Goal: Information Seeking & Learning: Check status

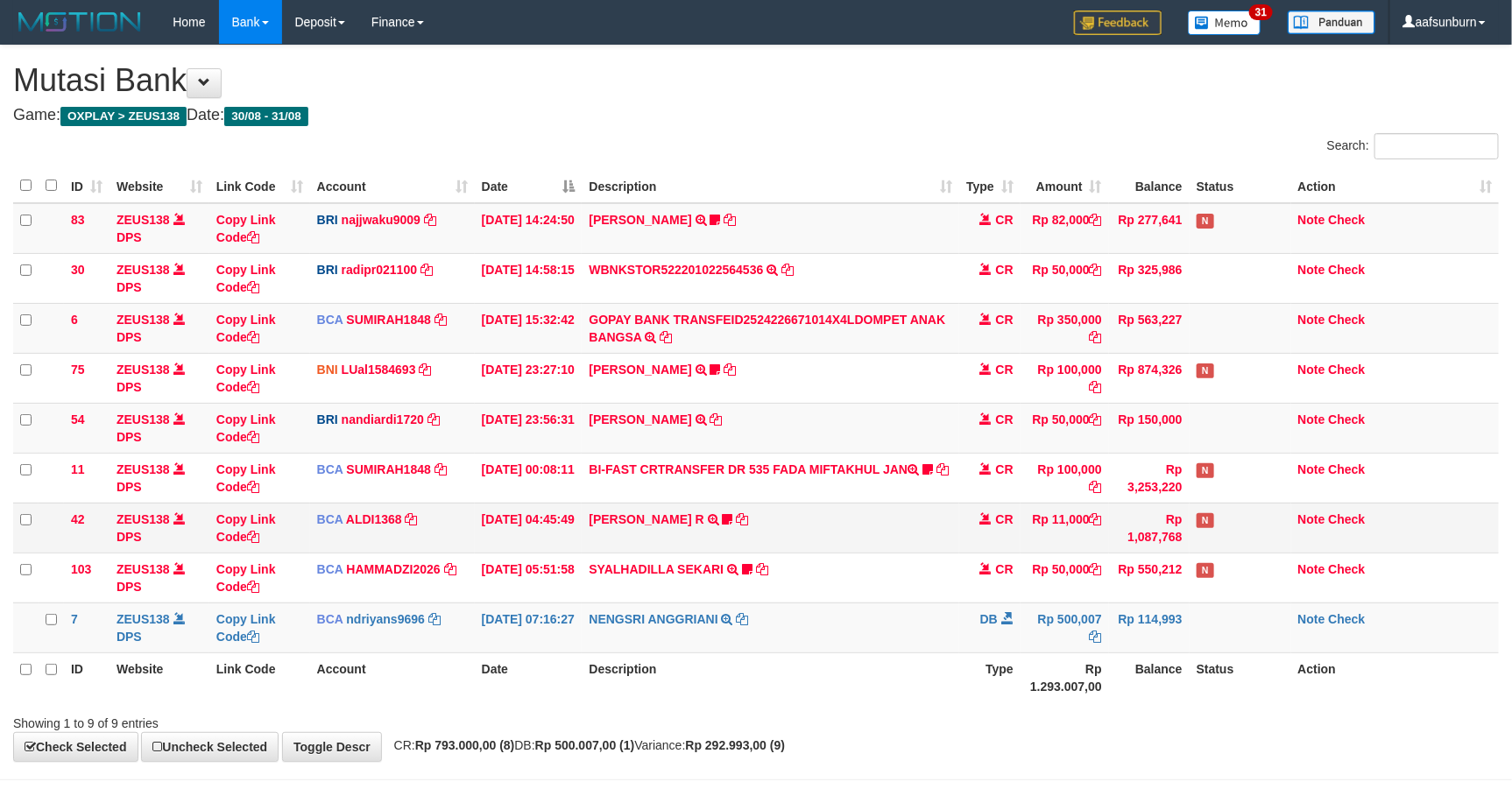
click at [793, 539] on td "ALVA HIMAM R TRSF E-BANKING CR 3108/FTSCY/WS95051 11000.002025083151411092 TRFD…" at bounding box center [770, 528] width 376 height 50
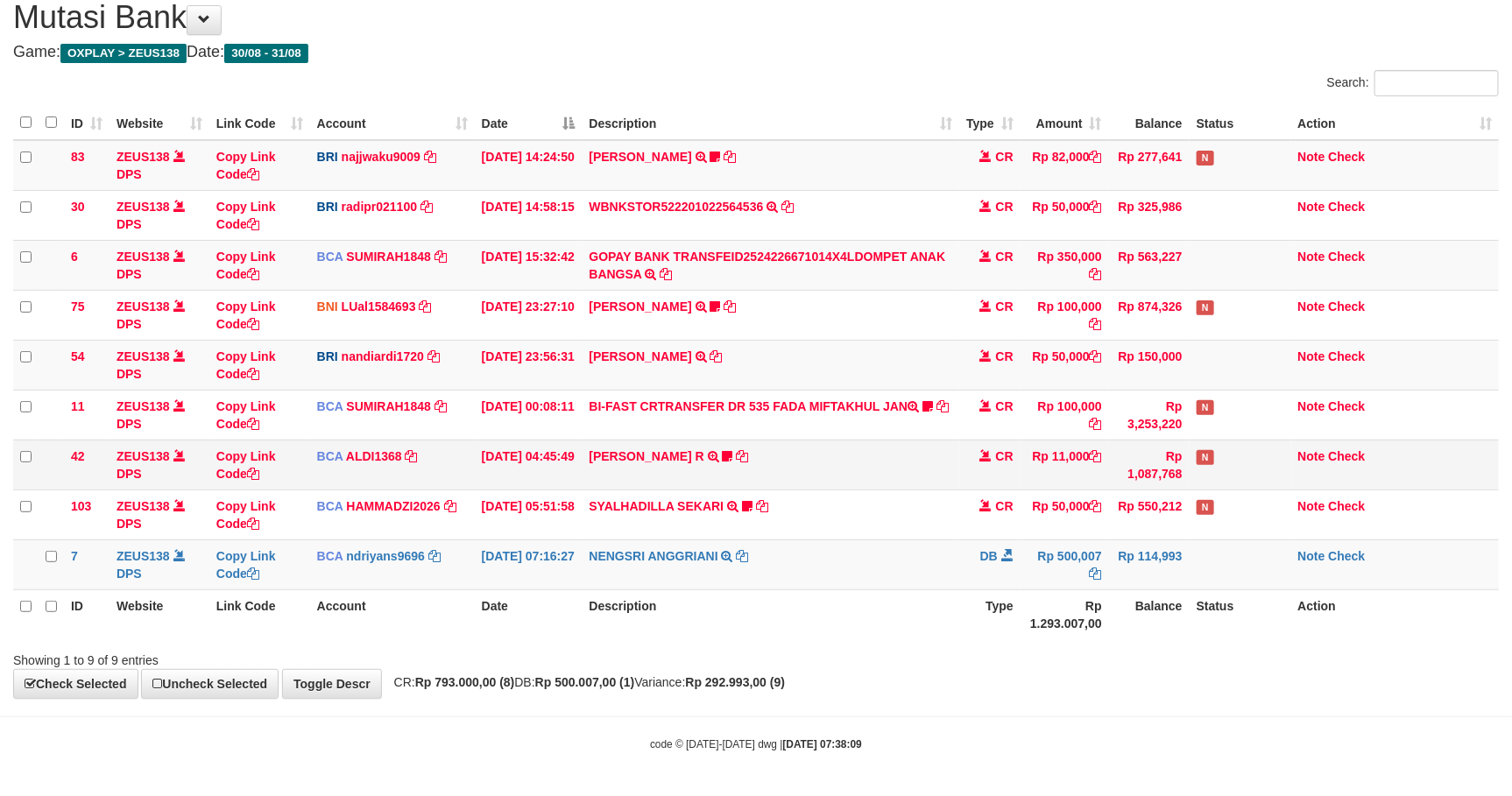
click at [793, 539] on tbody "83 ZEUS138 DPS Copy Link Code BRI najjwaku9009 DPS SITI KURNIA NINGSIH mutasi_2…" at bounding box center [755, 364] width 1486 height 450
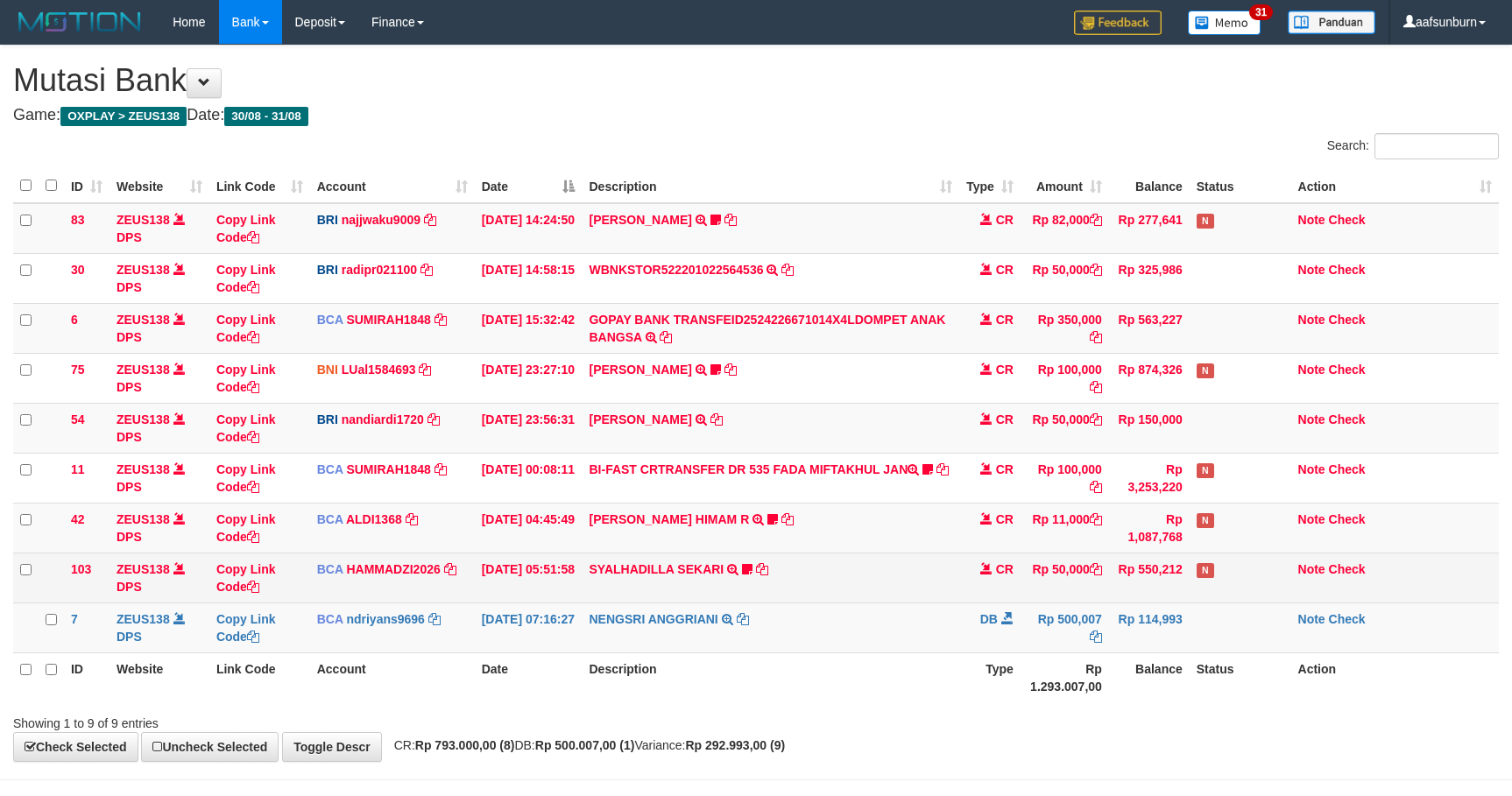
scroll to position [68, 0]
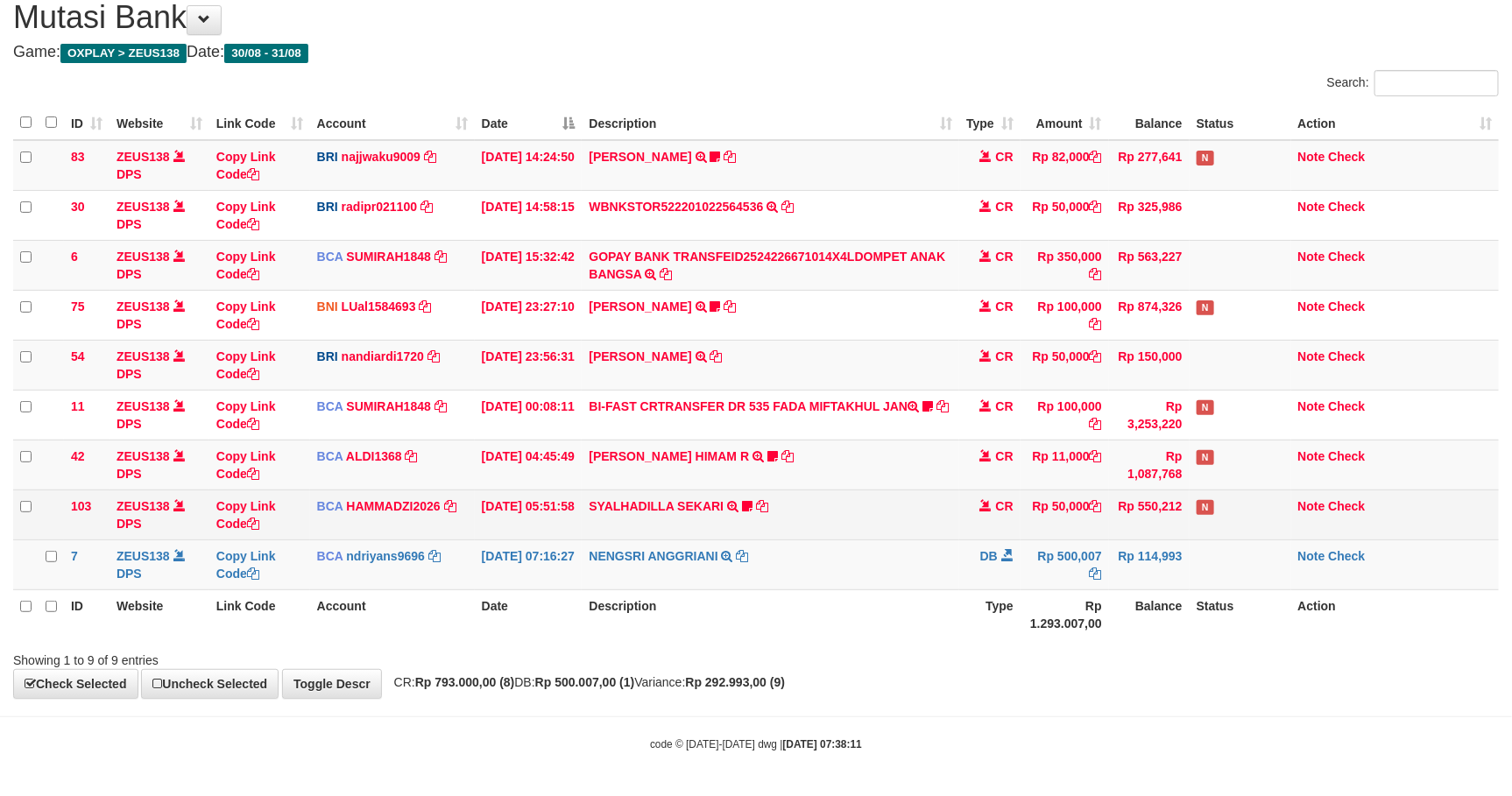
click at [804, 529] on td "SYALHADILLA SEKARI TRSF E-BANKING CR 08/31 ZAP41 SYALHADILLA SEKARI youreyes" at bounding box center [770, 514] width 376 height 50
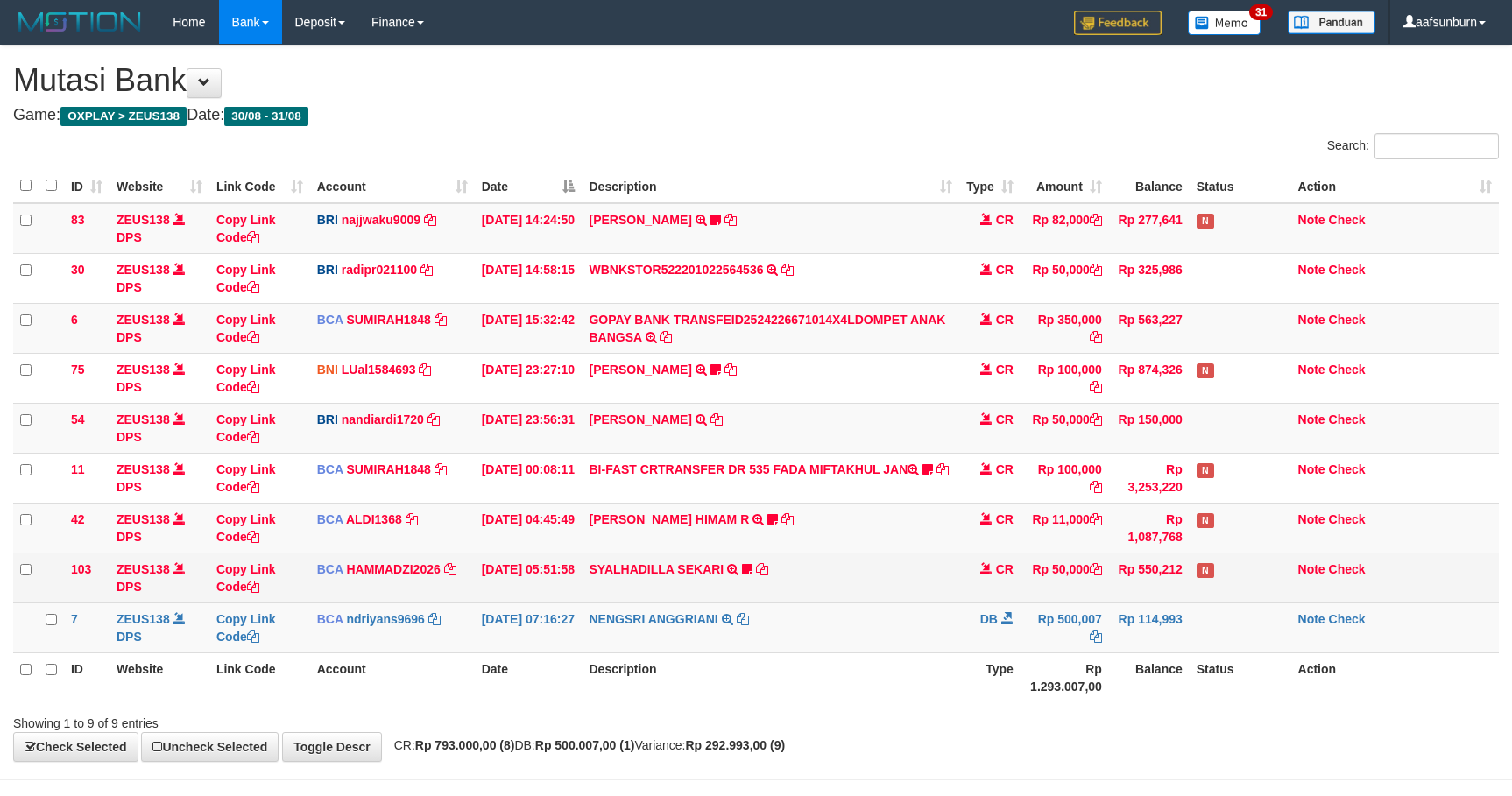
scroll to position [68, 0]
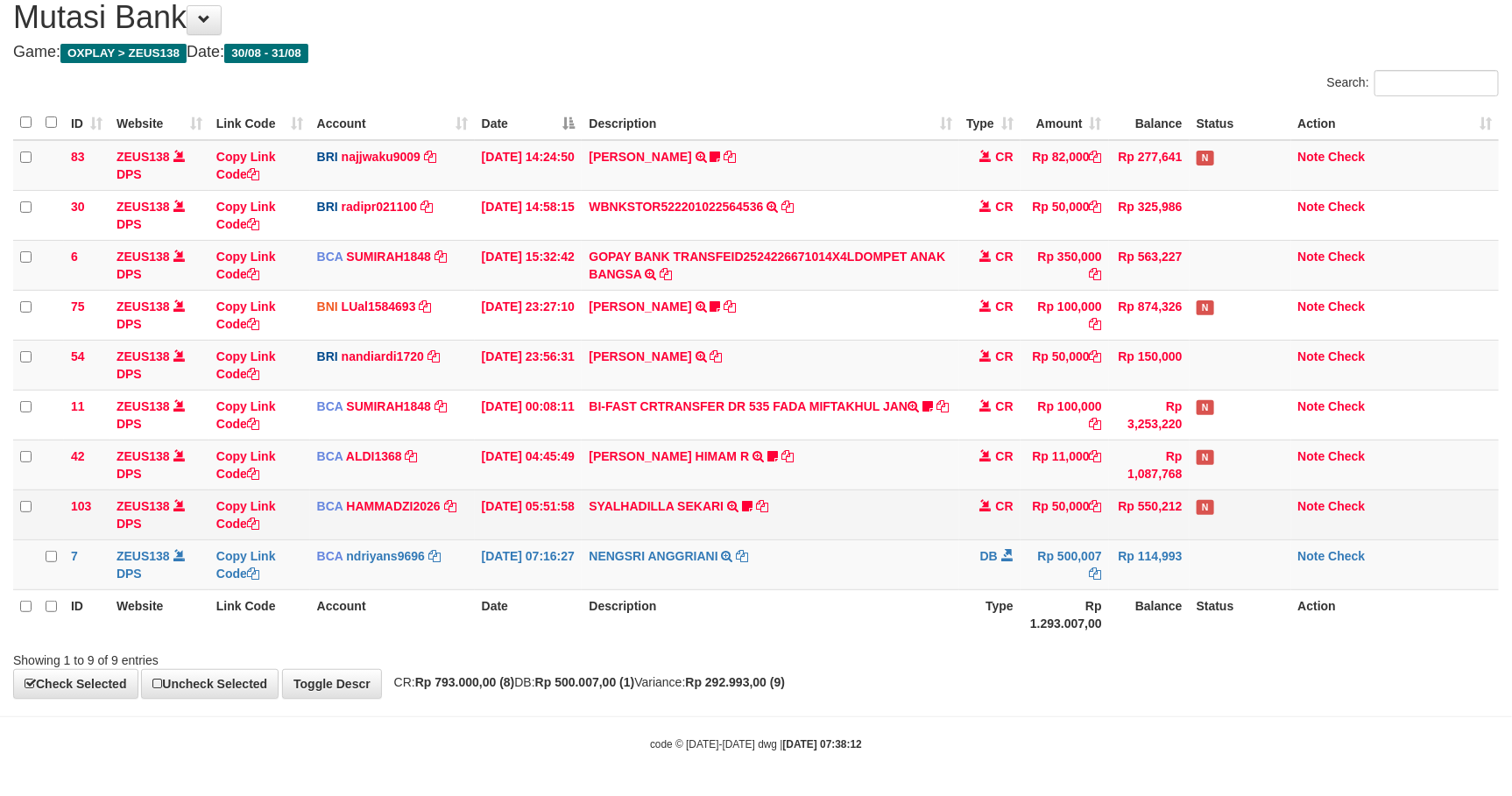
click at [804, 518] on td "SYALHADILLA SEKARI TRSF E-BANKING CR 08/31 ZAP41 SYALHADILLA SEKARI youreyes" at bounding box center [770, 514] width 376 height 50
click at [814, 502] on td "SYALHADILLA SEKARI TRSF E-BANKING CR 08/31 ZAP41 SYALHADILLA SEKARI youreyes" at bounding box center [770, 514] width 376 height 50
click at [813, 494] on td "SYALHADILLA SEKARI TRSF E-BANKING CR 08/31 ZAP41 SYALHADILLA SEKARI youreyes" at bounding box center [770, 514] width 376 height 50
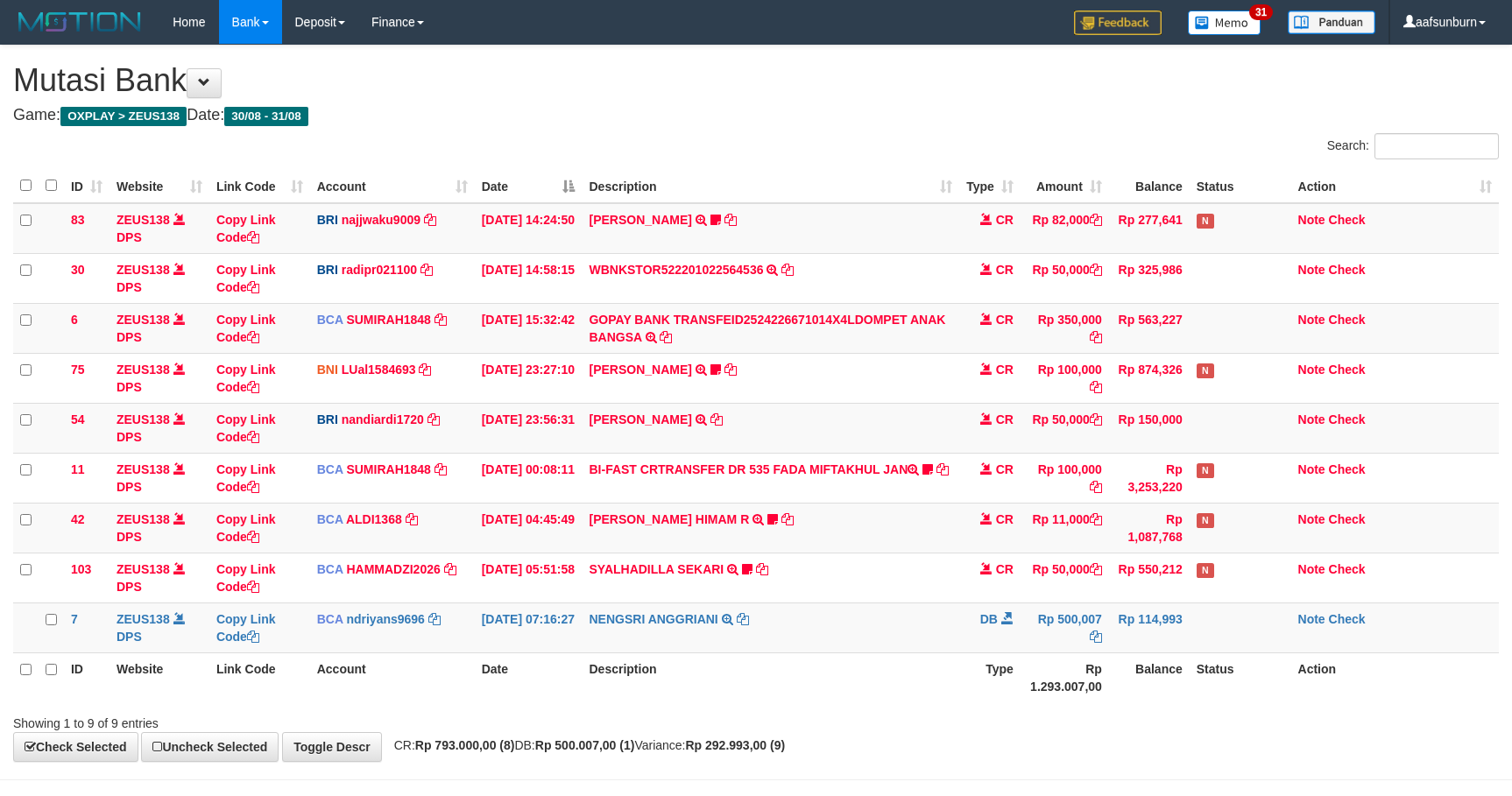
scroll to position [68, 0]
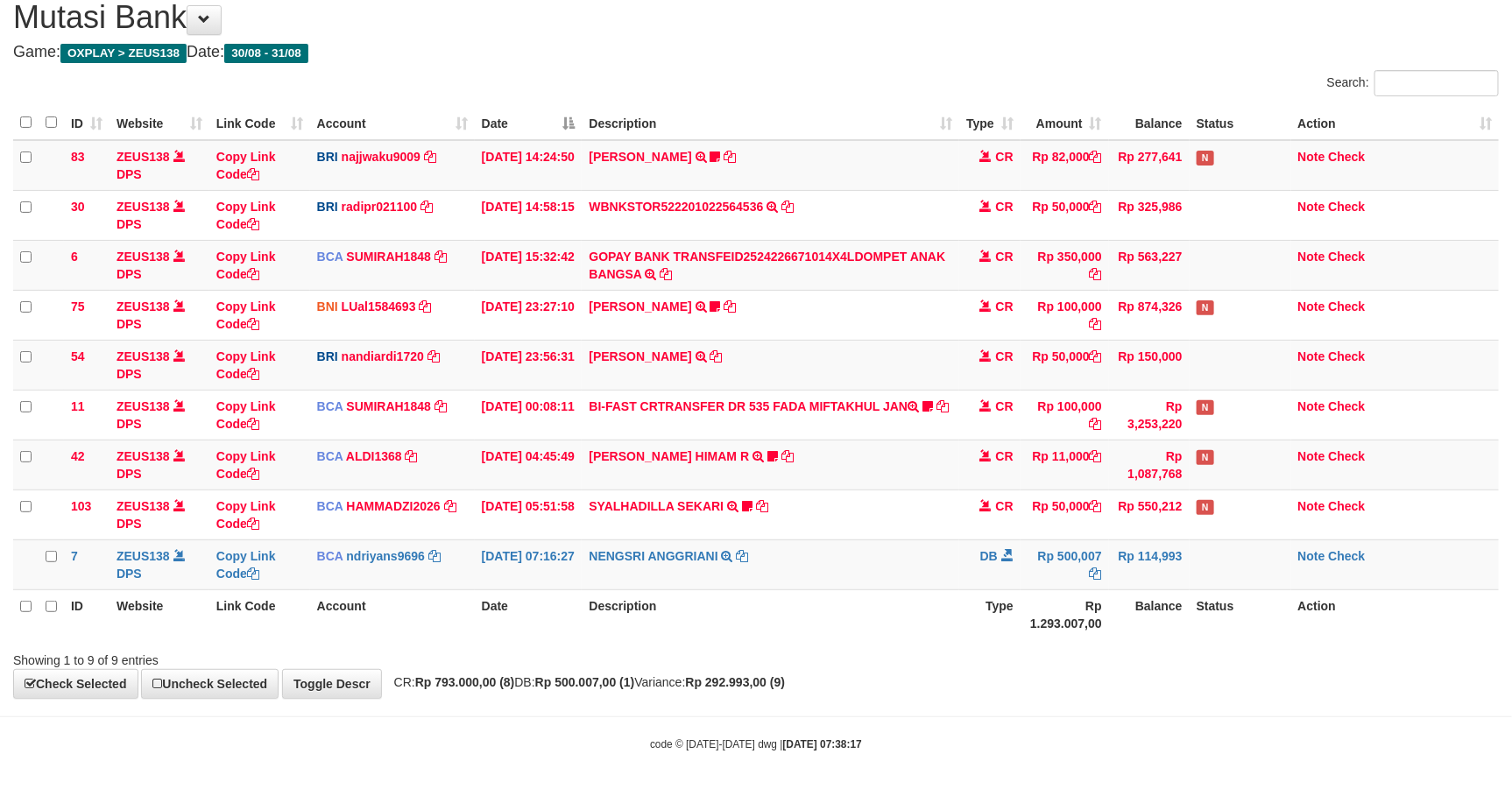
click at [813, 494] on td "SYALHADILLA SEKARI TRSF E-BANKING CR 08/31 ZAP41 SYALHADILLA SEKARI youreyes" at bounding box center [770, 514] width 376 height 50
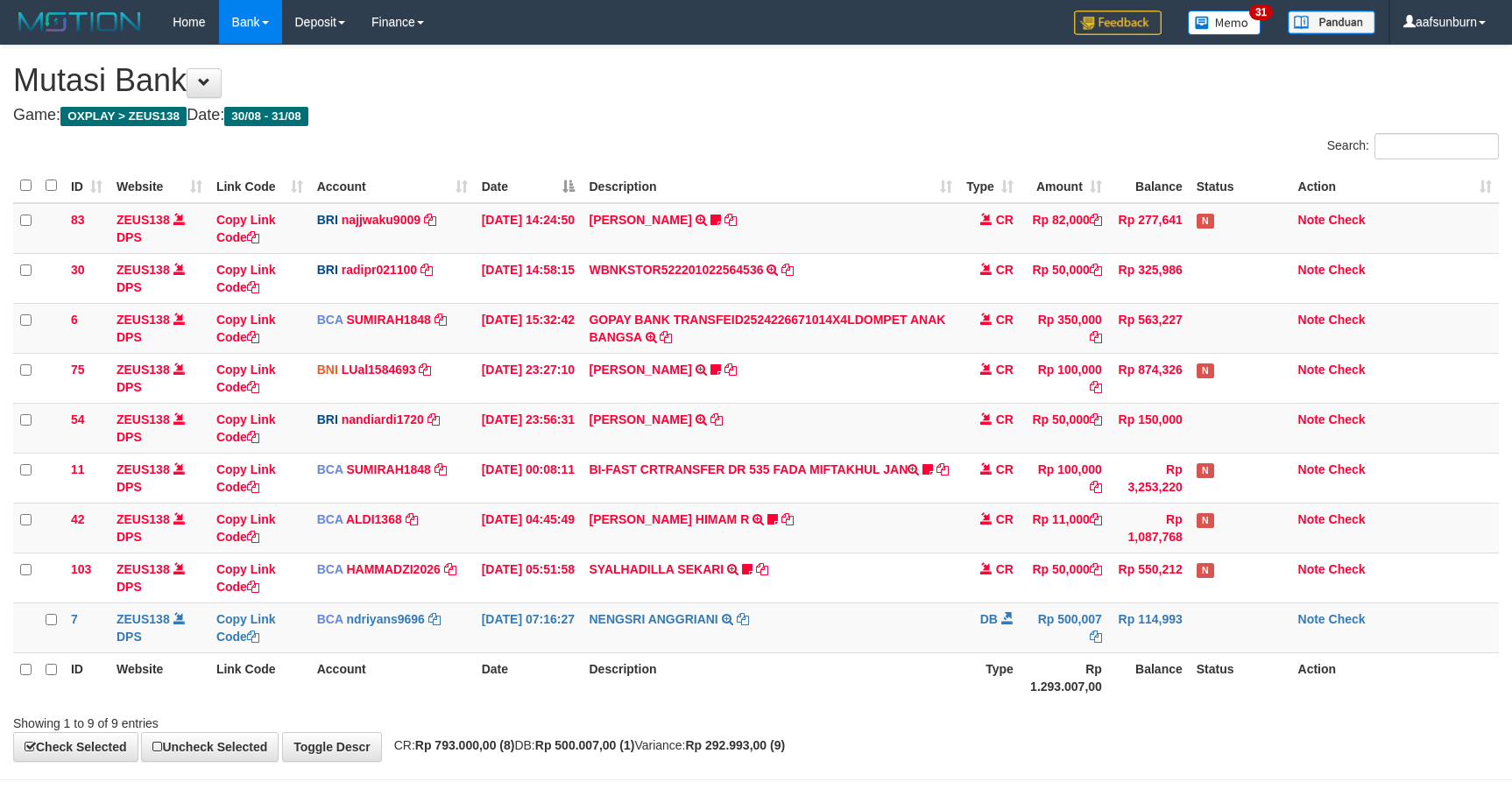
scroll to position [68, 0]
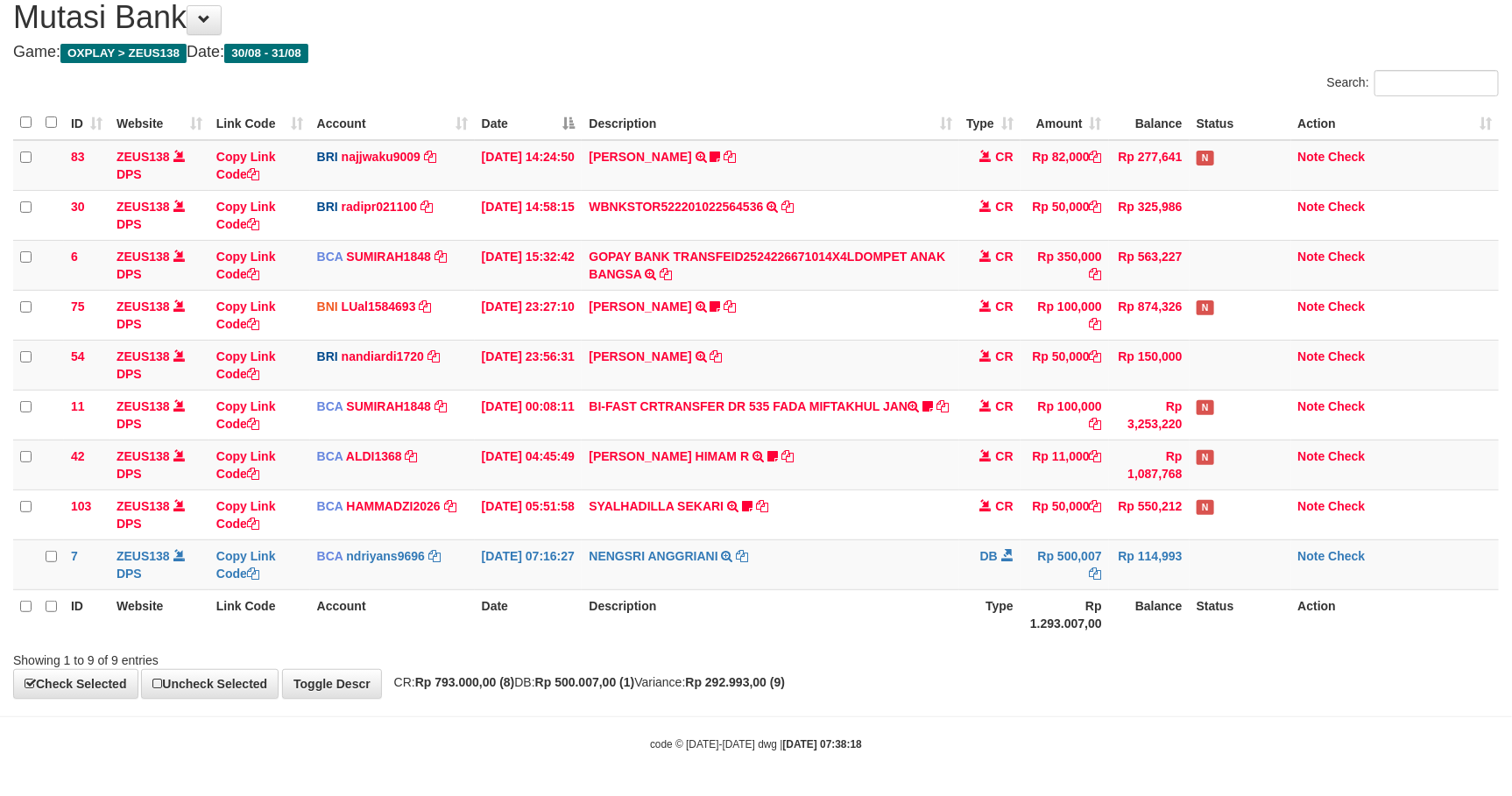
click at [804, 489] on td "SYALHADILLA SEKARI TRSF E-BANKING CR 08/31 ZAP41 SYALHADILLA SEKARI youreyes" at bounding box center [770, 514] width 376 height 50
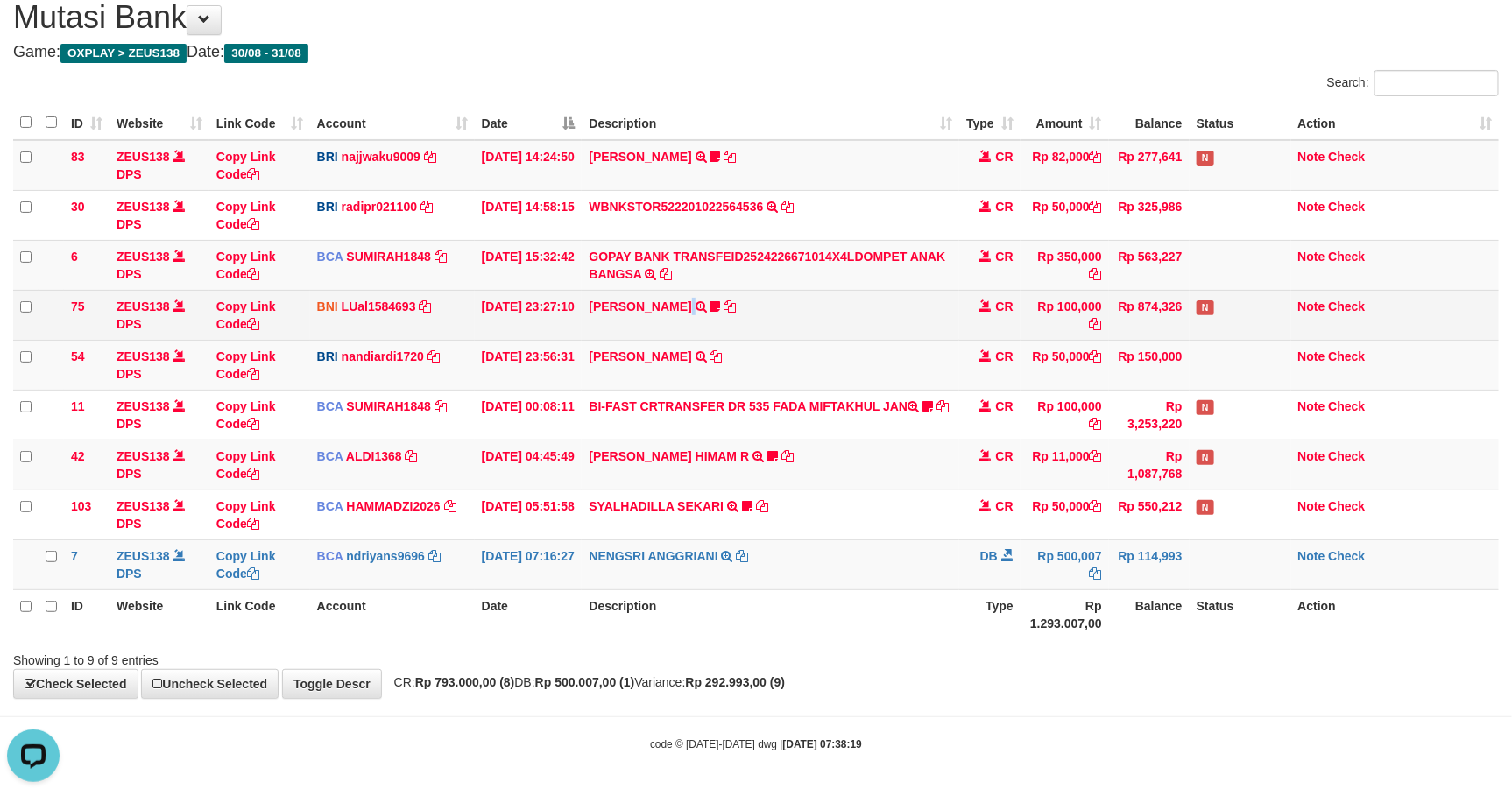
drag, startPoint x: 768, startPoint y: 320, endPoint x: 905, endPoint y: 324, distance: 137.1
click at [789, 316] on td "NOFAN MOHAMAD SAPUTRA TRF/PAY/TOP-UP ECHANNEL SDR NOFAN MOHAMAD SAPUTRA NOPET13…" at bounding box center [770, 315] width 376 height 50
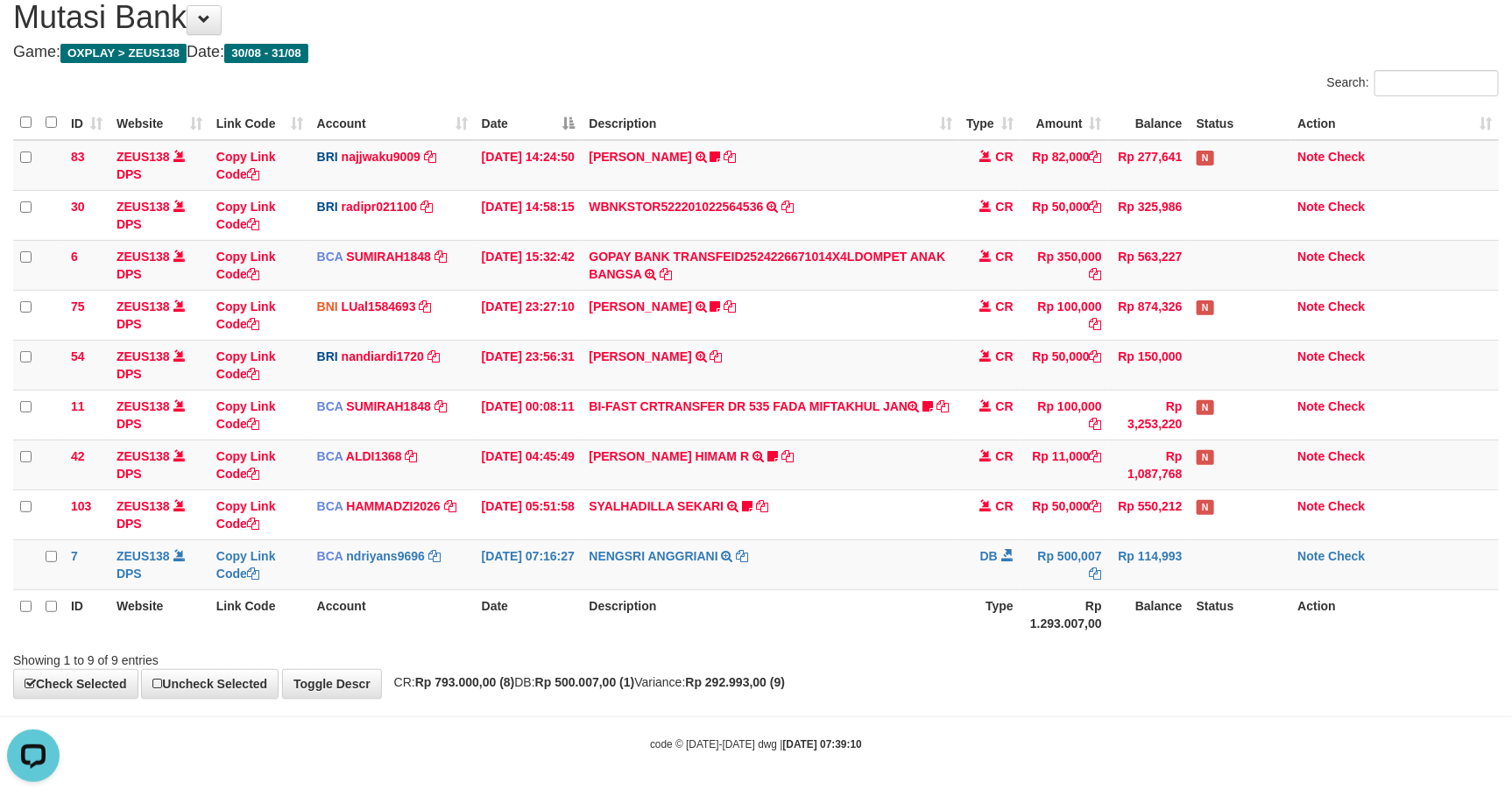
click at [926, 673] on div "**********" at bounding box center [756, 340] width 1512 height 716
click at [926, 671] on div "**********" at bounding box center [756, 340] width 1512 height 716
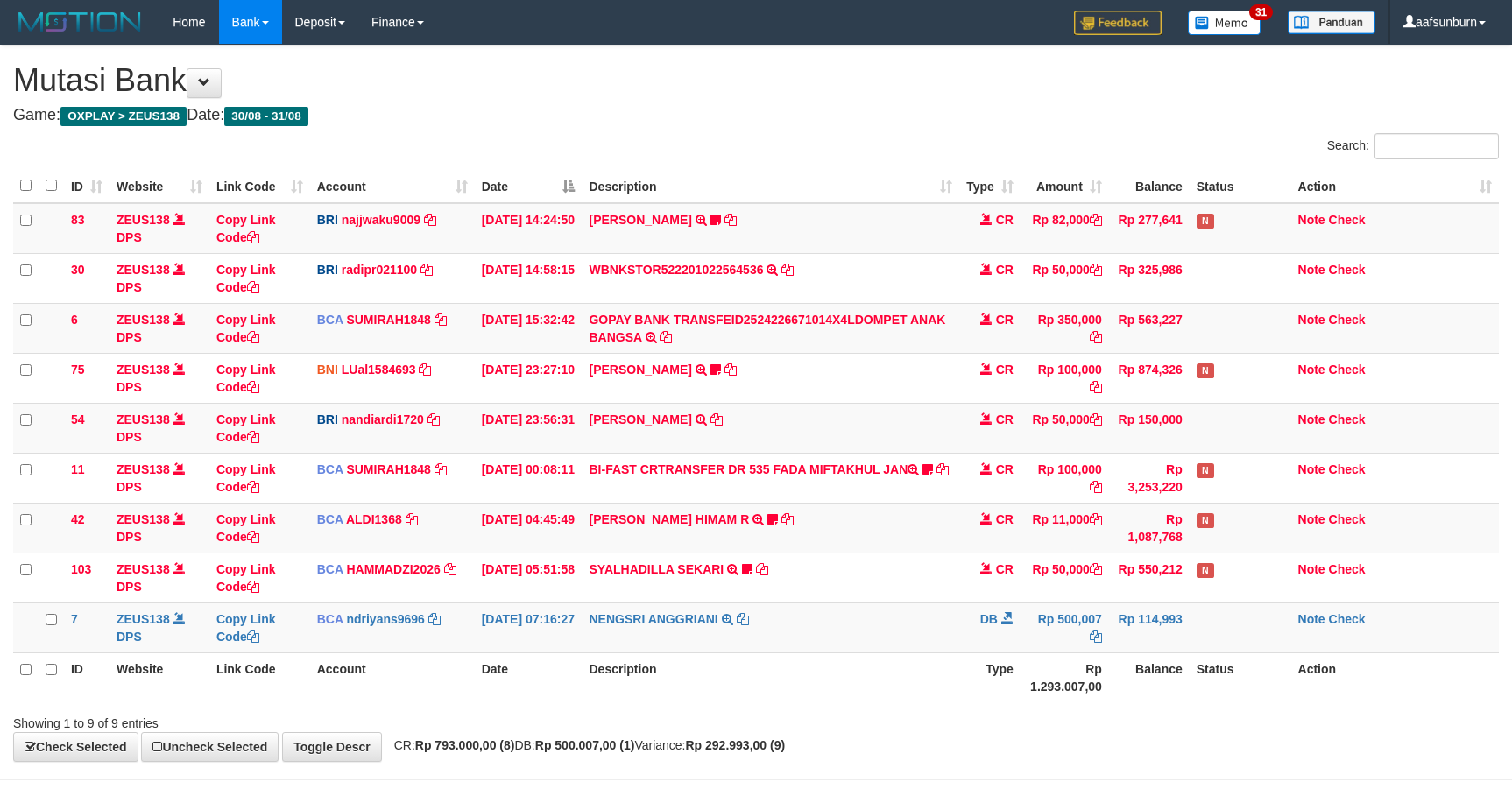
scroll to position [68, 0]
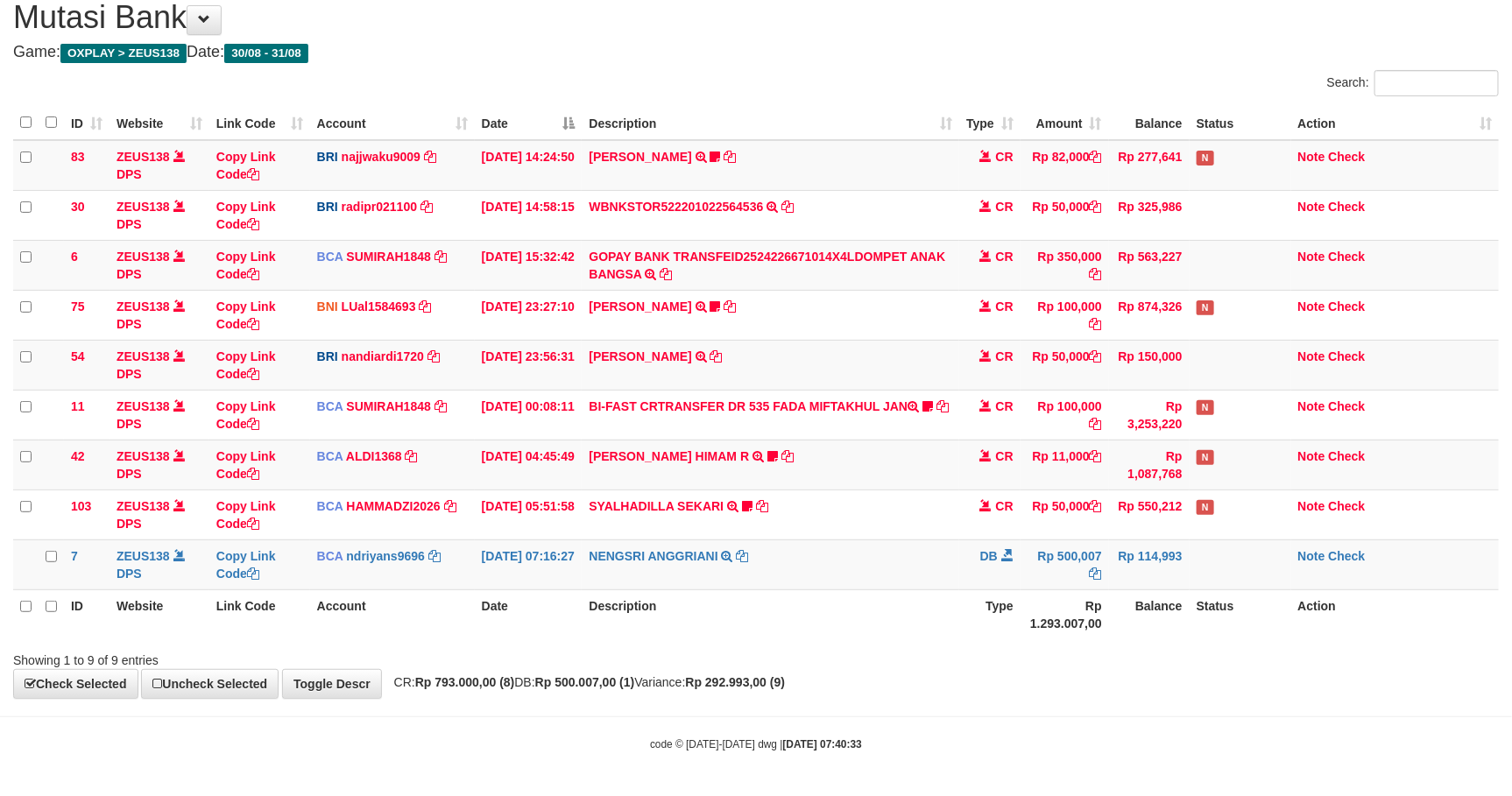
click at [925, 665] on div "Showing 1 to 9 of 9 entries" at bounding box center [756, 656] width 1512 height 25
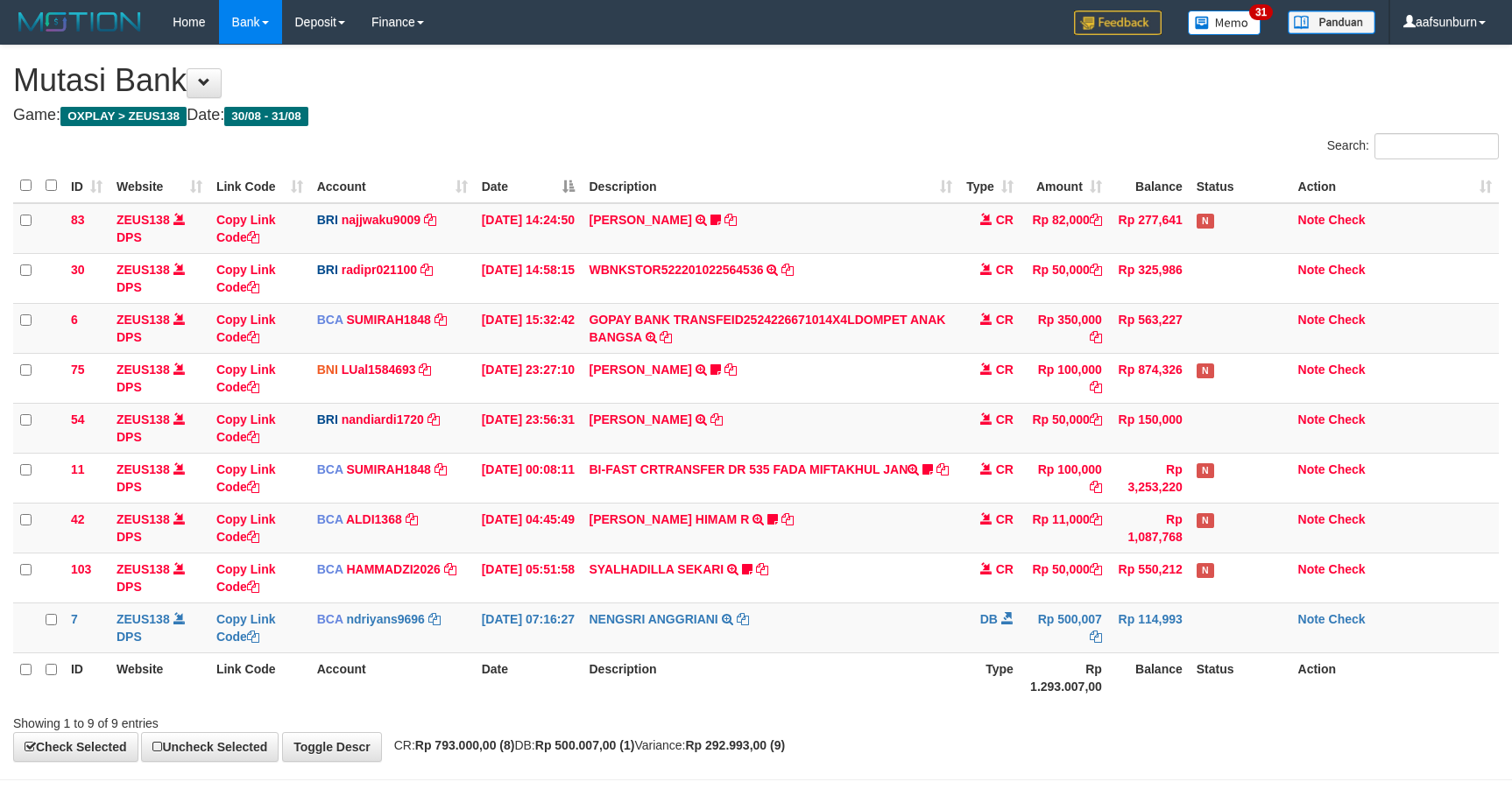
scroll to position [68, 0]
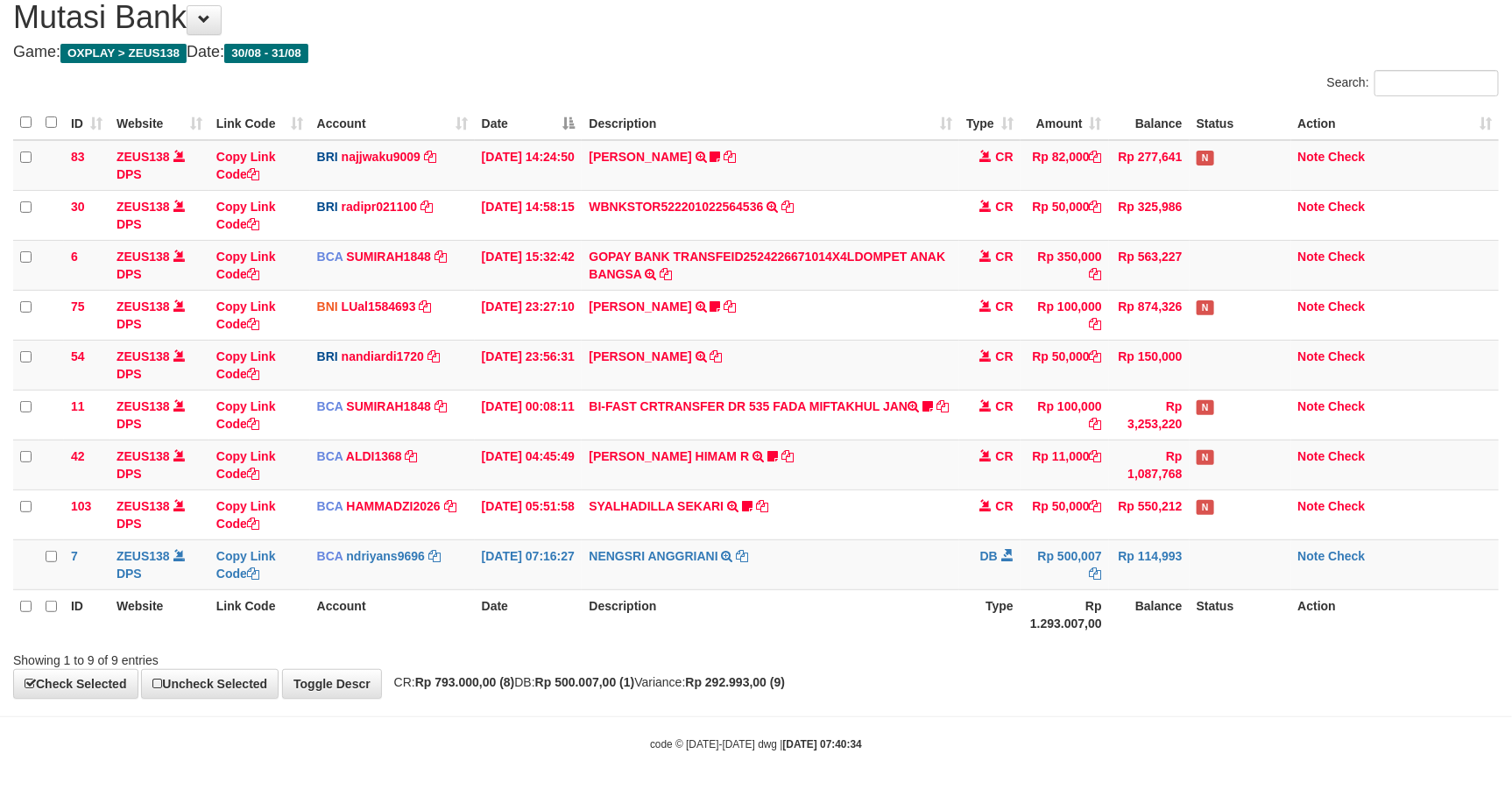
click at [925, 665] on div "Showing 1 to 9 of 9 entries" at bounding box center [756, 656] width 1512 height 25
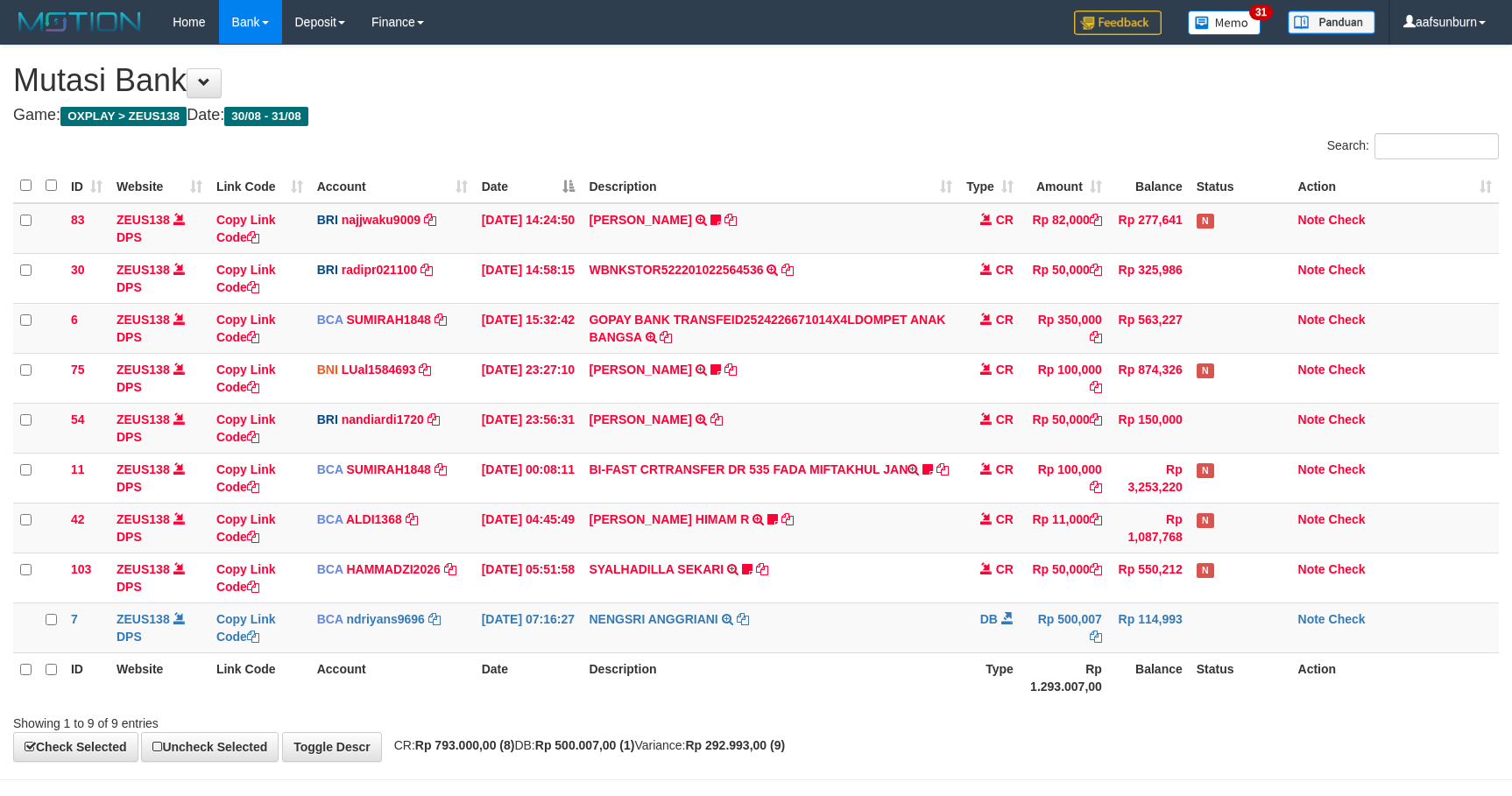
scroll to position [68, 0]
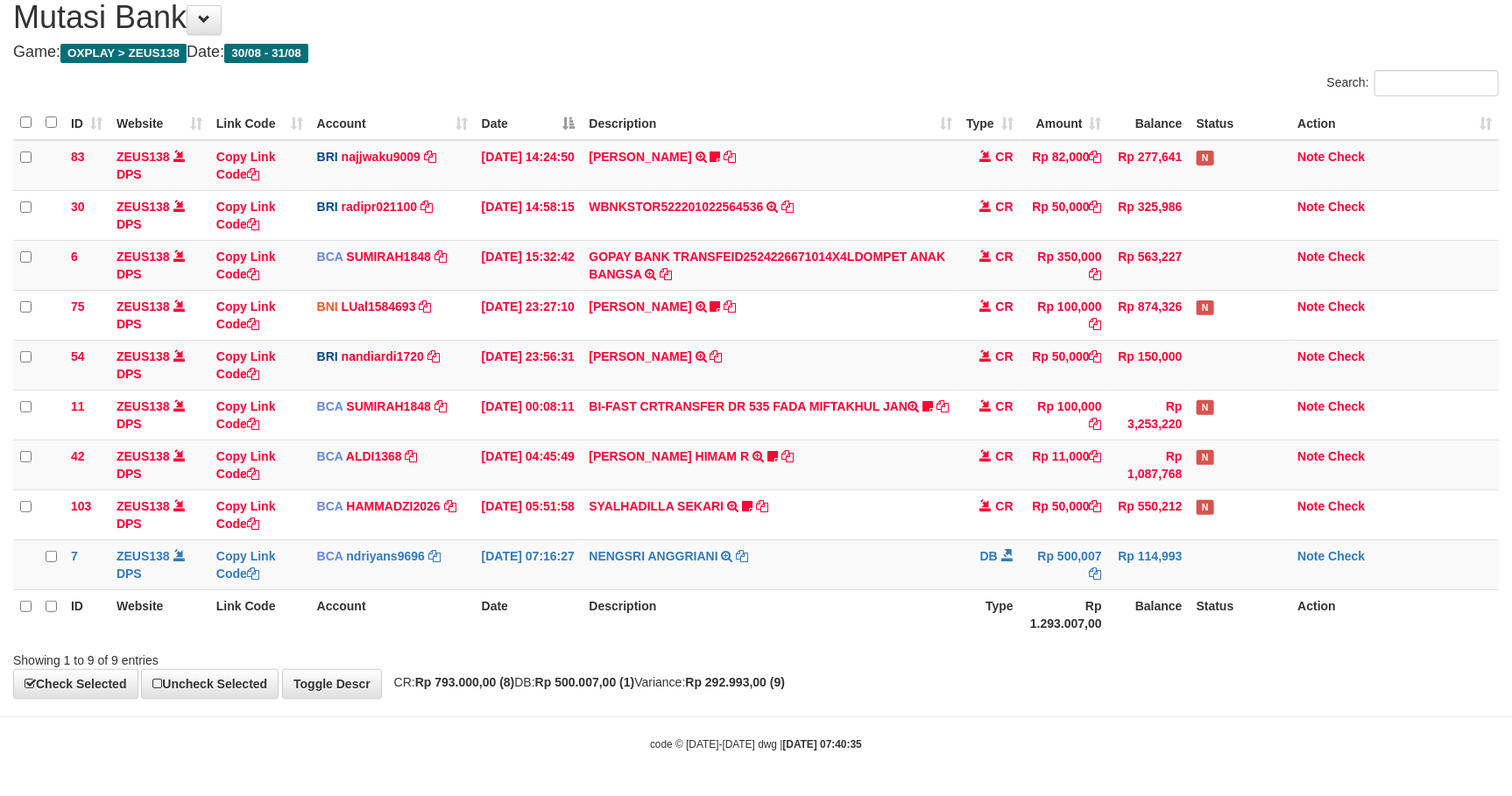
click at [931, 660] on div "Showing 1 to 9 of 9 entries" at bounding box center [756, 656] width 1512 height 25
click at [971, 541] on td "DB" at bounding box center [989, 564] width 61 height 50
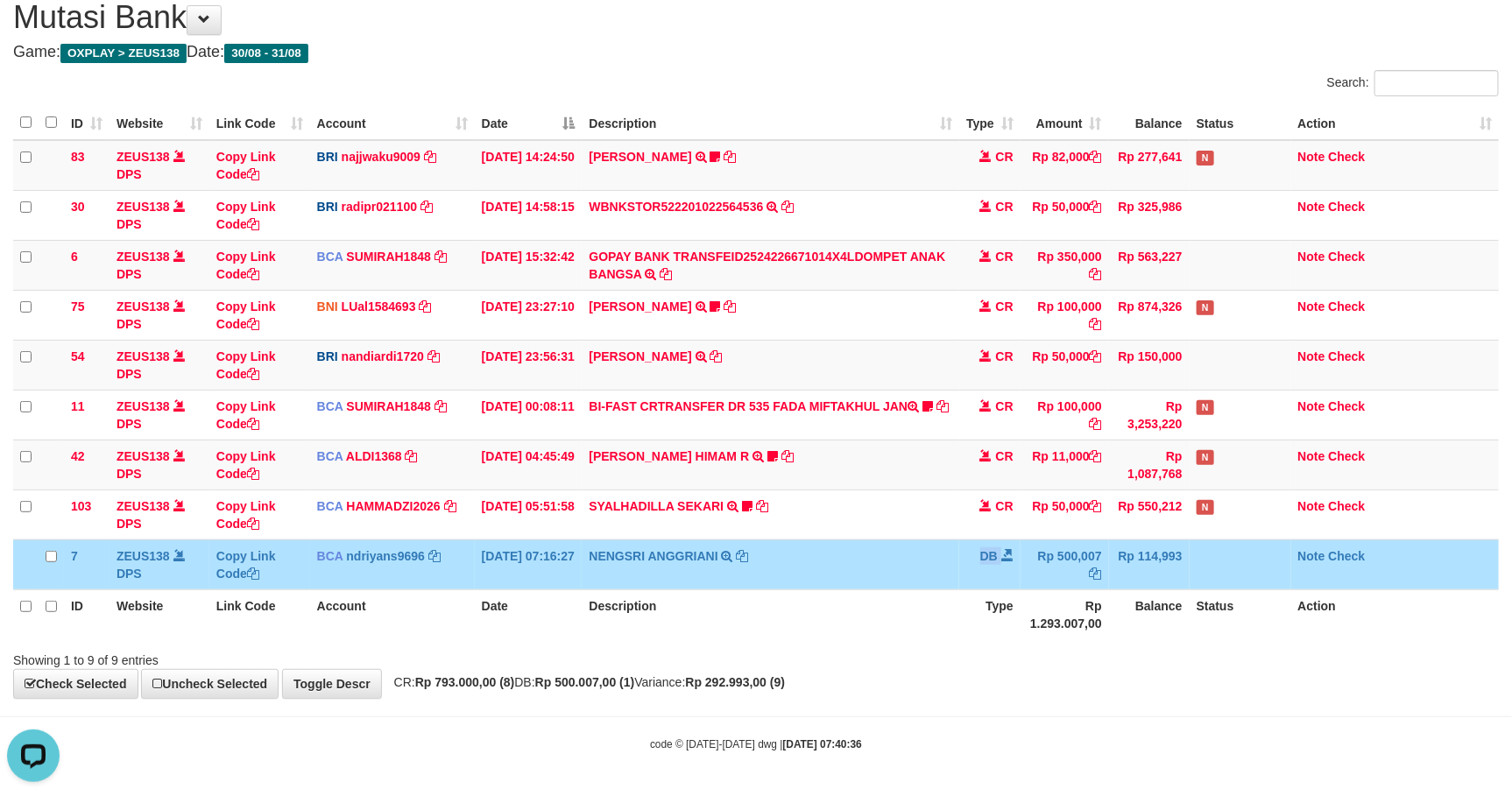
click at [971, 539] on td "DB" at bounding box center [989, 564] width 61 height 50
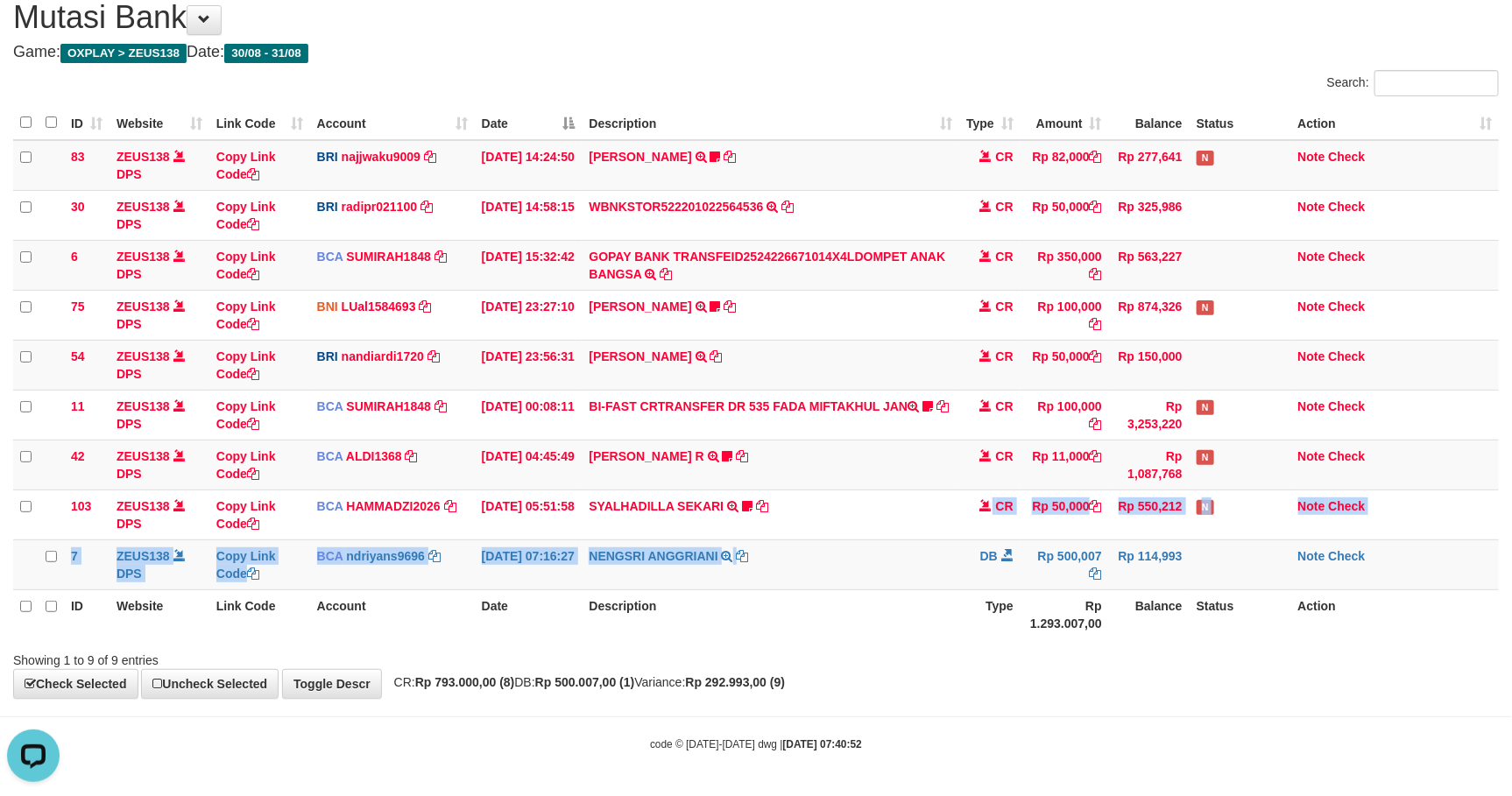
drag, startPoint x: 912, startPoint y: 537, endPoint x: 1114, endPoint y: 593, distance: 209.6
click at [918, 539] on tbody "83 ZEUS138 DPS Copy Link Code BRI najjwaku9009 DPS [PERSON_NAME] mutasi_2025083…" at bounding box center [755, 364] width 1486 height 450
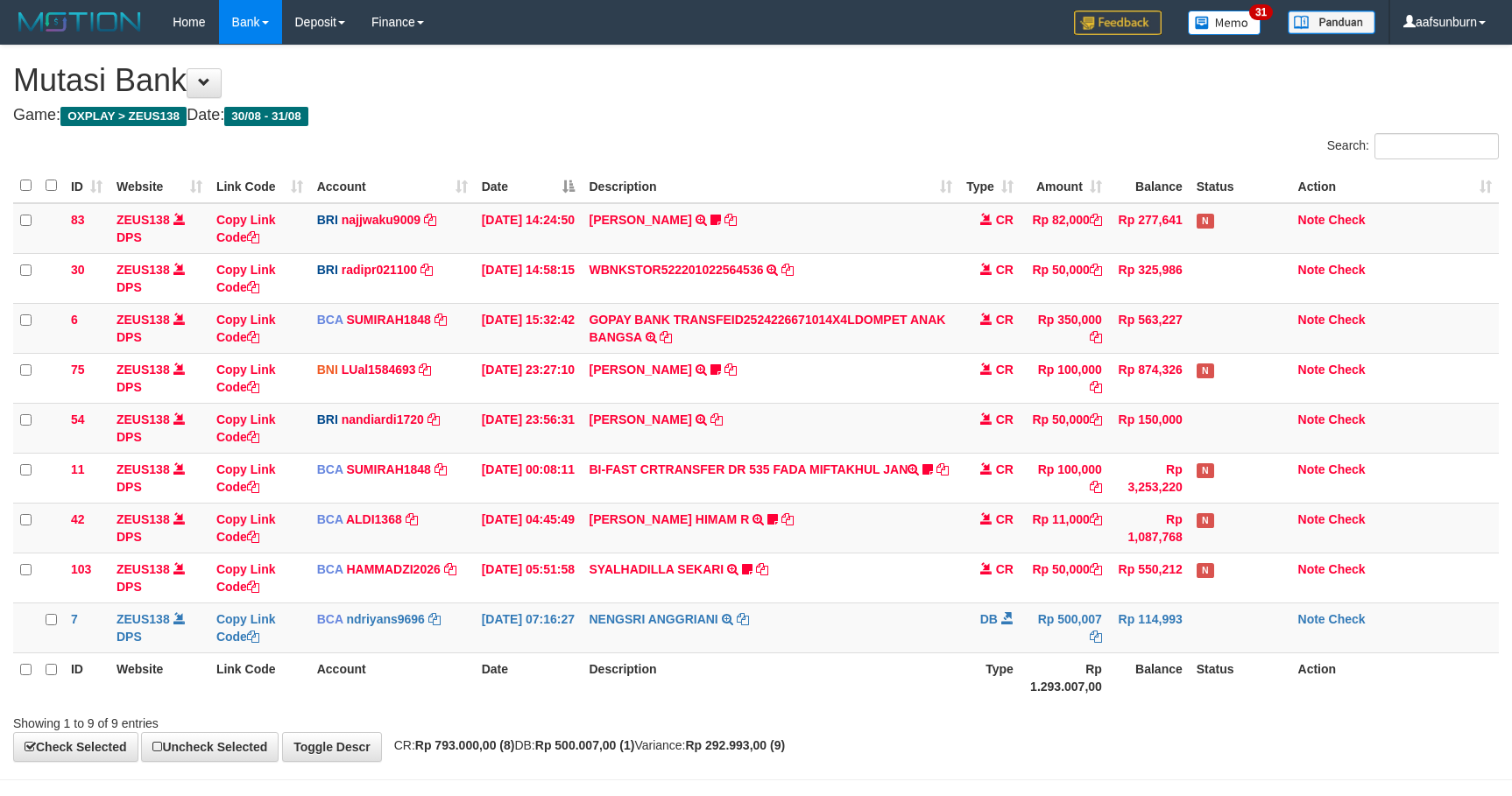
scroll to position [68, 0]
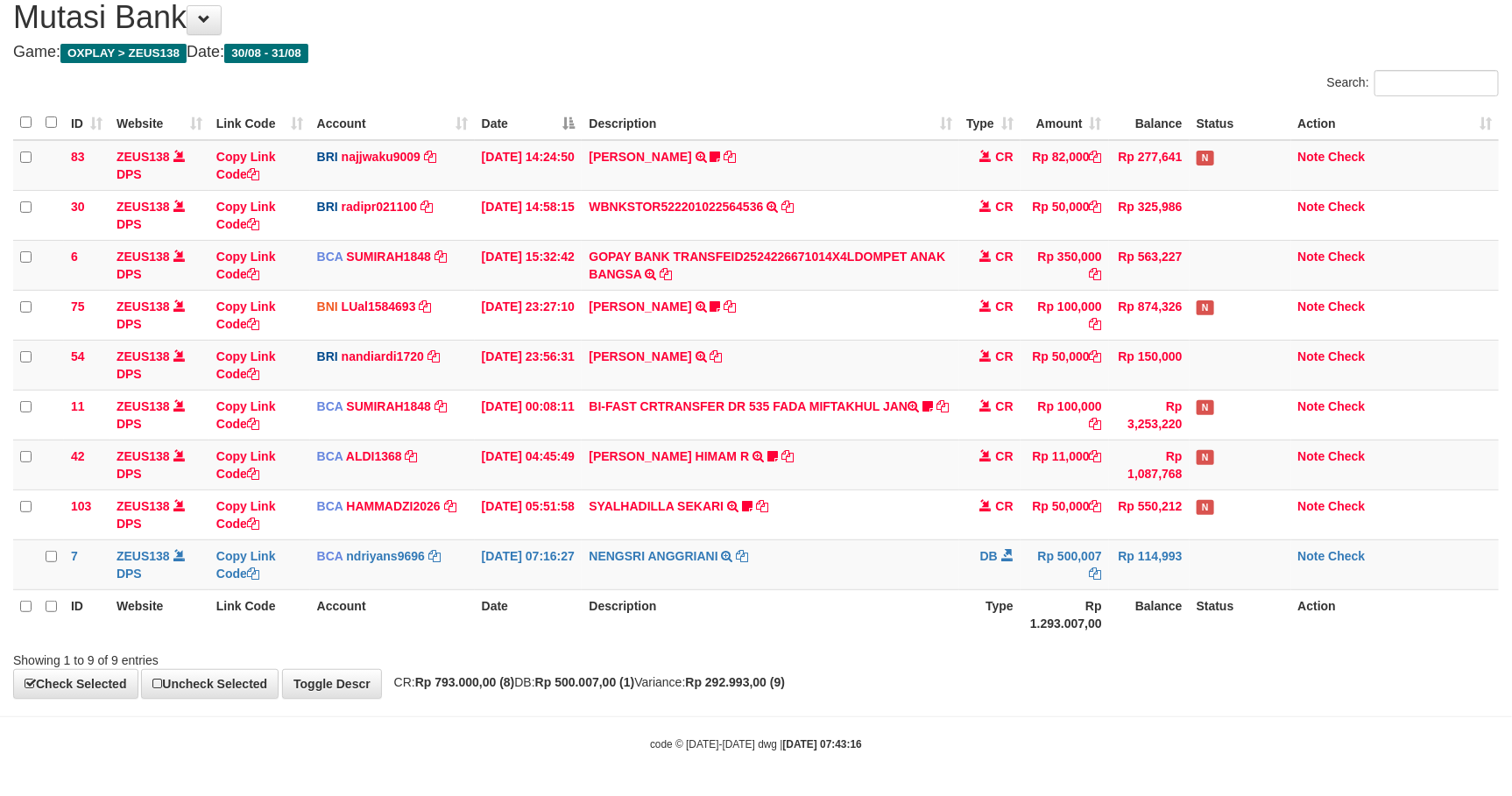
click at [999, 600] on th "Type" at bounding box center [989, 614] width 61 height 50
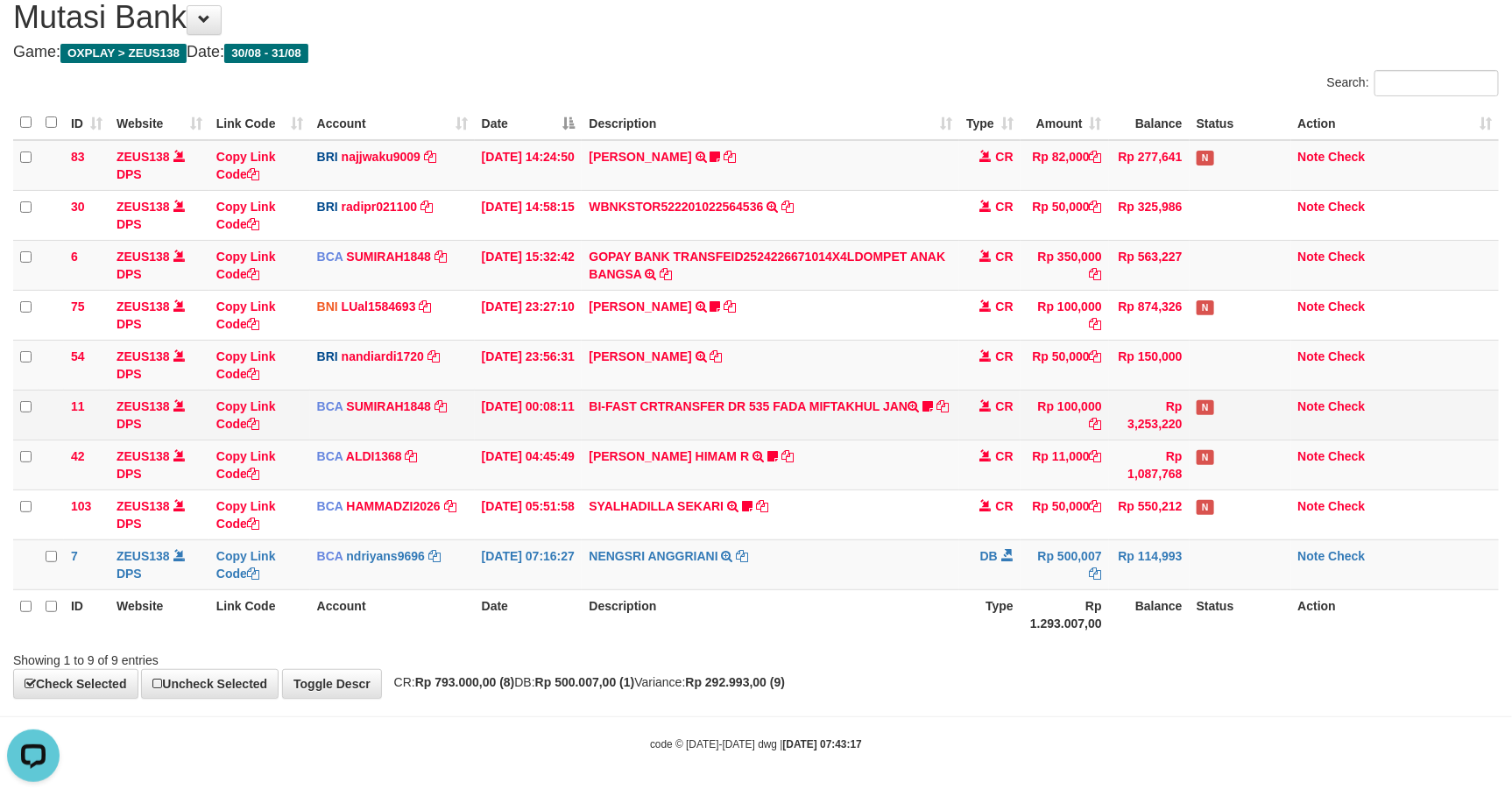
click at [896, 413] on td "BI-FAST CRTRANSFER DR 535 FADA MIFTAKHUL JAN Adlian11" at bounding box center [770, 414] width 376 height 50
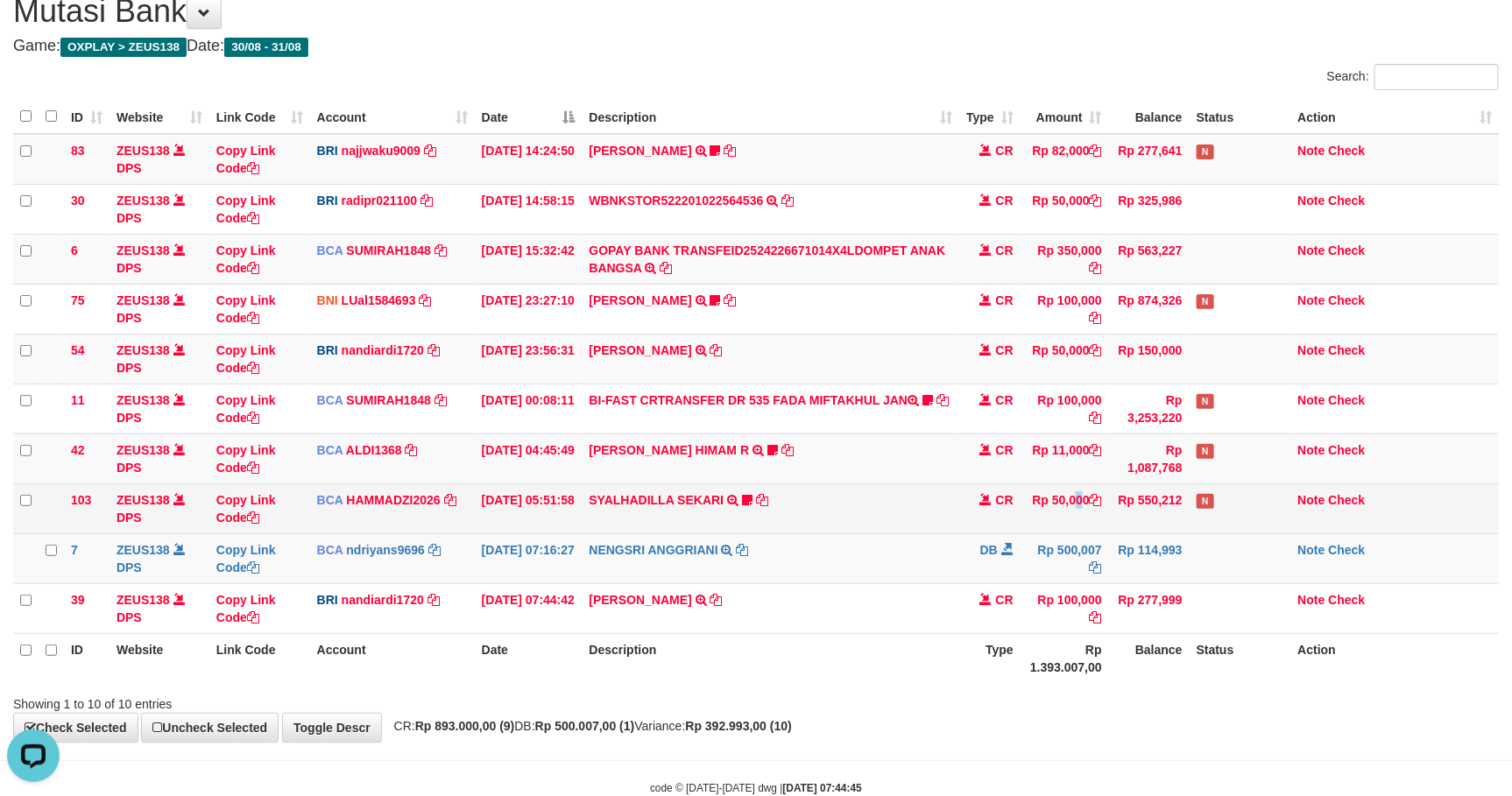
click at [1039, 530] on td "Rp 50,000" at bounding box center [1065, 508] width 89 height 50
click at [1027, 528] on td "Rp 50,000" at bounding box center [1065, 508] width 89 height 50
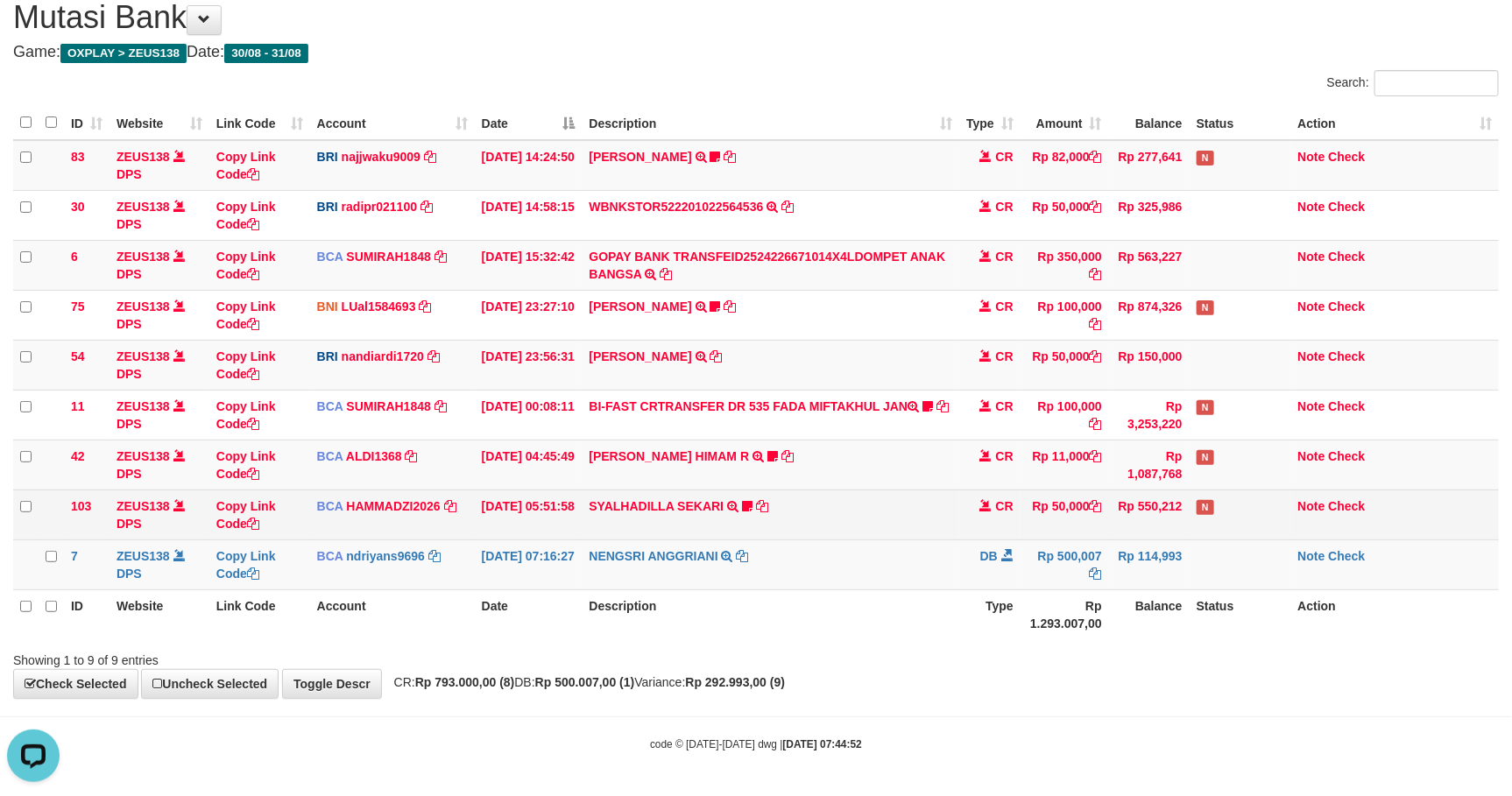
click at [975, 527] on td "CR" at bounding box center [989, 514] width 61 height 50
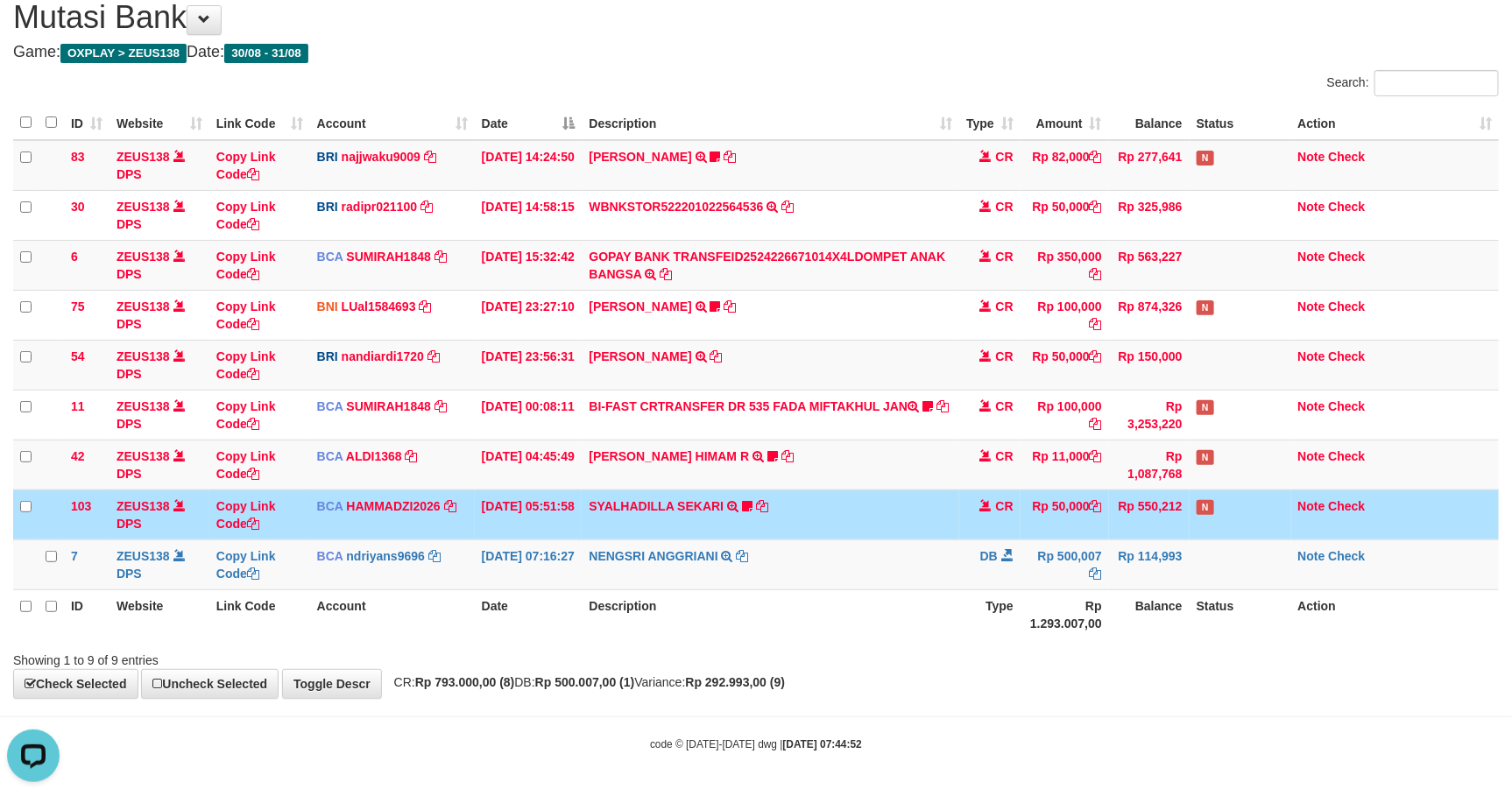
click at [978, 527] on td "CR" at bounding box center [989, 514] width 61 height 50
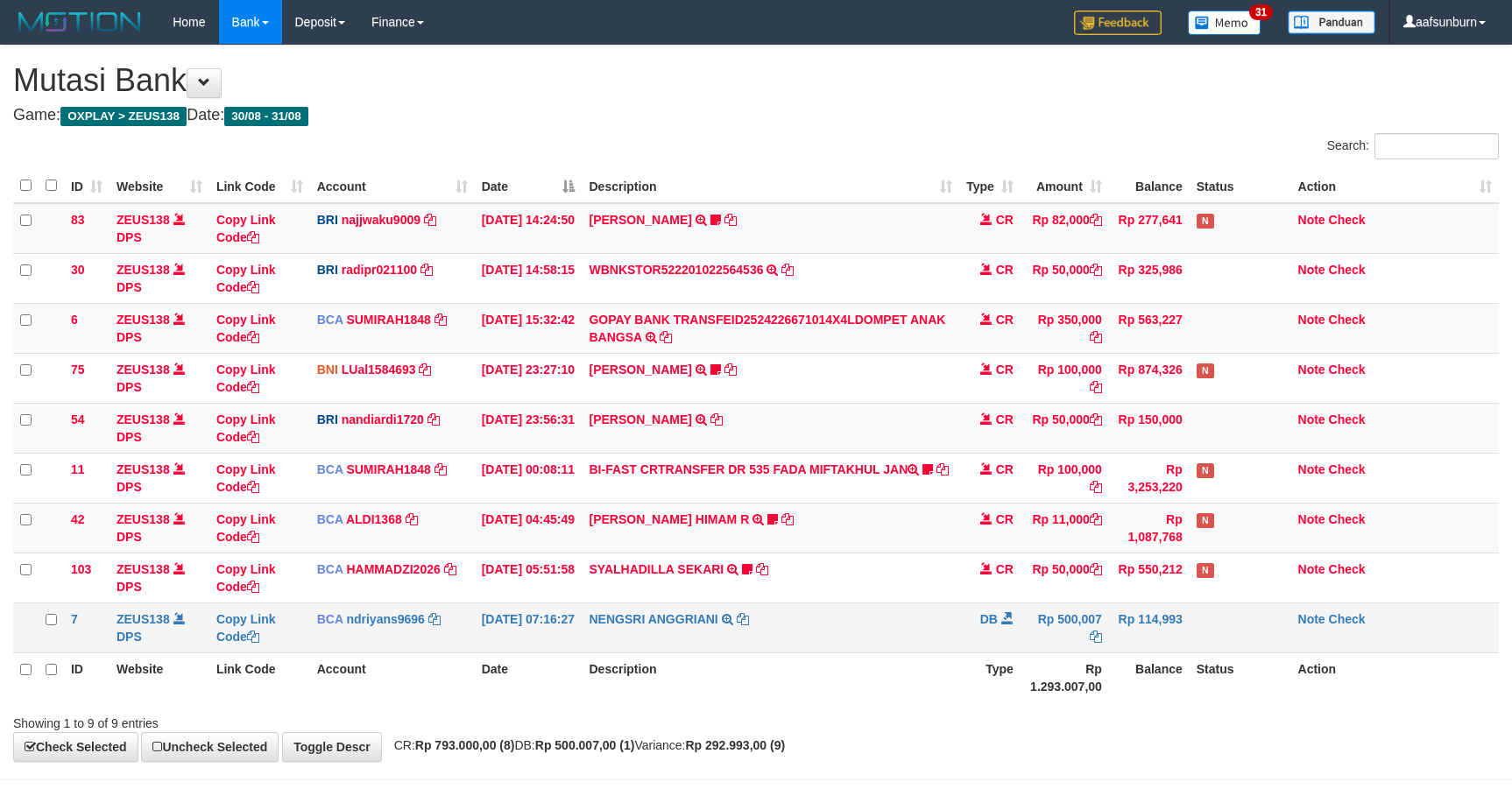
scroll to position [68, 0]
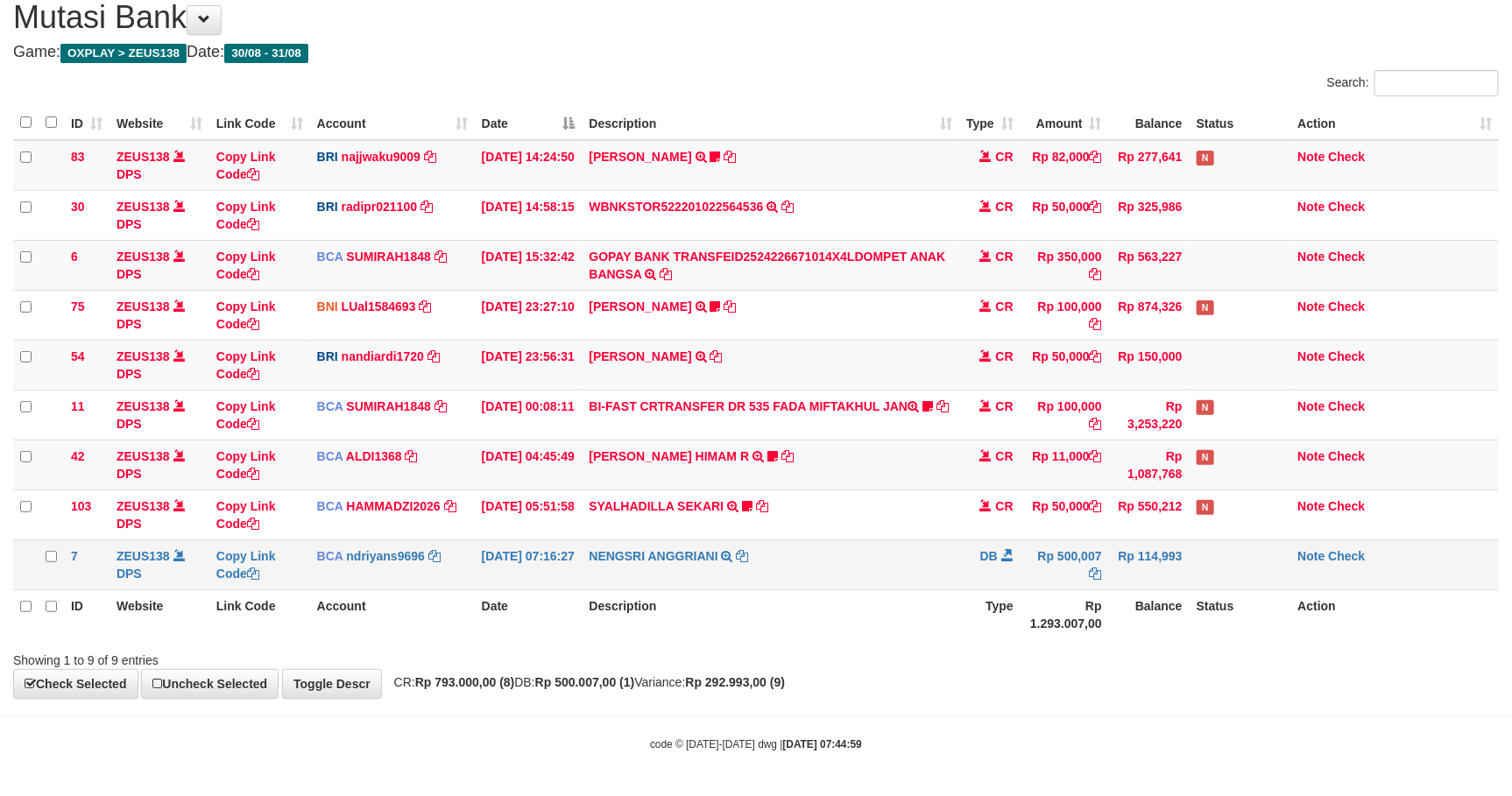
click at [934, 541] on td "NENGSRI ANGGRIANI TRSF E-BANKING DB 3108/FTSCY/WS95031 500007.00NENGSRI ANGGRIA…" at bounding box center [770, 564] width 376 height 50
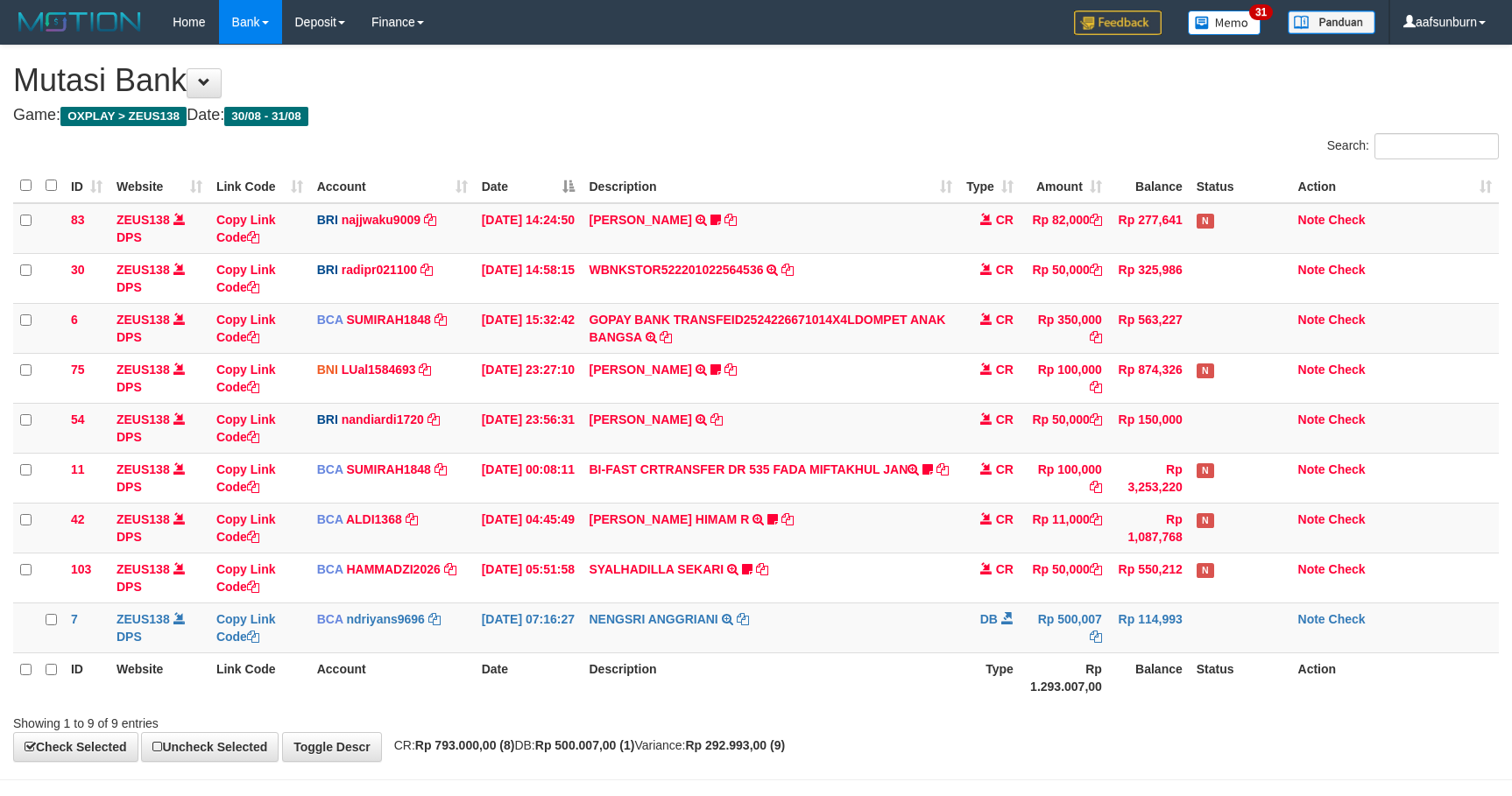
scroll to position [68, 0]
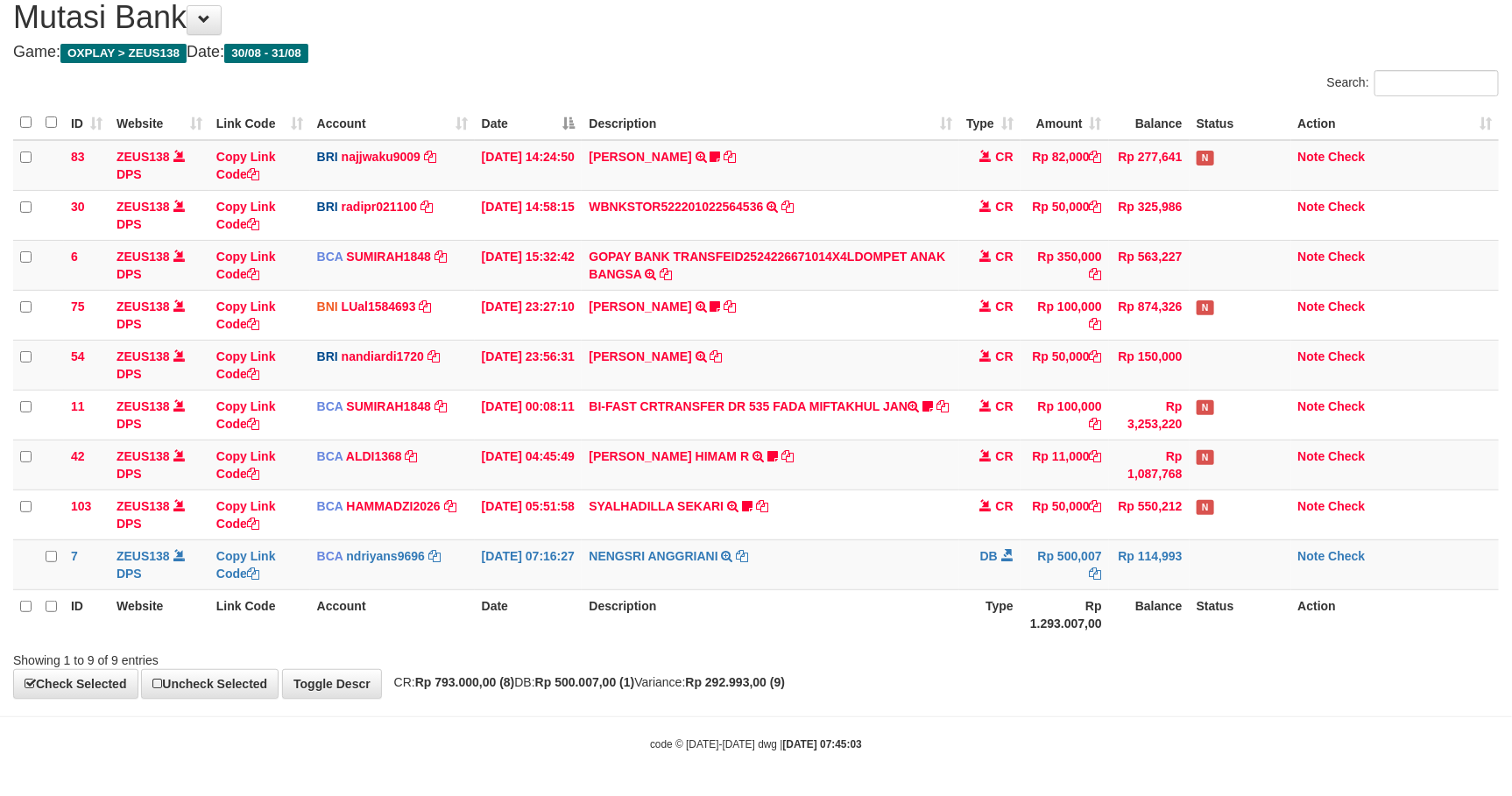
click at [905, 541] on td "NENGSRI ANGGRIANI TRSF E-BANKING DB 3108/FTSCY/WS95031 500007.00NENGSRI ANGGRIA…" at bounding box center [770, 564] width 376 height 50
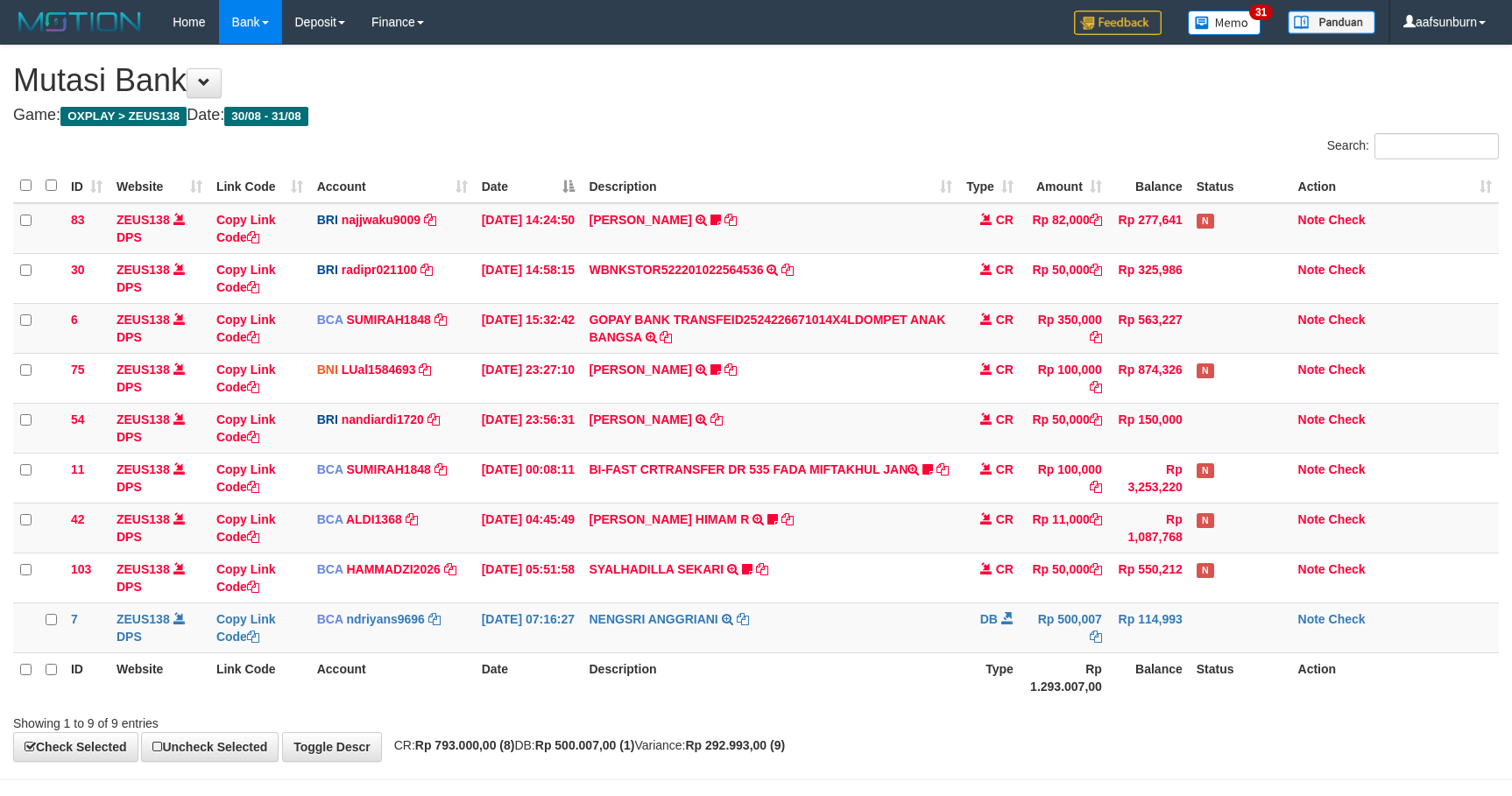
scroll to position [68, 0]
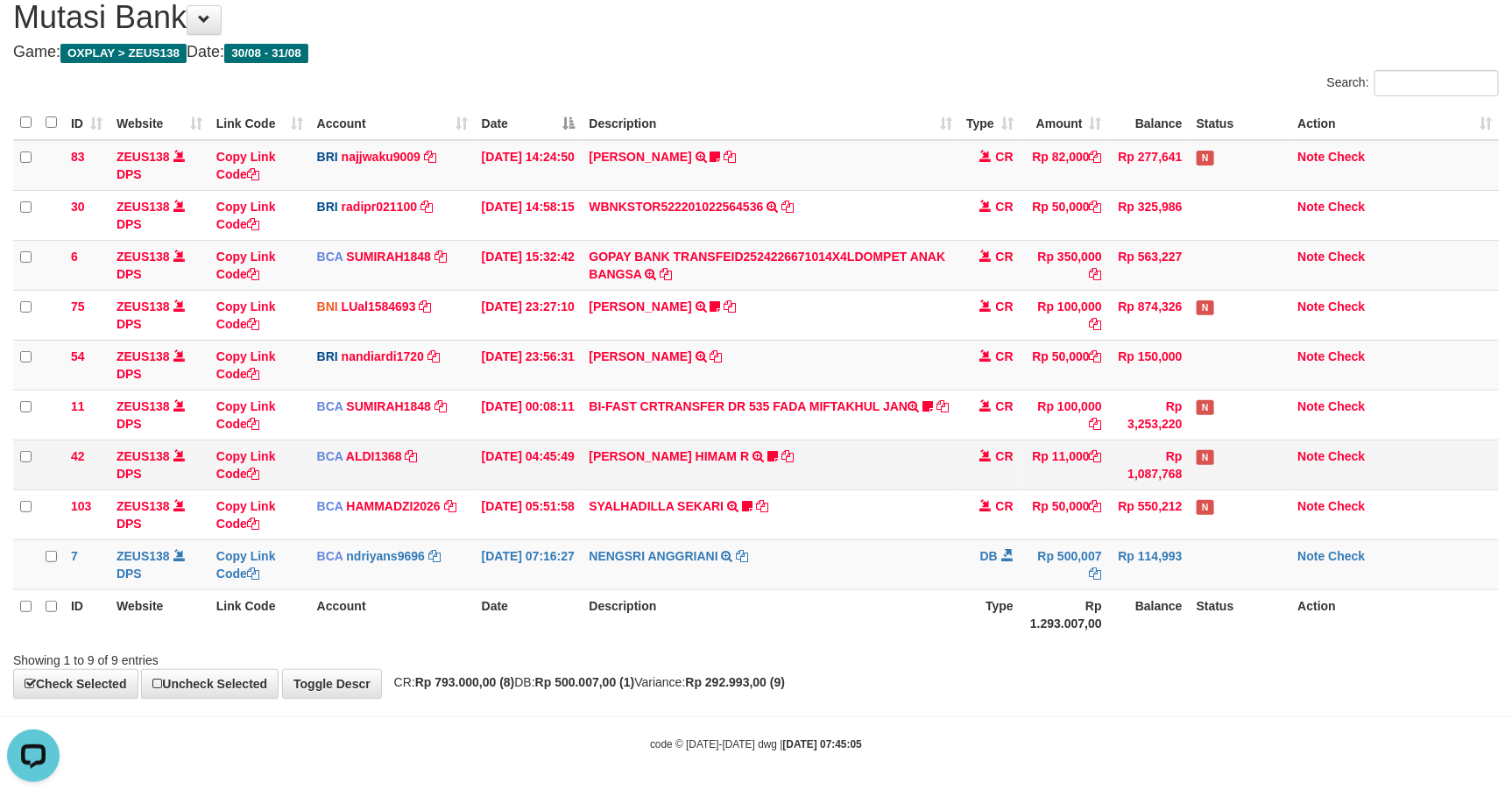
drag, startPoint x: 1139, startPoint y: 495, endPoint x: 1206, endPoint y: 479, distance: 68.9
click at [1144, 495] on td "Rp 550,212" at bounding box center [1149, 514] width 80 height 50
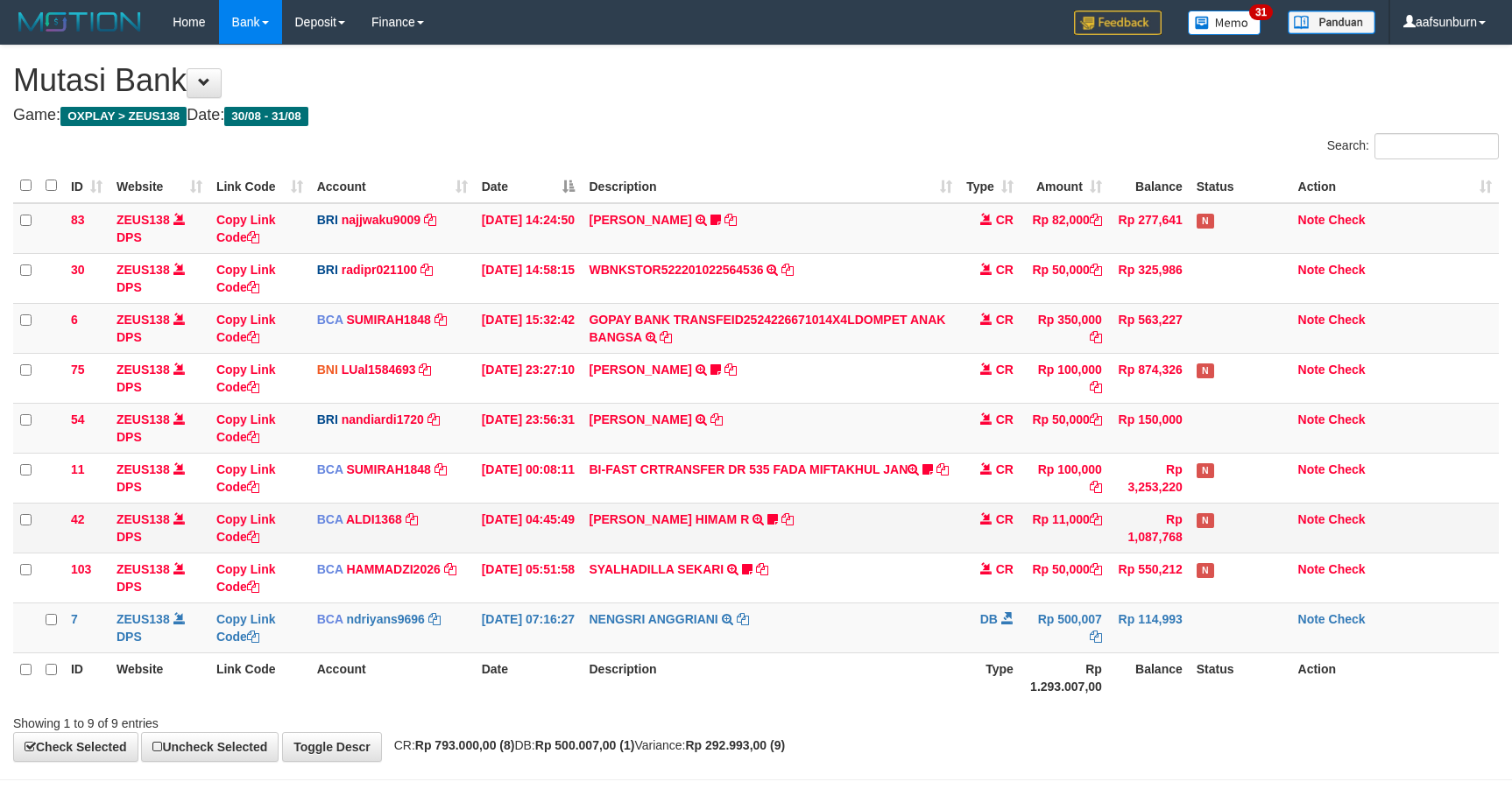
scroll to position [68, 0]
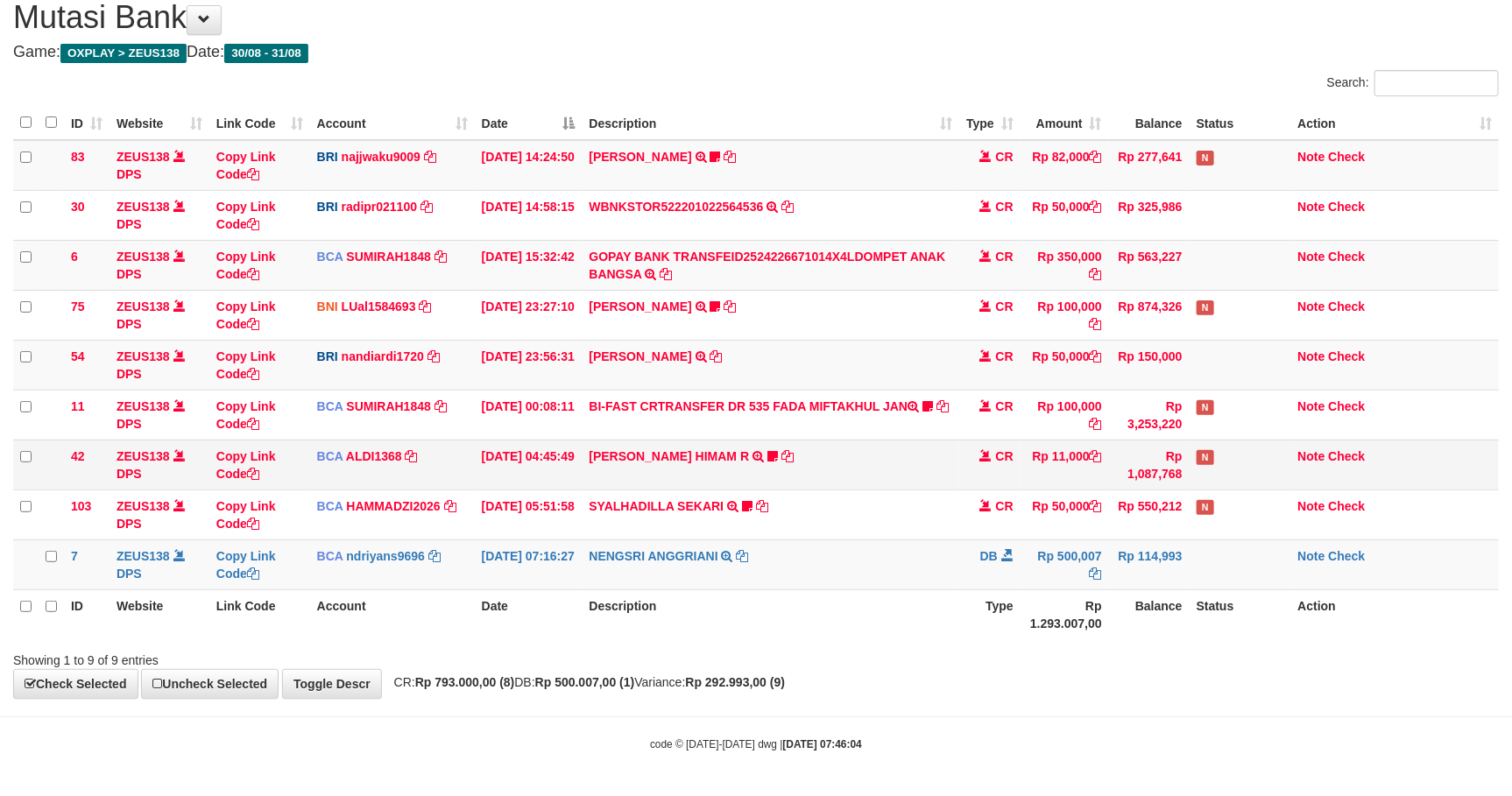
click at [919, 465] on td "ALVA HIMAM R TRSF E-BANKING CR 3108/FTSCY/WS95051 11000.002025083151411092 TRFD…" at bounding box center [770, 465] width 376 height 50
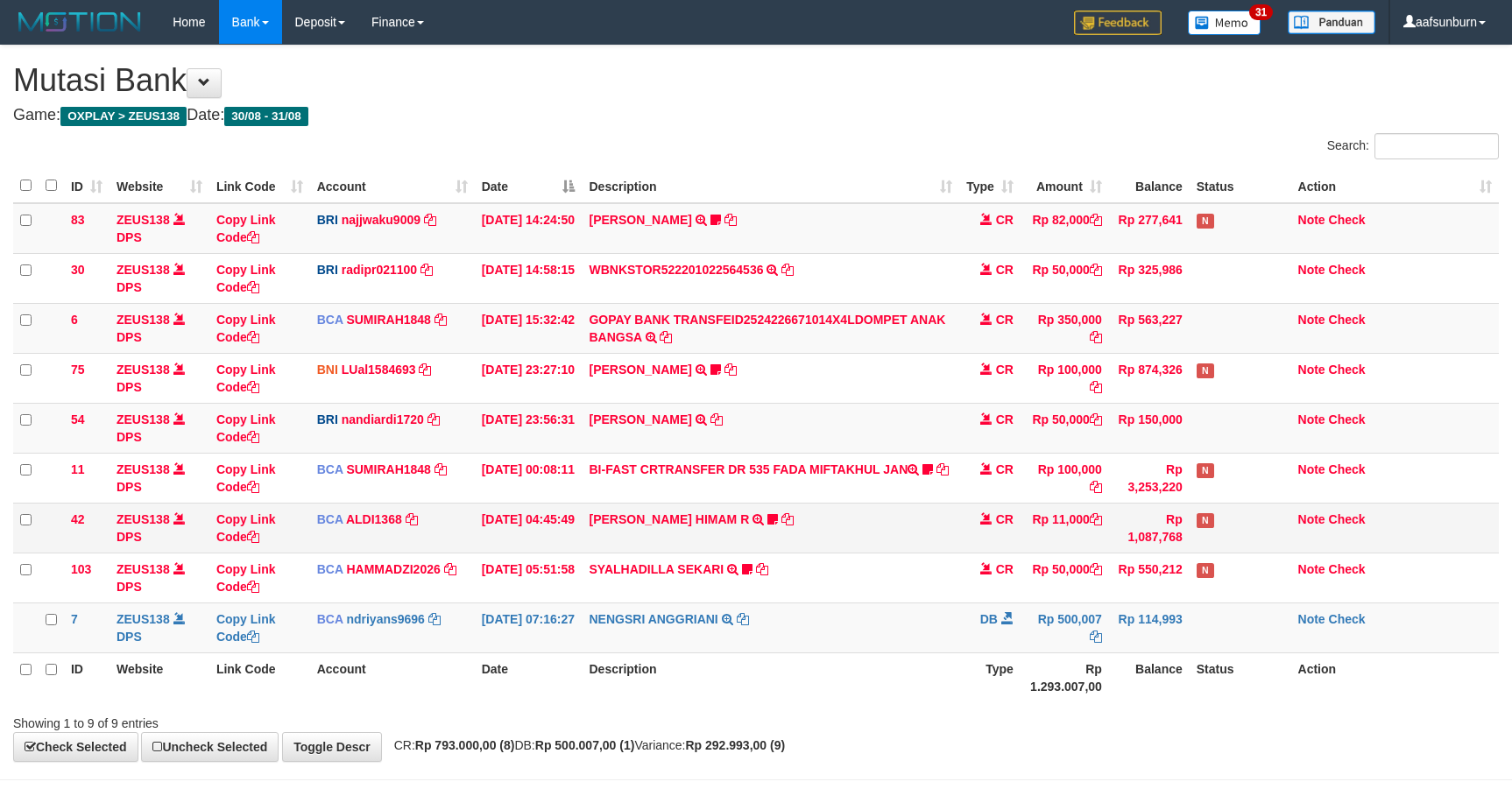
scroll to position [68, 0]
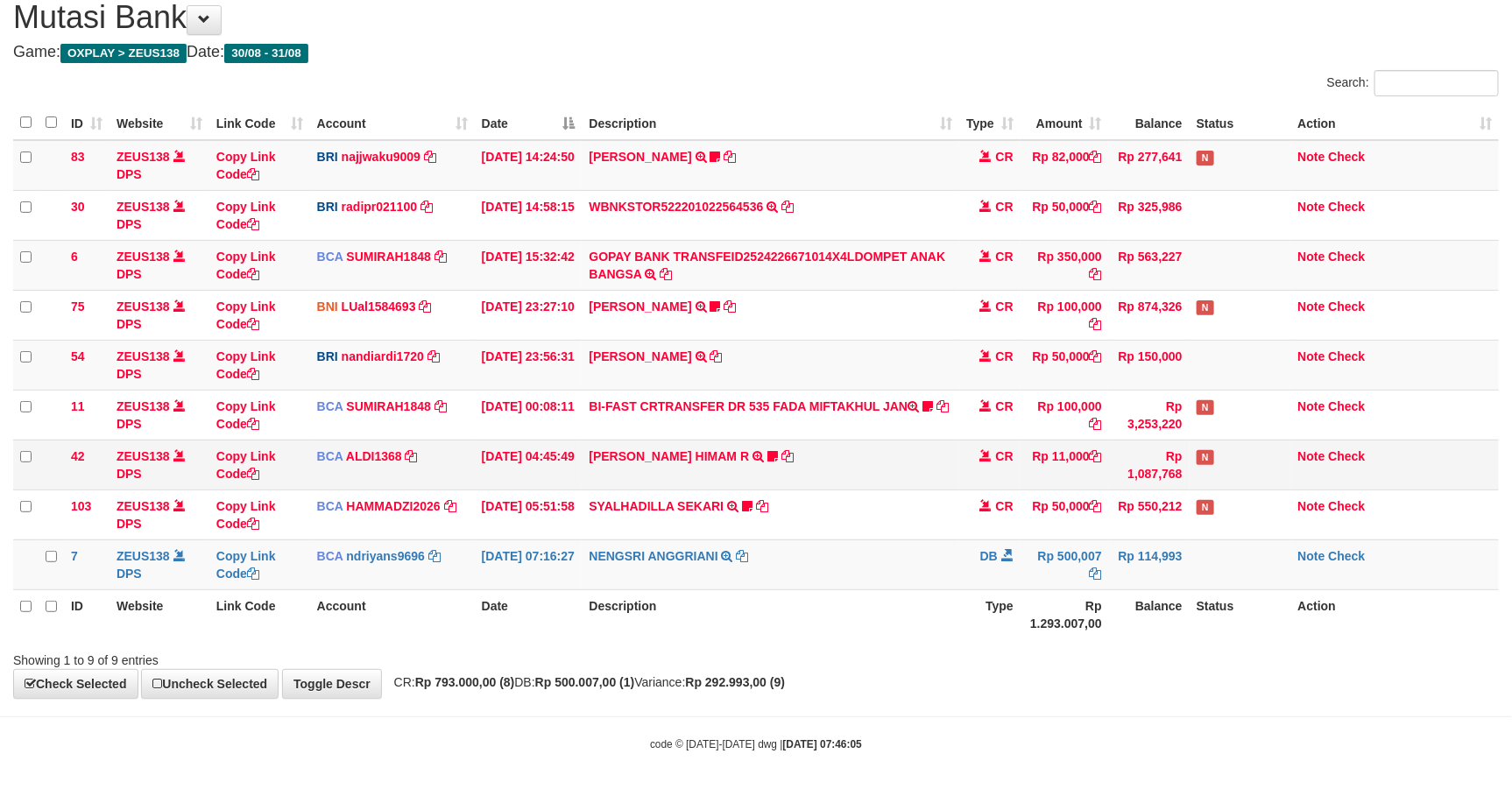
drag, startPoint x: 902, startPoint y: 458, endPoint x: 922, endPoint y: 473, distance: 25.0
click at [909, 466] on td "ALVA HIMAM R TRSF E-BANKING CR 3108/FTSCY/WS95051 11000.002025083151411092 TRFD…" at bounding box center [770, 465] width 376 height 50
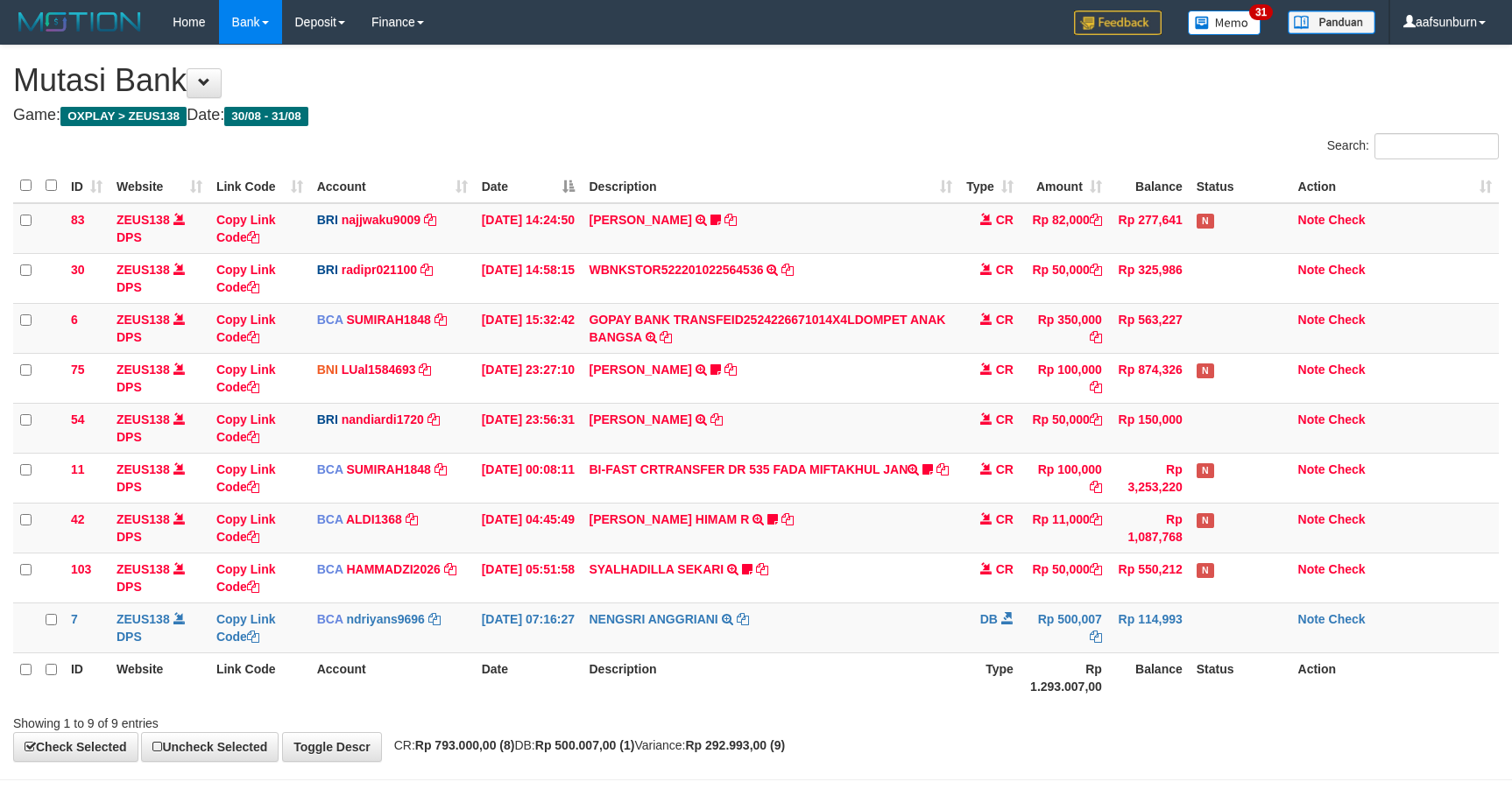
scroll to position [68, 0]
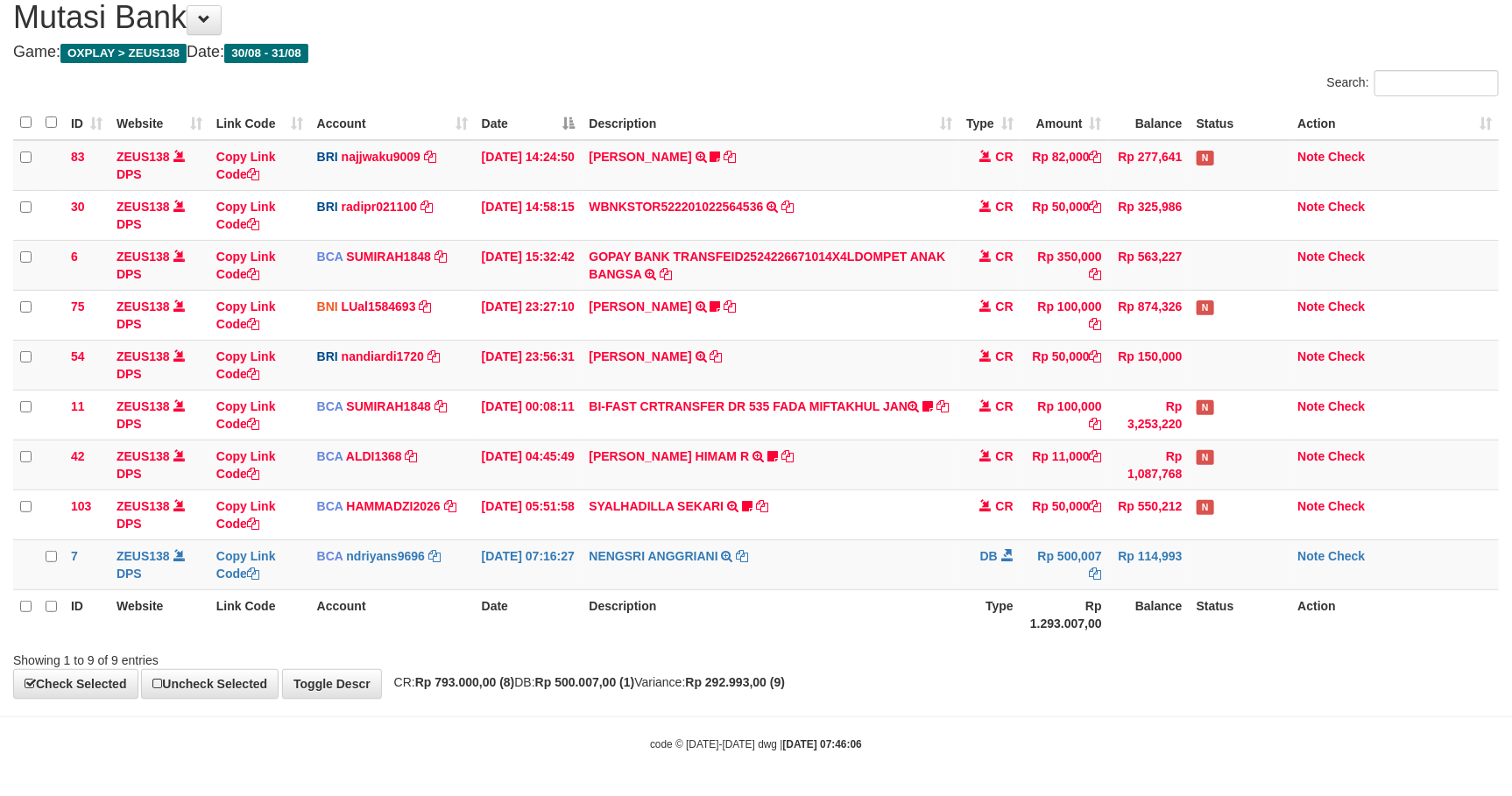
click at [961, 629] on th "Type" at bounding box center [989, 614] width 61 height 50
click at [970, 625] on th "Type" at bounding box center [989, 614] width 61 height 50
click at [1160, 652] on div "Showing 1 to 9 of 9 entries" at bounding box center [756, 656] width 1512 height 25
click at [1225, 684] on div "**********" at bounding box center [756, 340] width 1512 height 716
drag, startPoint x: 1225, startPoint y: 683, endPoint x: 1527, endPoint y: 734, distance: 306.3
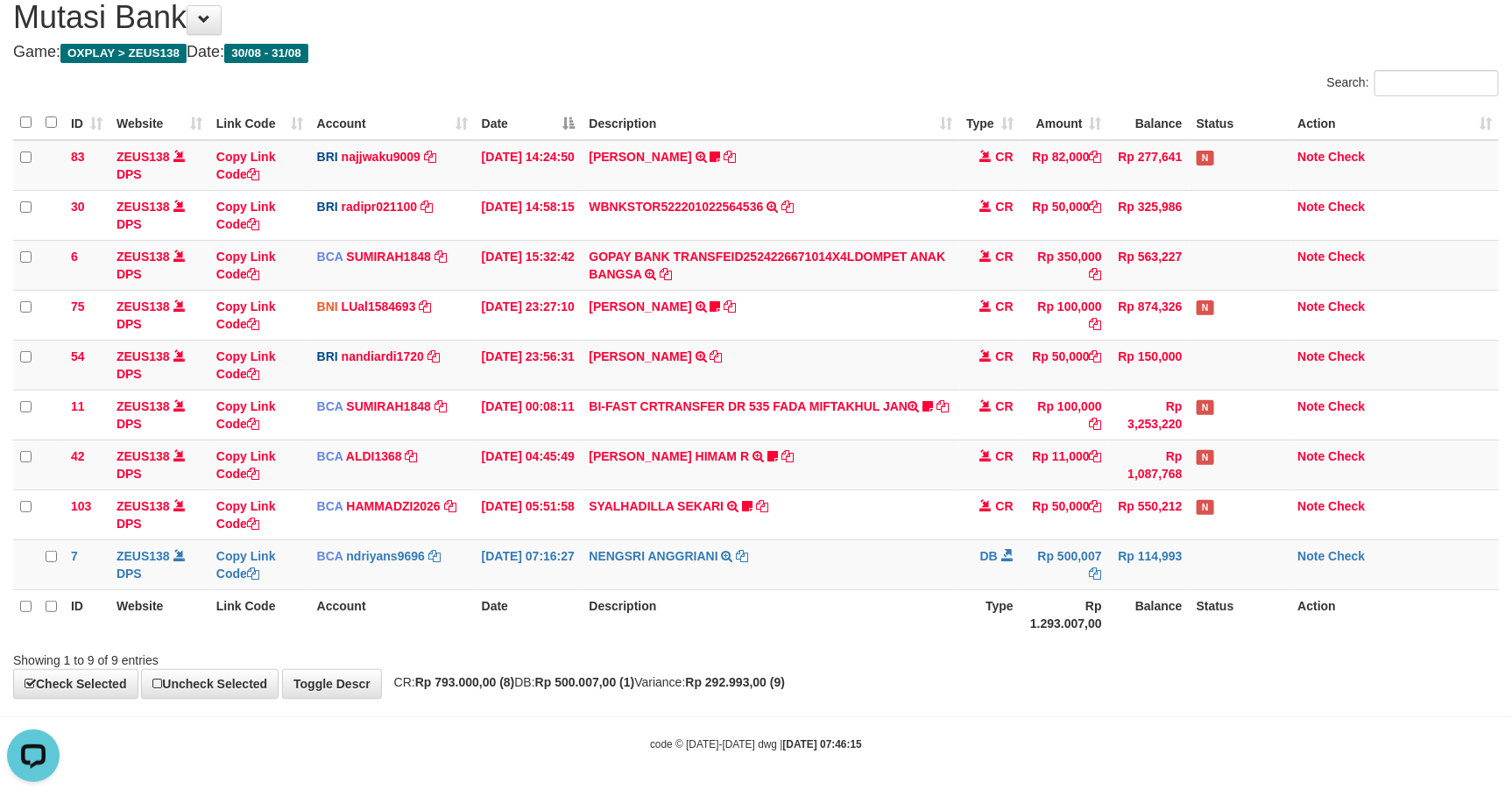
click at [1231, 683] on div "**********" at bounding box center [756, 340] width 1512 height 716
click at [1201, 639] on div "ID Website Link Code Account Date Description Type Amount Balance Status Action…" at bounding box center [756, 372] width 1512 height 544
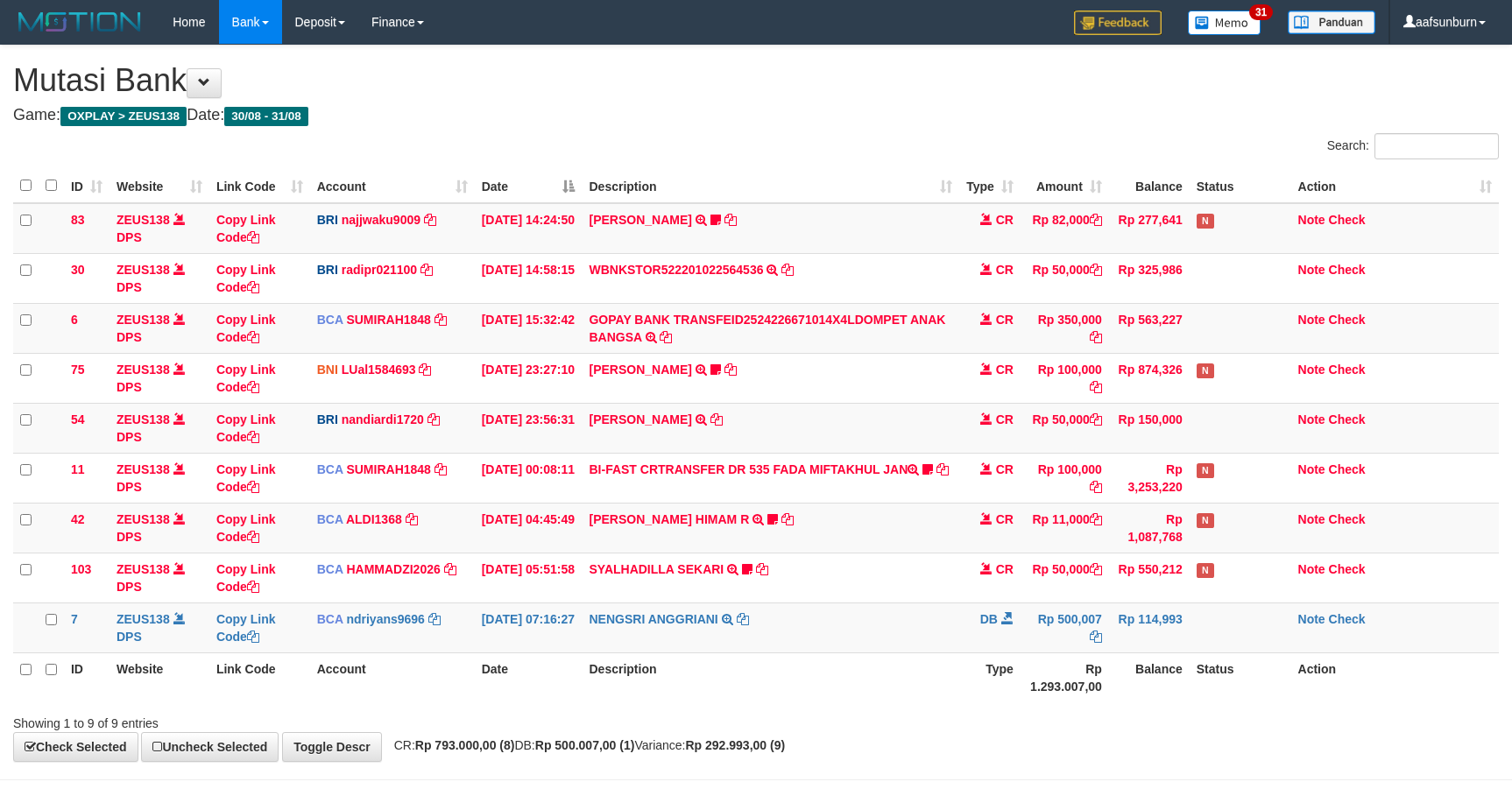
scroll to position [68, 0]
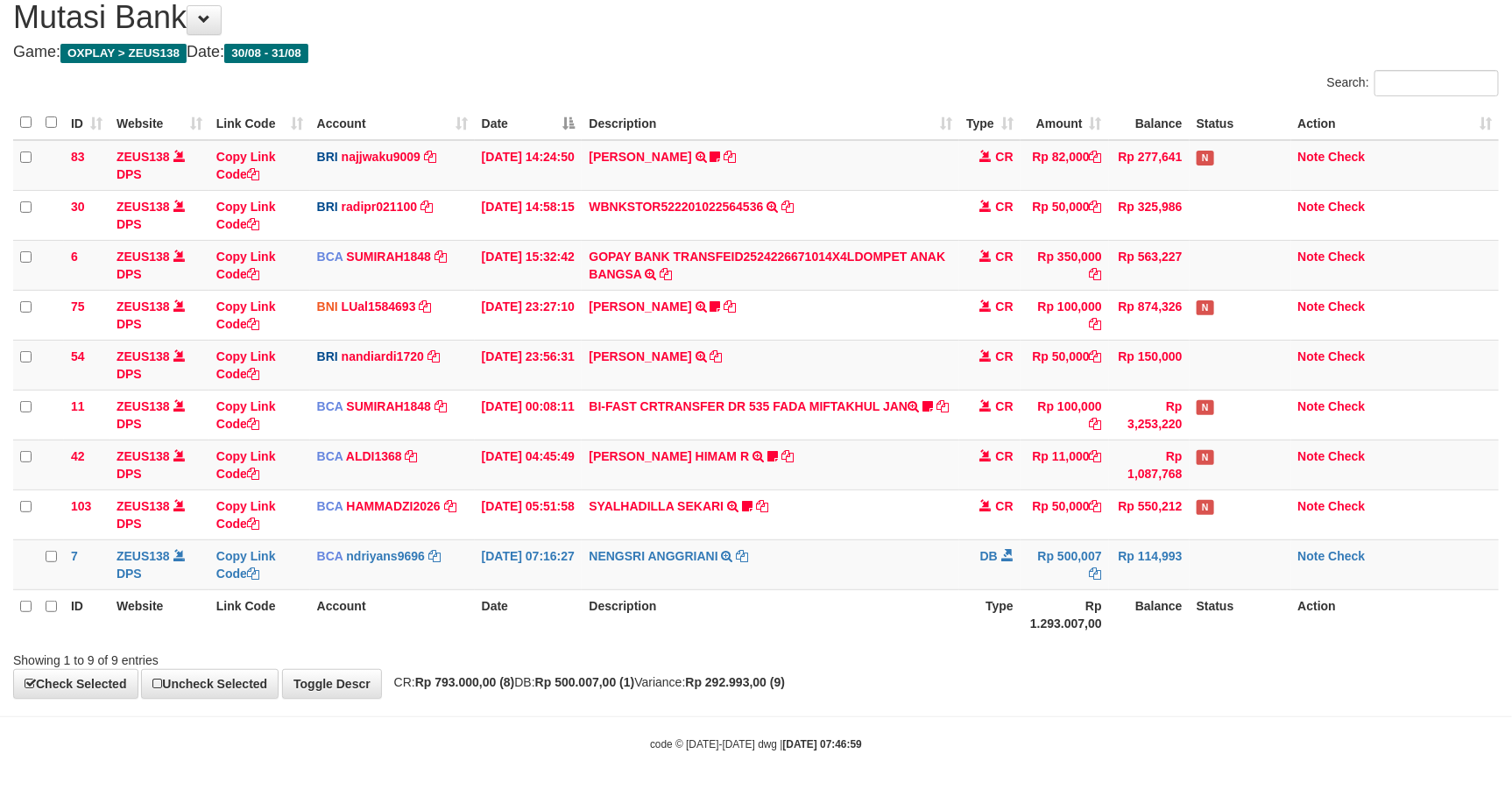
click at [1201, 638] on div "ID Website Link Code Account Date Description Type Amount Balance Status Action…" at bounding box center [756, 372] width 1512 height 544
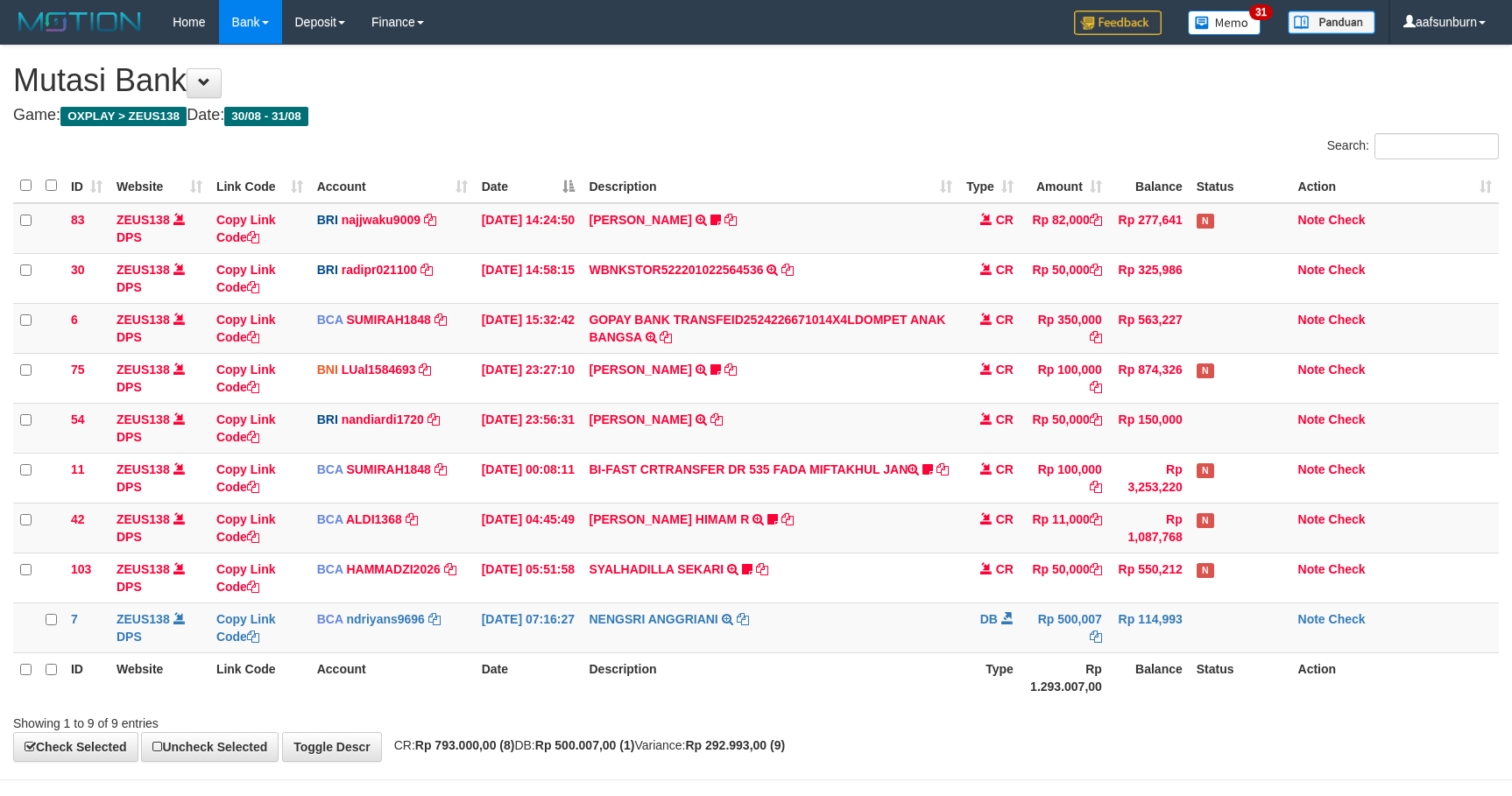
scroll to position [68, 0]
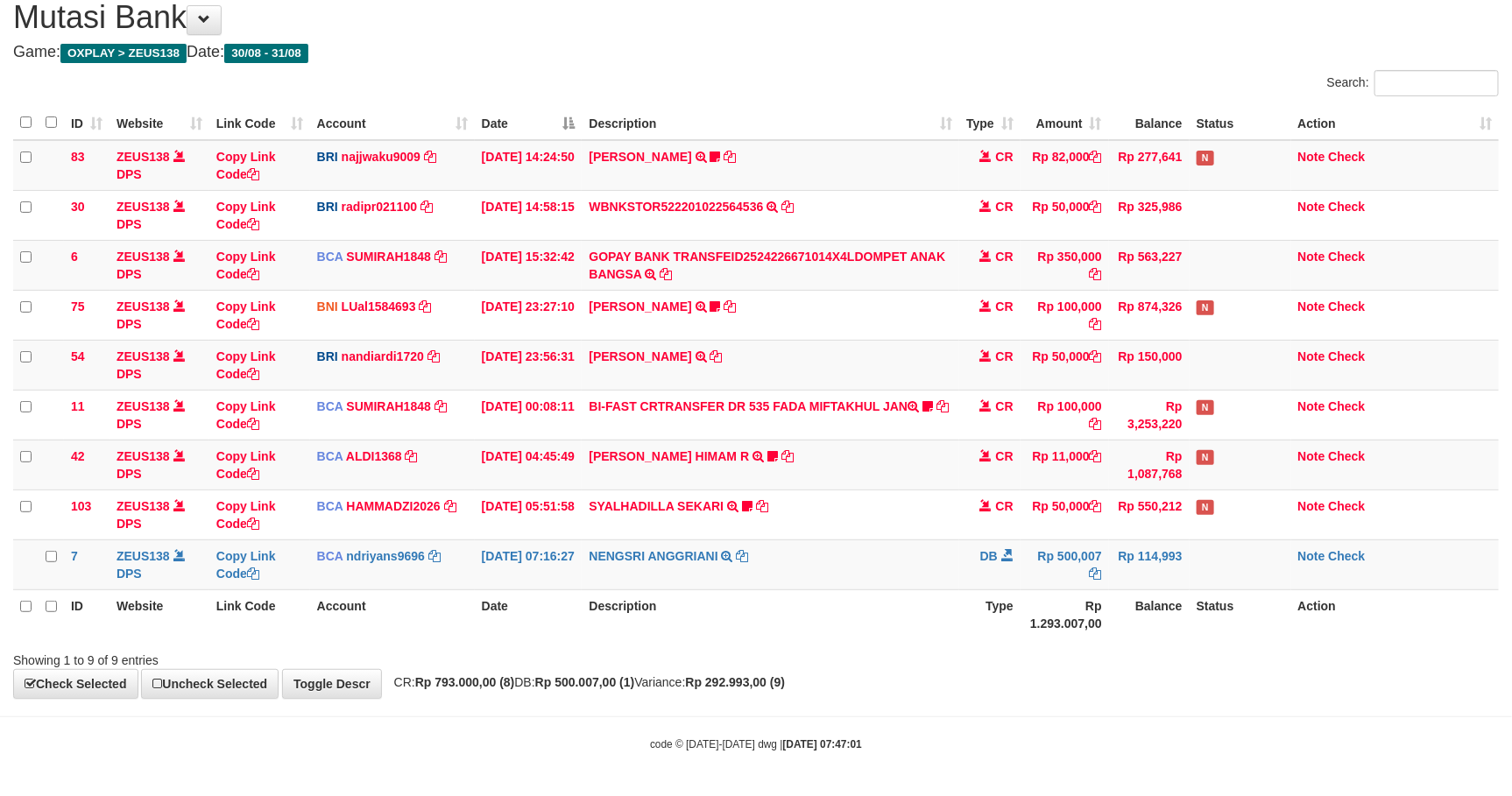
click at [1198, 638] on div "ID Website Link Code Account Date Description Type Amount Balance Status Action…" at bounding box center [756, 372] width 1512 height 544
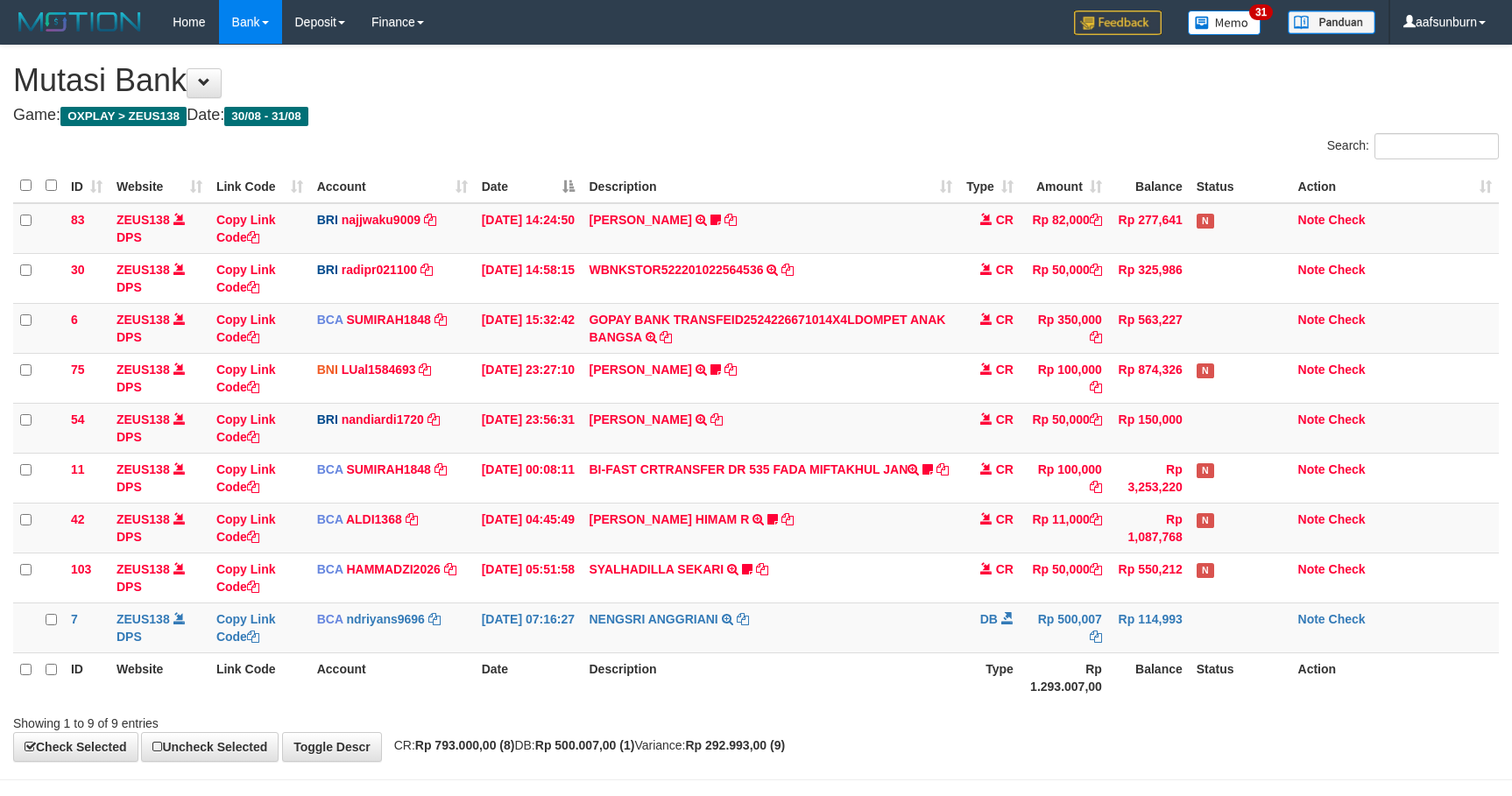
scroll to position [68, 0]
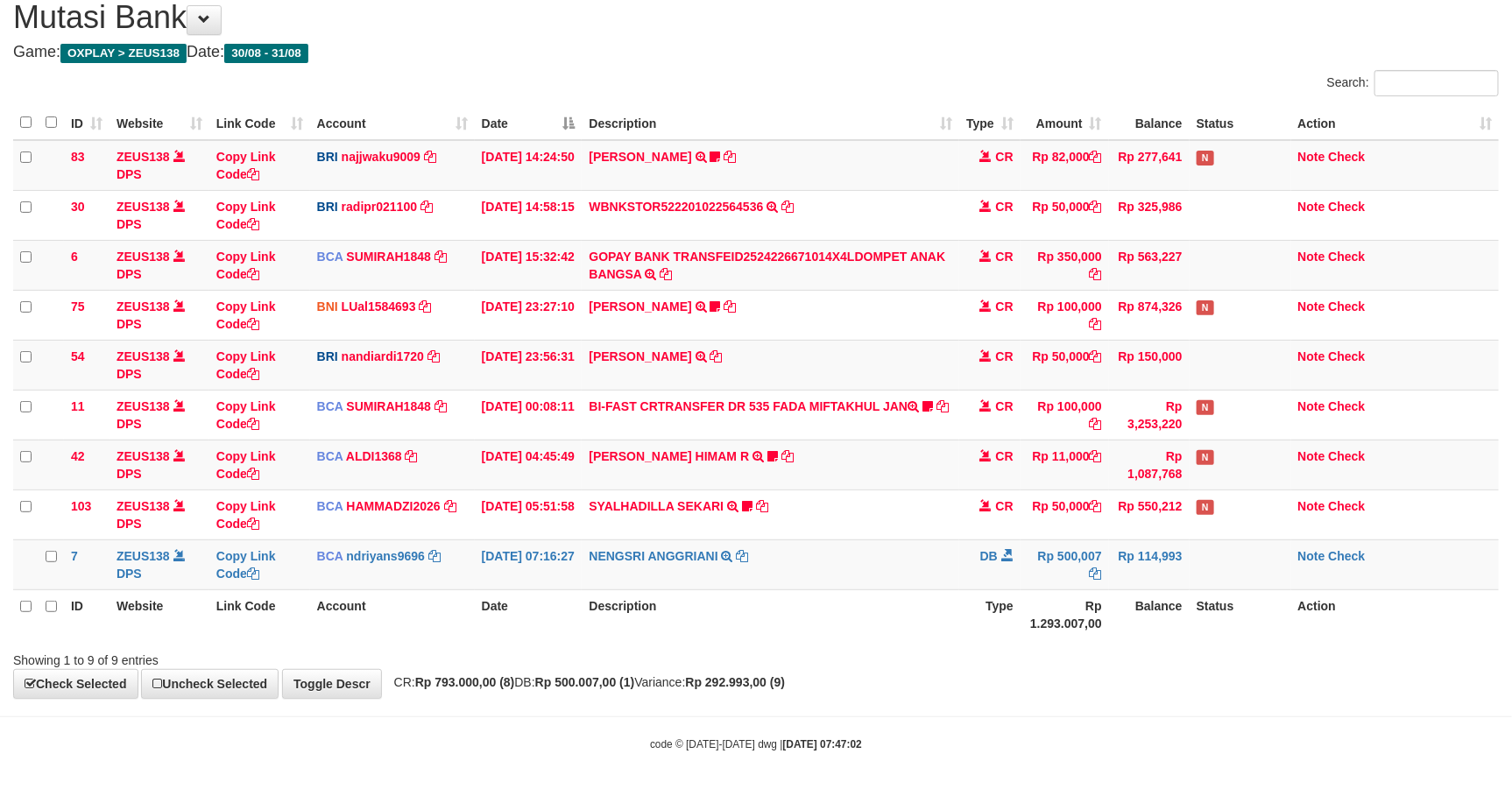
click at [1193, 631] on th "Status" at bounding box center [1240, 614] width 101 height 50
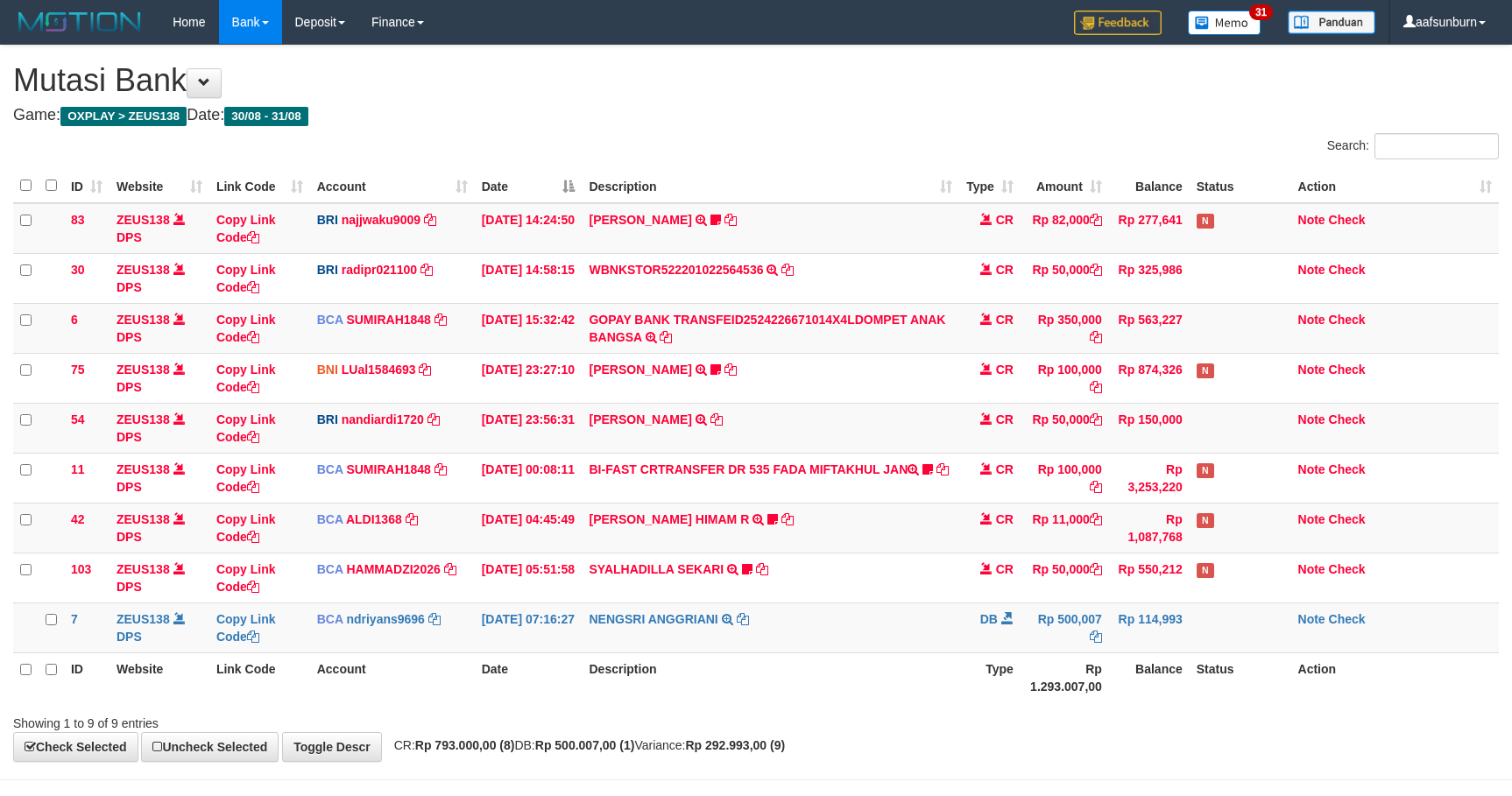
scroll to position [68, 0]
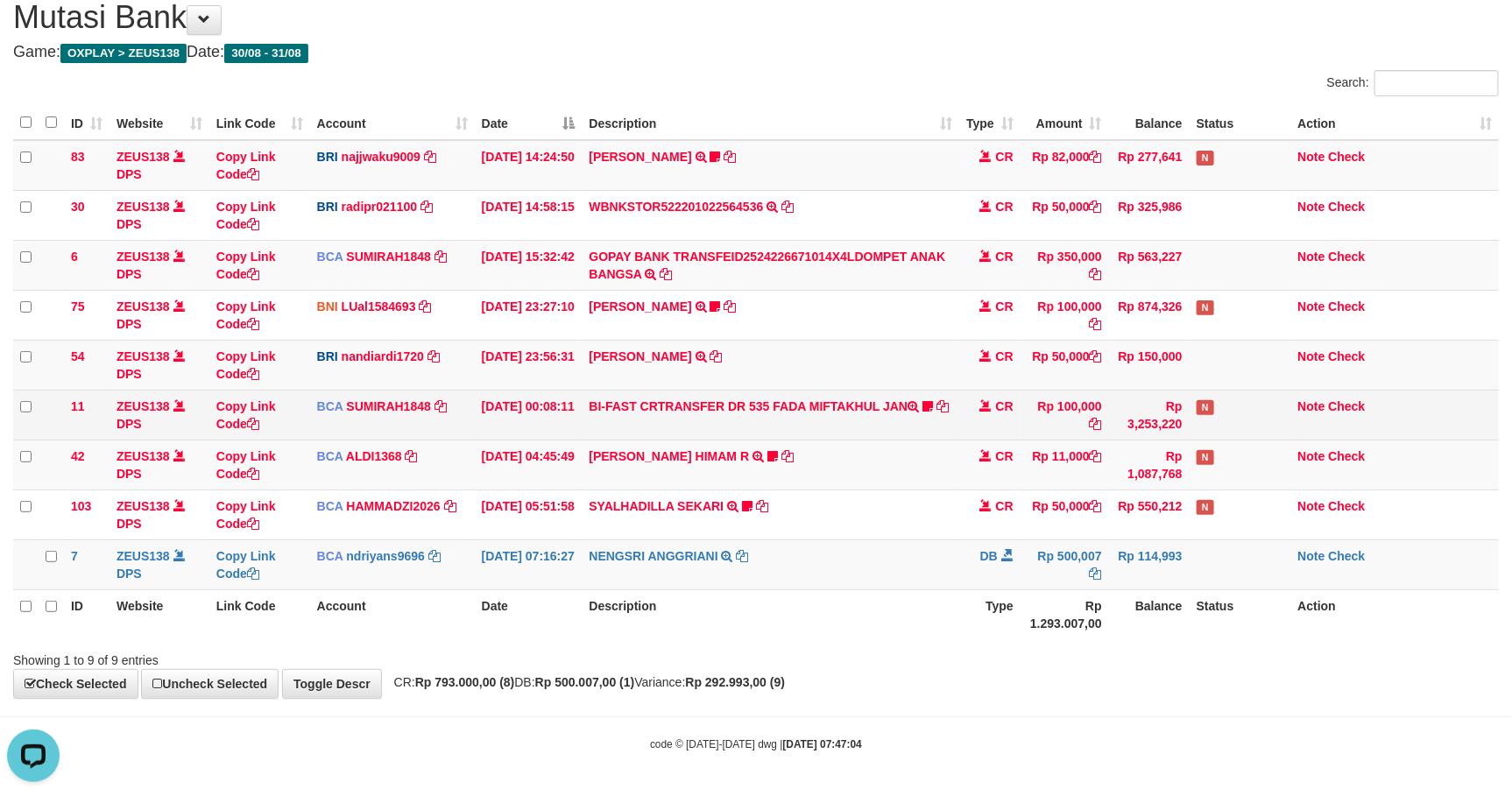
click at [1075, 415] on td "Rp 100,000" at bounding box center [1065, 414] width 89 height 50
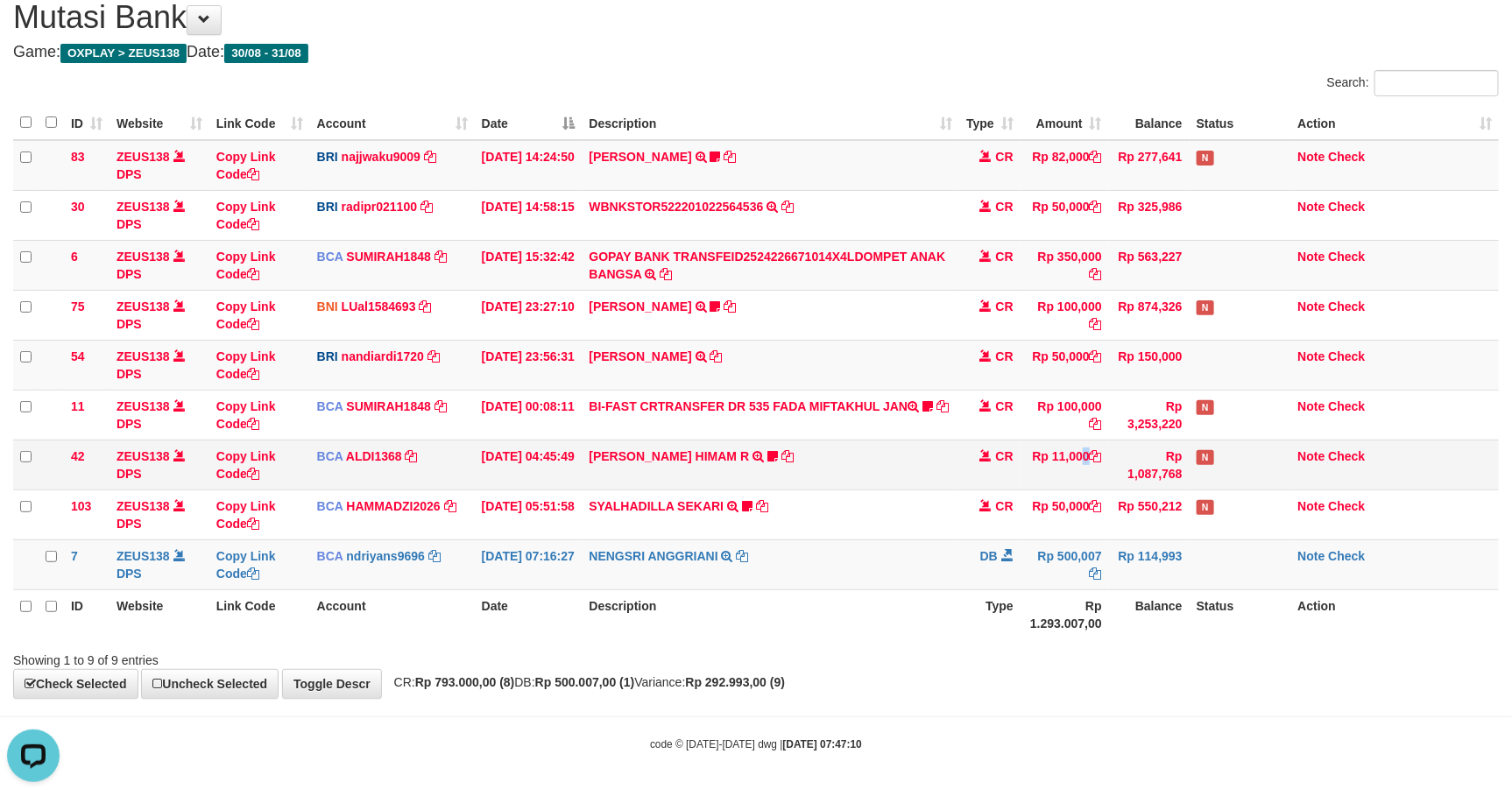
click at [1049, 458] on td "Rp 11,000" at bounding box center [1065, 465] width 89 height 50
click at [785, 383] on td "VALENTINO LAHU TRANSFER NBMB VALENTINO LAHU TO NANDI ARDIANSYAH" at bounding box center [770, 364] width 376 height 50
click at [783, 376] on td "VALENTINO LAHU TRANSFER NBMB VALENTINO LAHU TO NANDI ARDIANSYAH" at bounding box center [770, 364] width 376 height 50
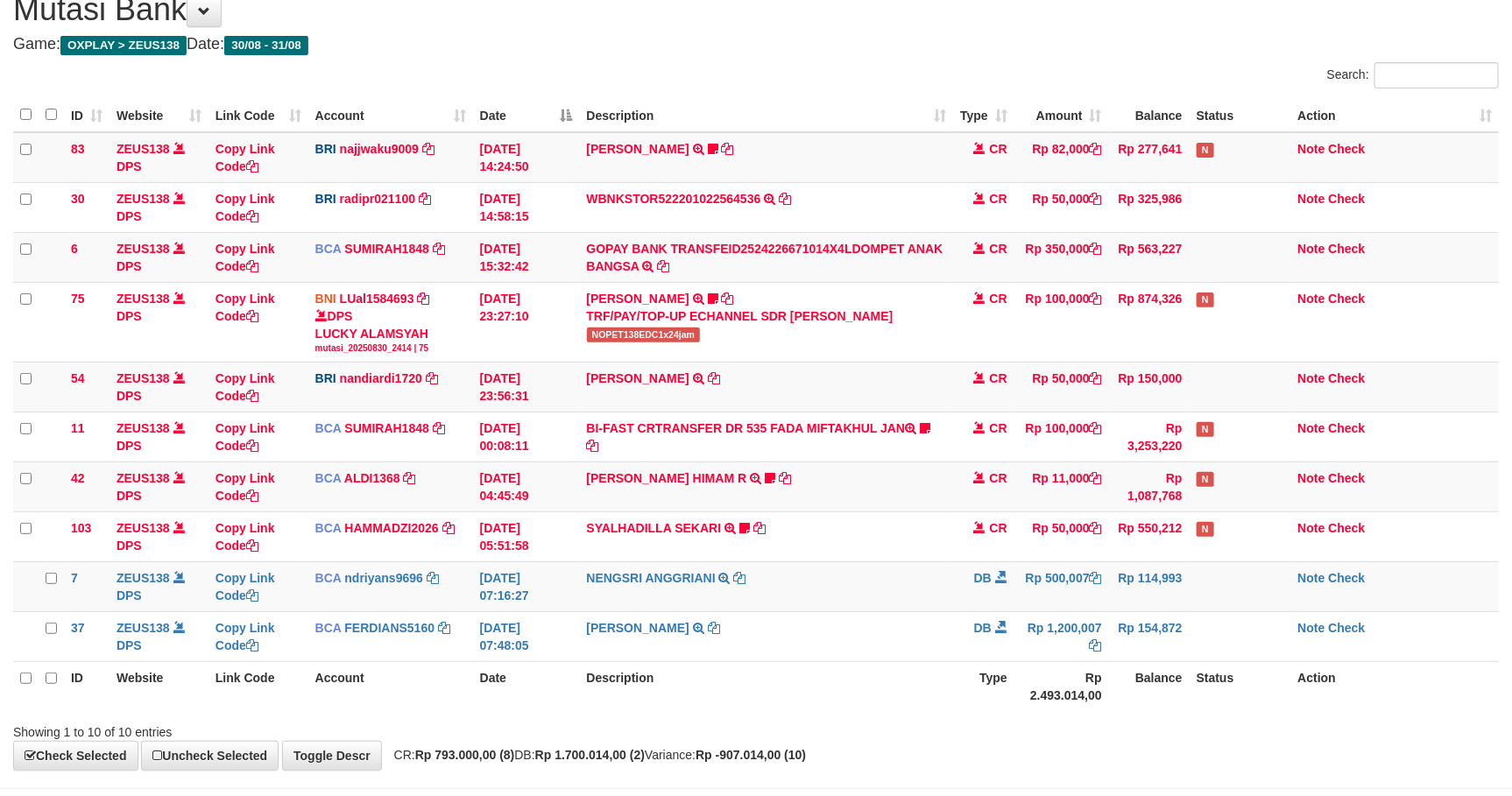
scroll to position [69, 0]
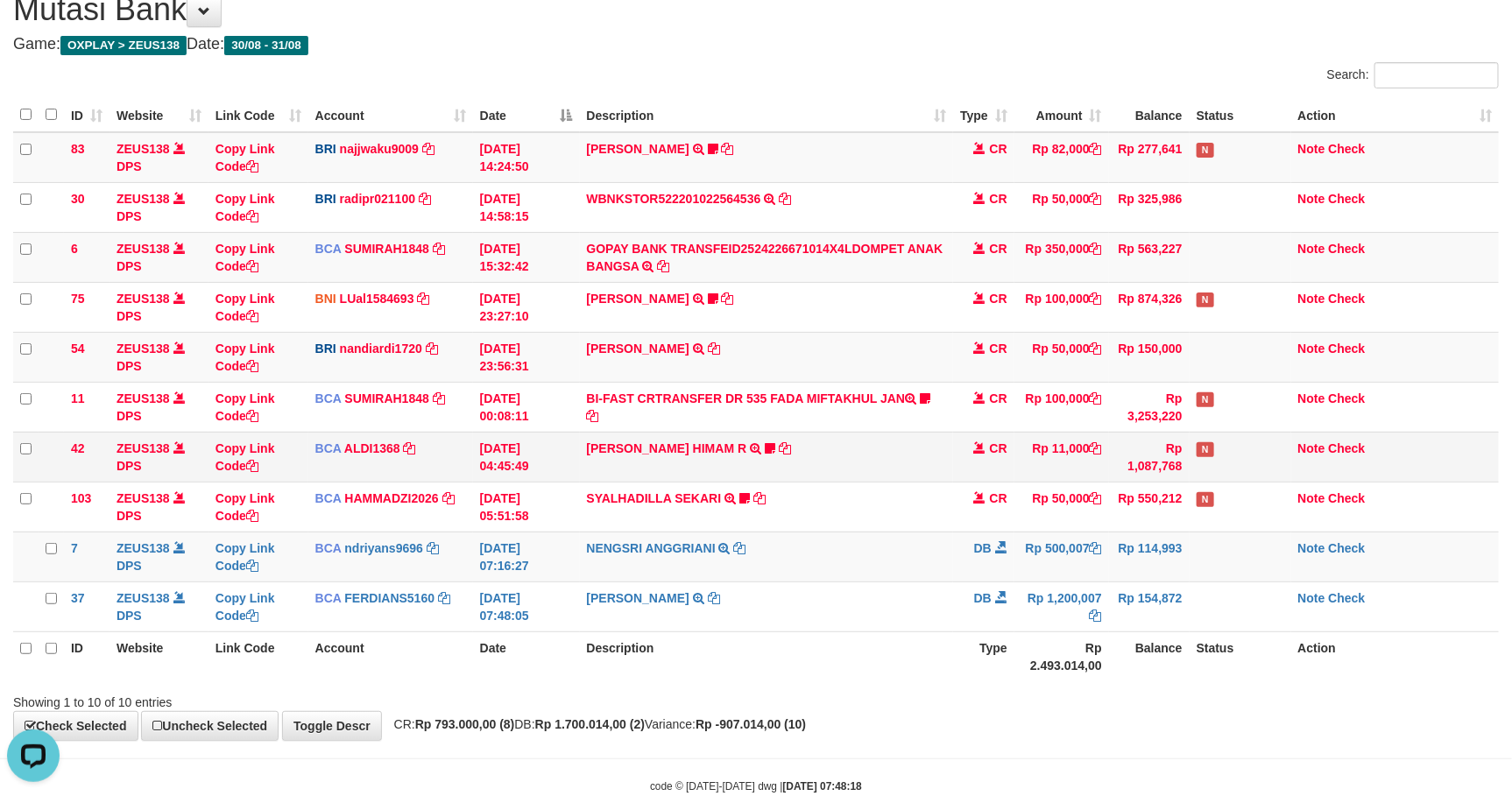
click at [849, 478] on td "ALVA HIMAM R TRSF E-BANKING CR 3108/FTSCY/WS95051 11000.002025083151411092 TRFD…" at bounding box center [766, 456] width 373 height 50
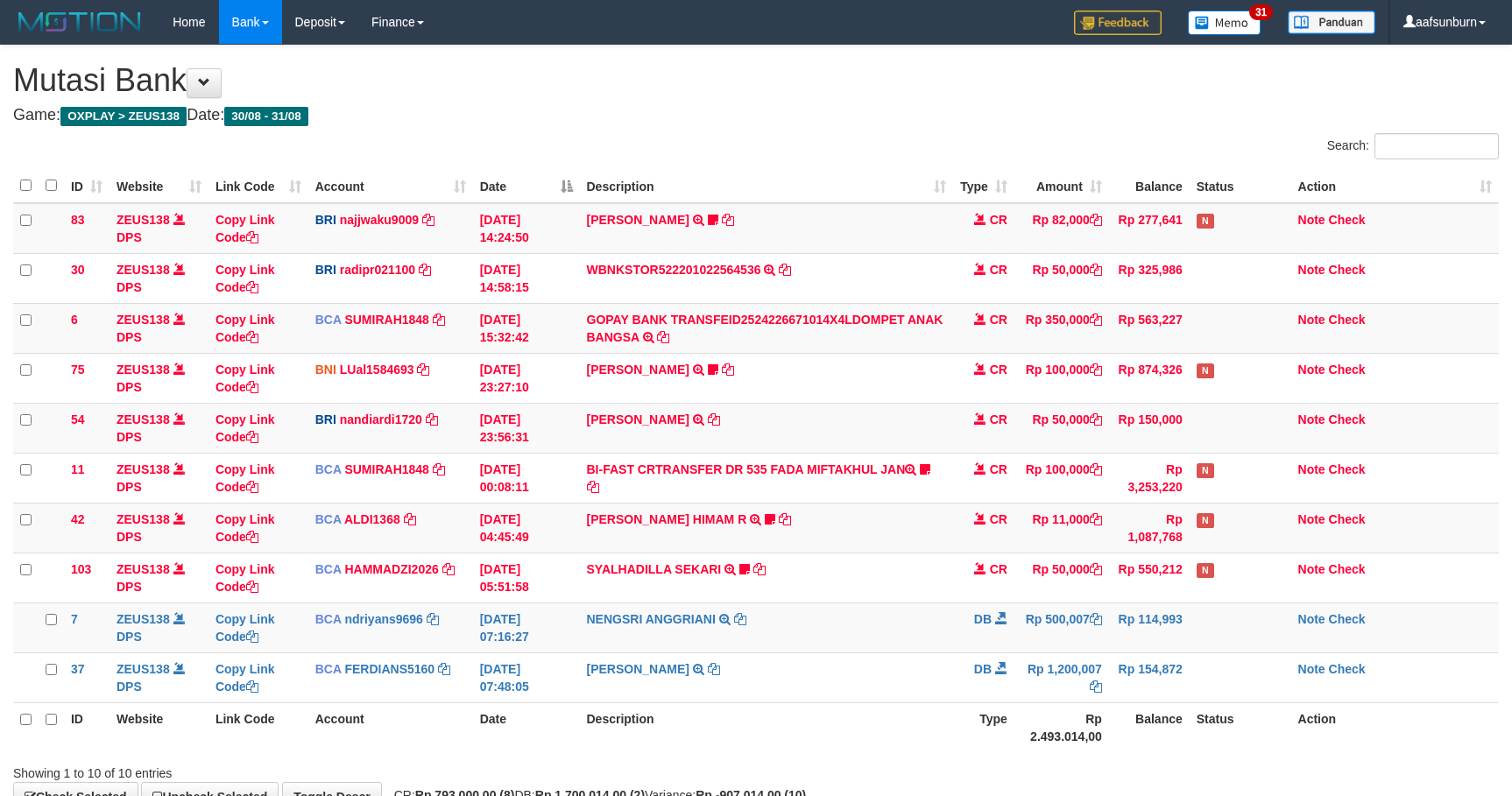
scroll to position [72, 0]
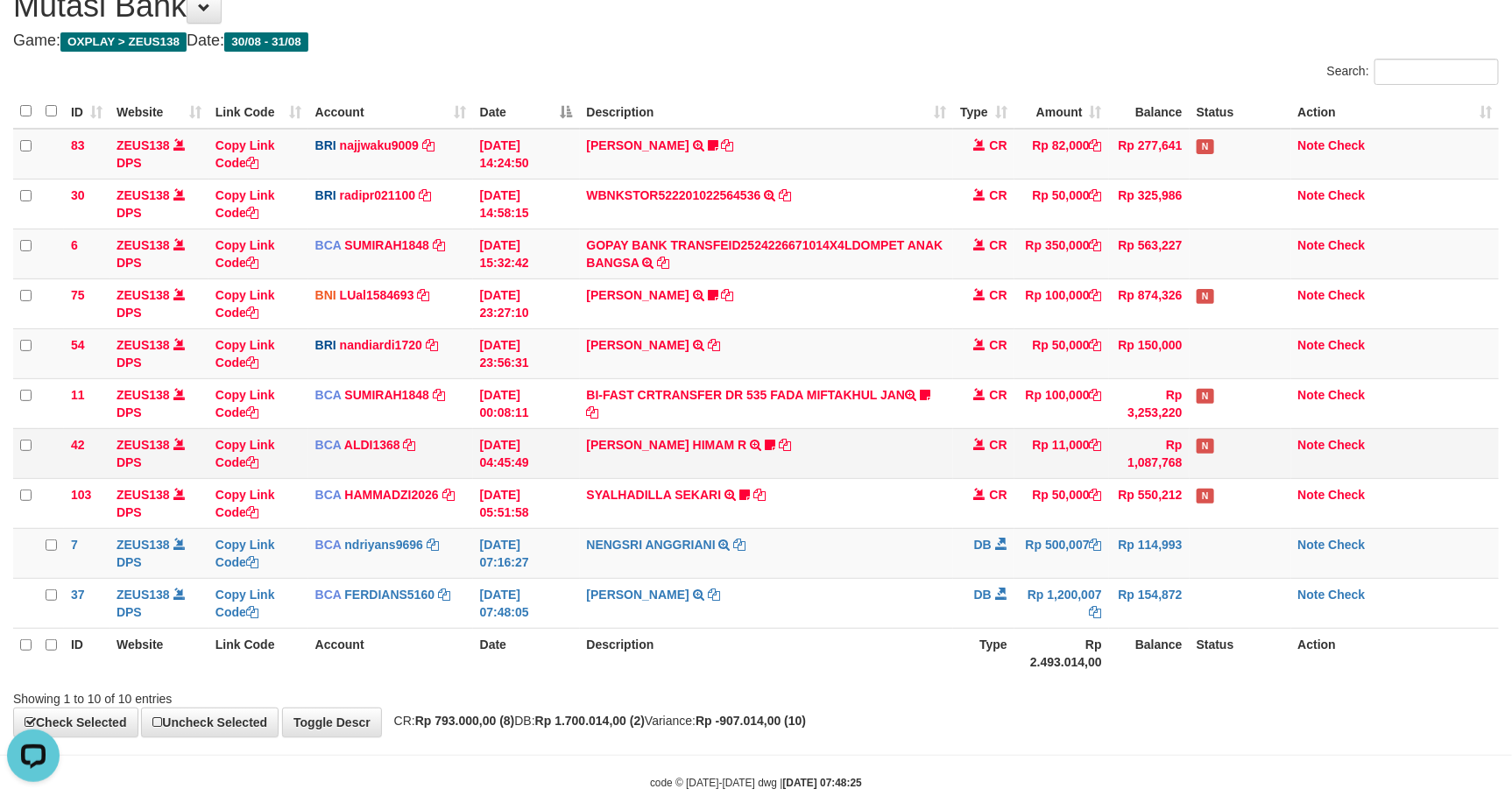
click at [1042, 476] on td "Rp 11,000" at bounding box center [1062, 453] width 95 height 50
click at [889, 549] on td "NENGSRI ANGGRIANI TRSF E-BANKING DB 3108/FTSCY/WS95031 500007.00NENGSRI ANGGRIA…" at bounding box center [766, 551] width 373 height 50
click at [891, 547] on td "NENGSRI ANGGRIANI TRSF E-BANKING DB 3108/FTSCY/WS95031 500007.00NENGSRI ANGGRIA…" at bounding box center [766, 551] width 373 height 50
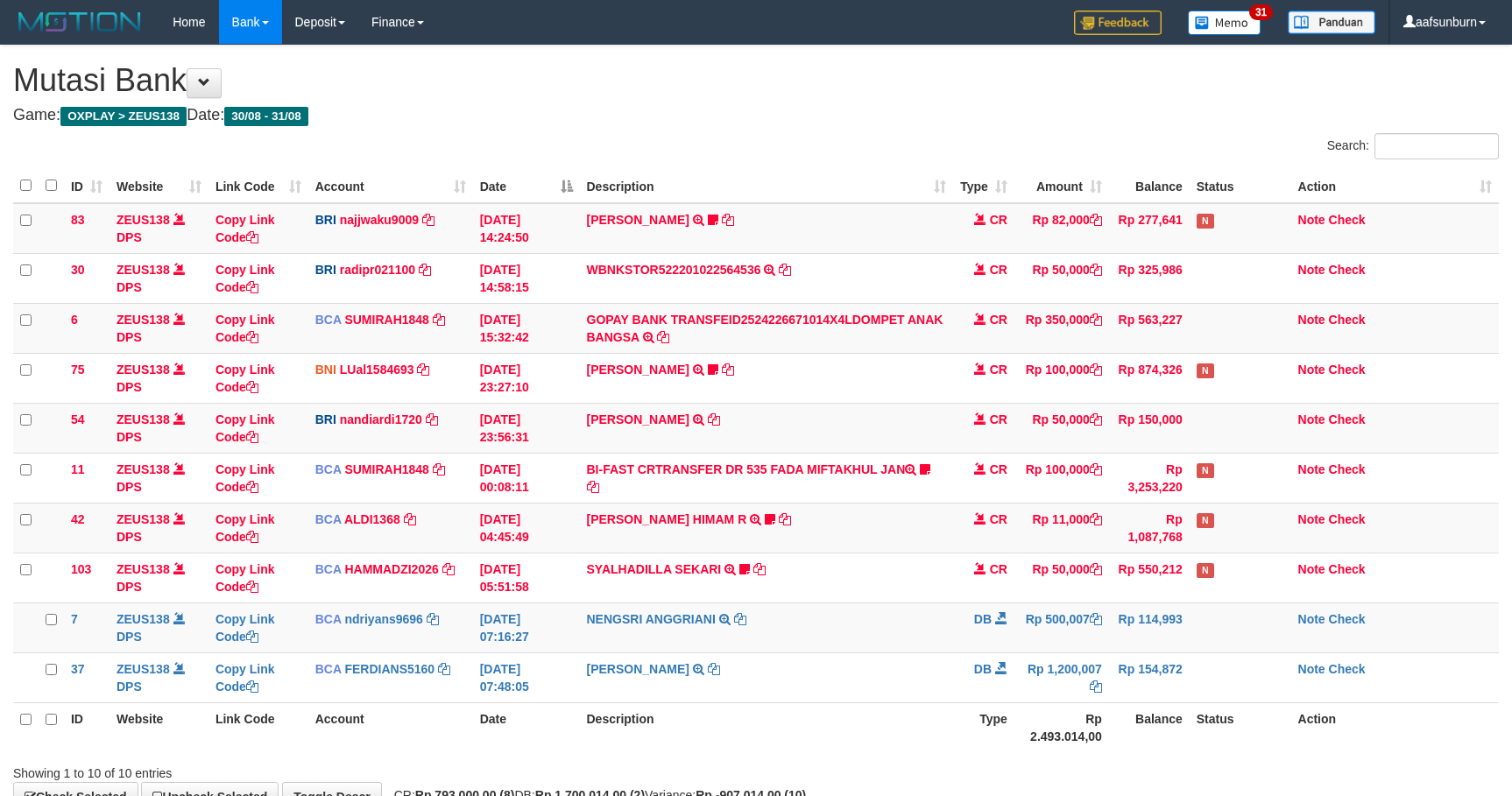
scroll to position [77, 0]
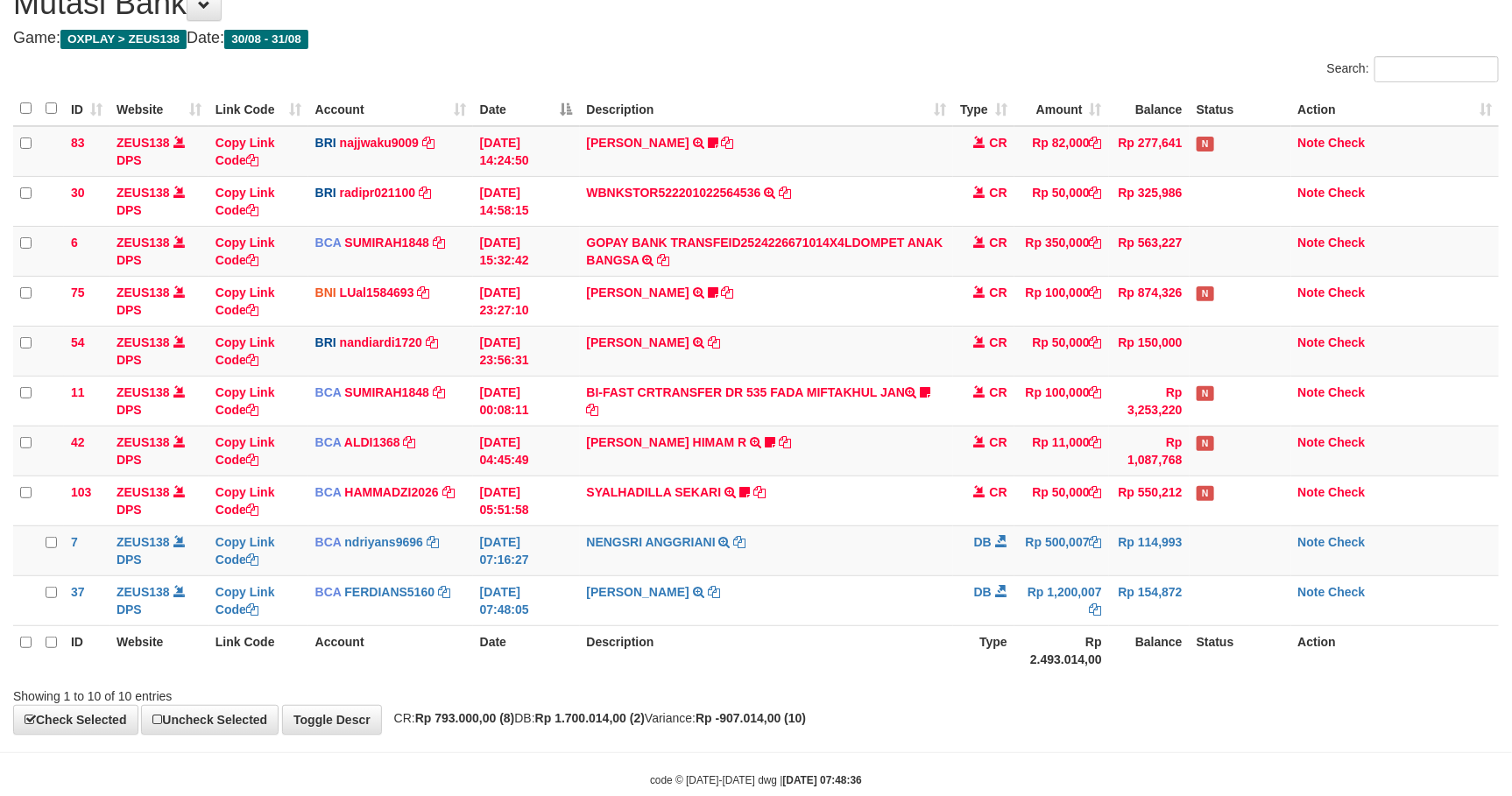
click at [891, 547] on td "NENGSRI ANGGRIANI TRSF E-BANKING DB 3108/FTSCY/WS95031 500007.00NENGSRI ANGGRIA…" at bounding box center [766, 550] width 373 height 50
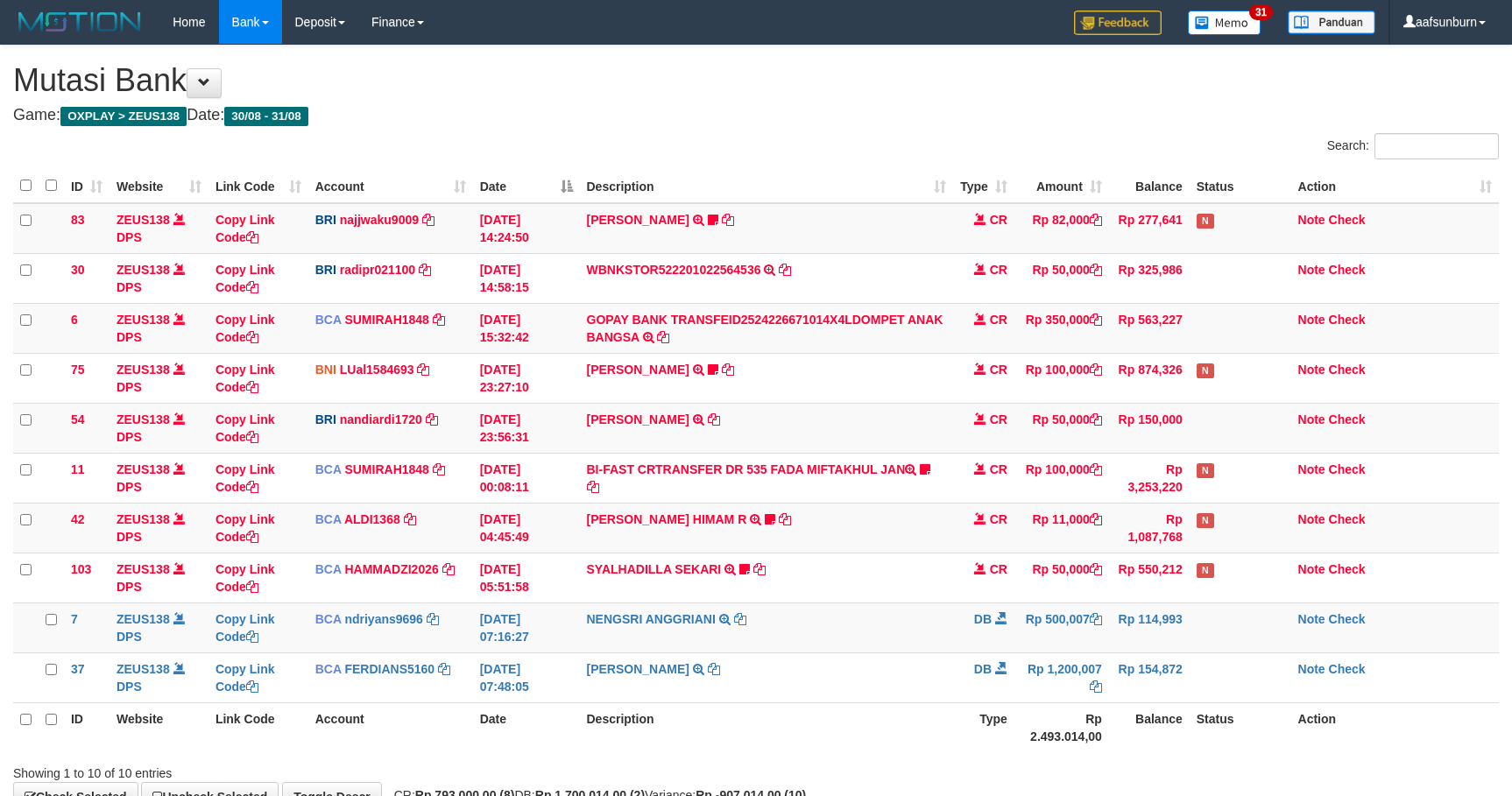
scroll to position [79, 0]
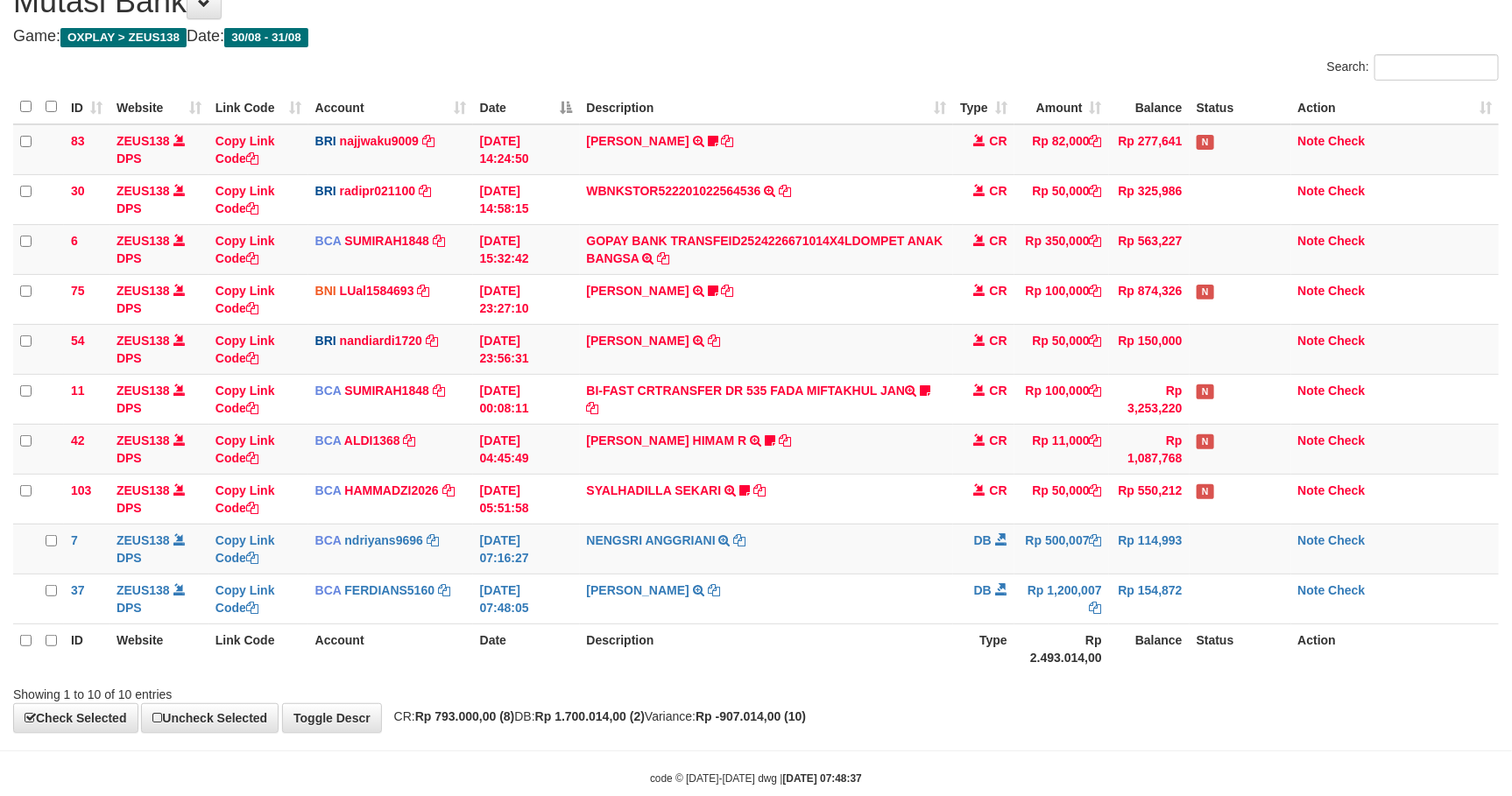
click at [891, 547] on td "NENGSRI ANGGRIANI TRSF E-BANKING DB 3108/FTSCY/WS95031 500007.00NENGSRI ANGGRIA…" at bounding box center [766, 549] width 373 height 50
click at [852, 439] on td "ALVA HIMAM R TRSF E-BANKING CR 3108/FTSCY/WS95051 11000.002025083151411092 TRFD…" at bounding box center [766, 447] width 373 height 50
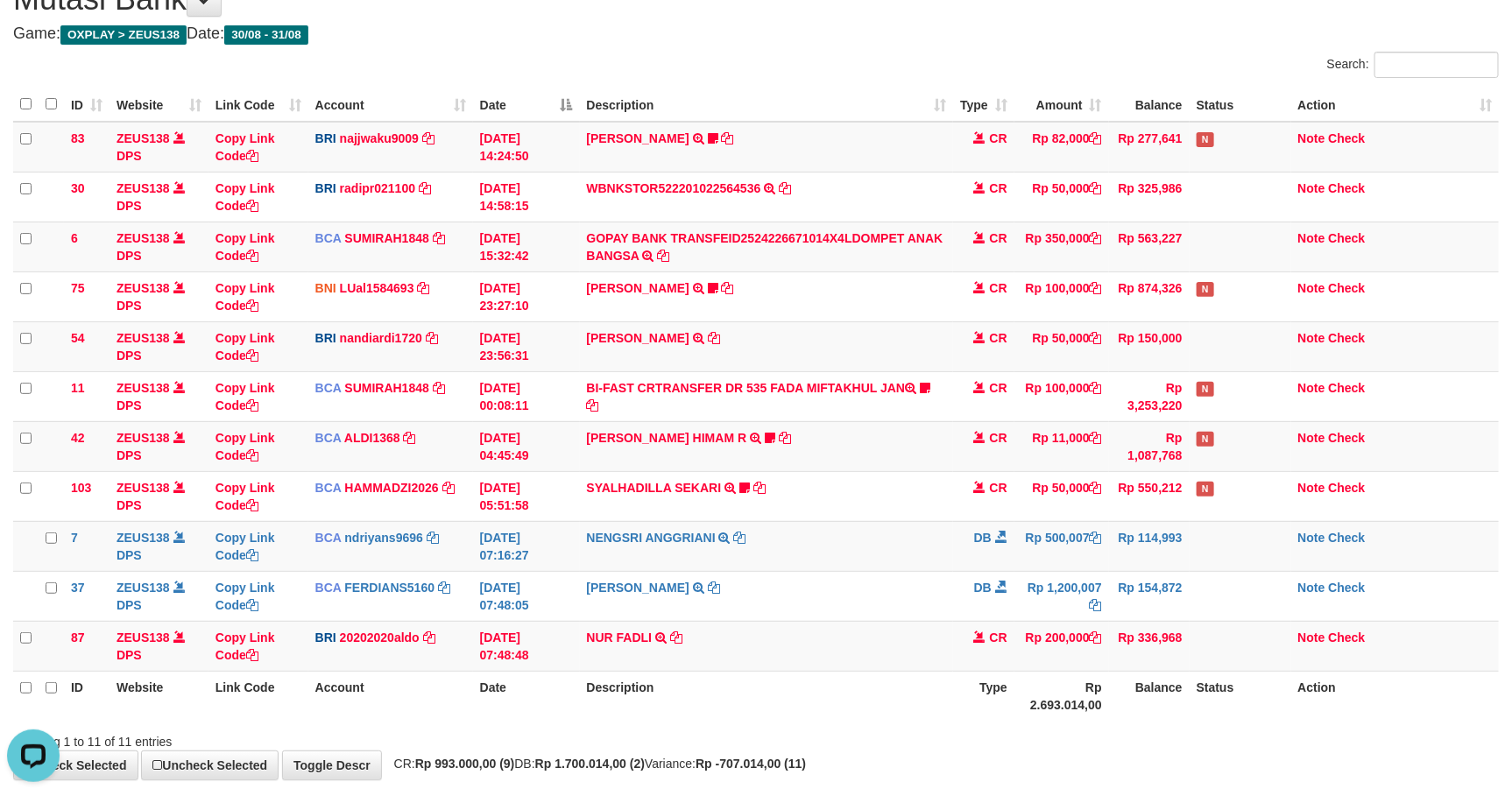
drag, startPoint x: 1081, startPoint y: 670, endPoint x: 1115, endPoint y: 684, distance: 36.8
click at [1114, 684] on table "ID Website Link Code Account Date Description Type Amount Balance Status Action…" at bounding box center [755, 404] width 1486 height 634
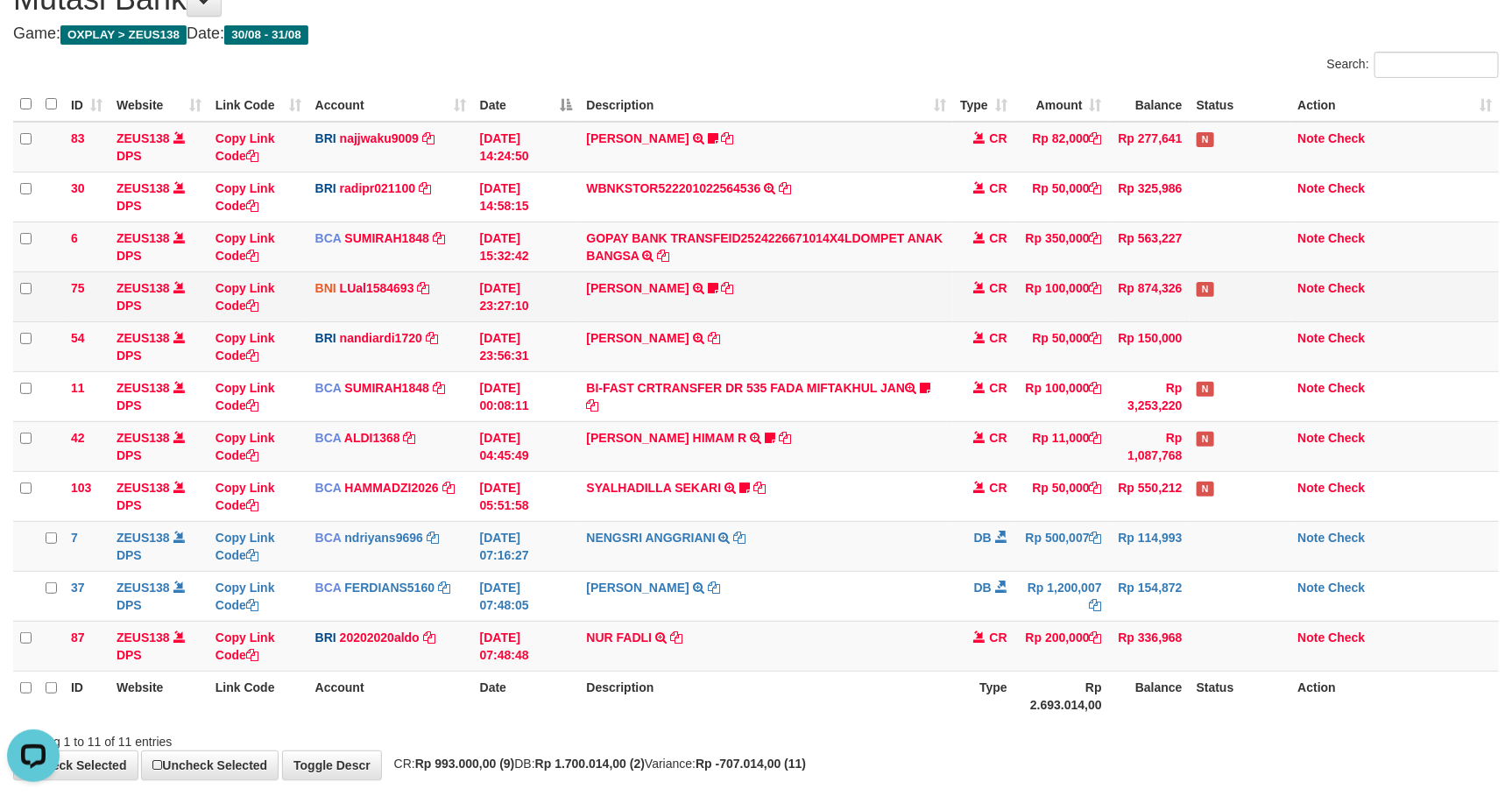
click at [1051, 306] on td "Rp 100,000" at bounding box center [1062, 296] width 95 height 50
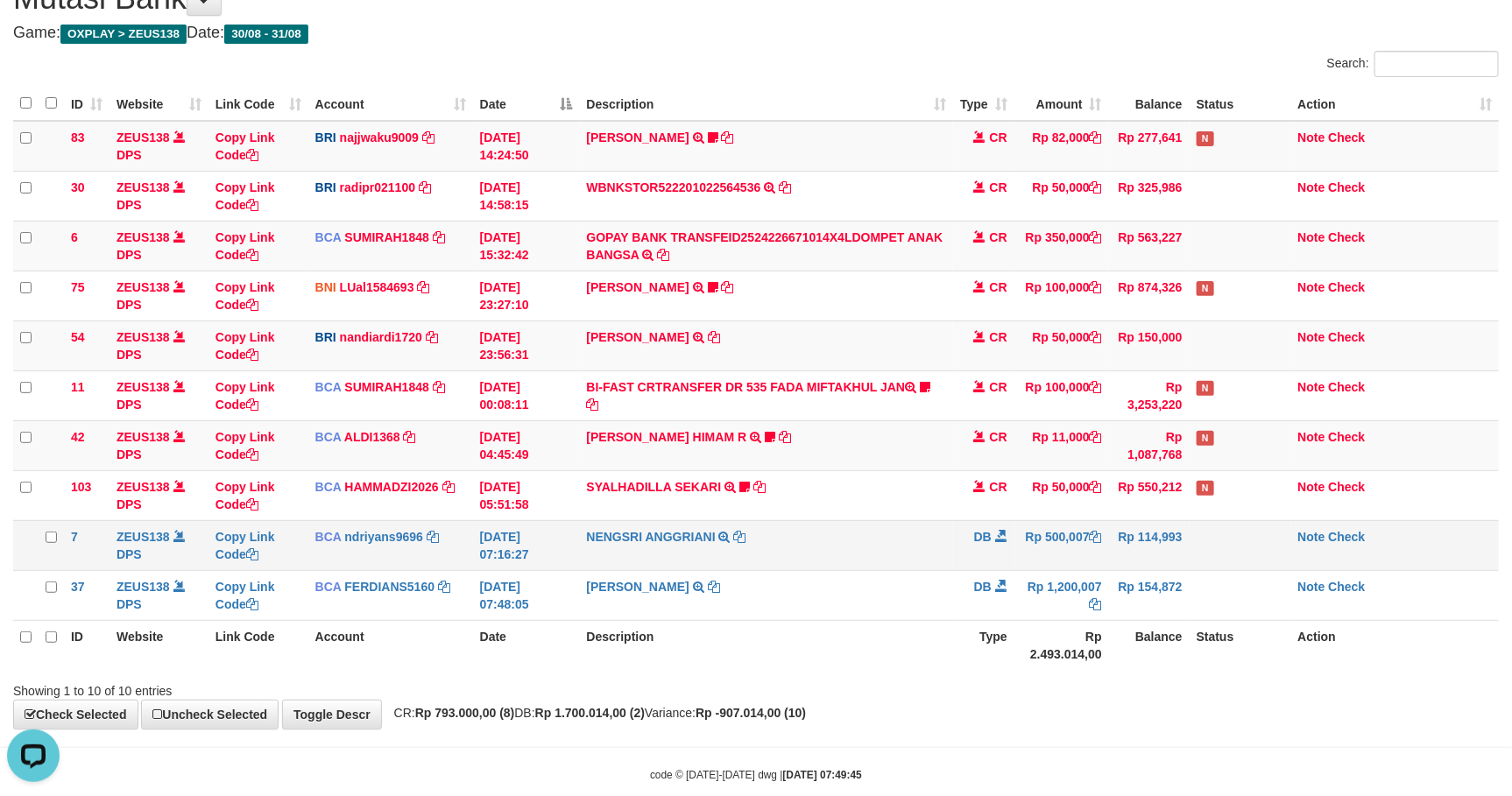
click at [909, 549] on td "NENGSRI ANGGRIANI TRSF E-BANKING DB 3108/FTSCY/WS95031 500007.00NENGSRI ANGGRIA…" at bounding box center [766, 545] width 373 height 50
click at [901, 537] on td "NENGSRI ANGGRIANI TRSF E-BANKING DB 3108/FTSCY/WS95031 500007.00NENGSRI ANGGRIA…" at bounding box center [766, 545] width 373 height 50
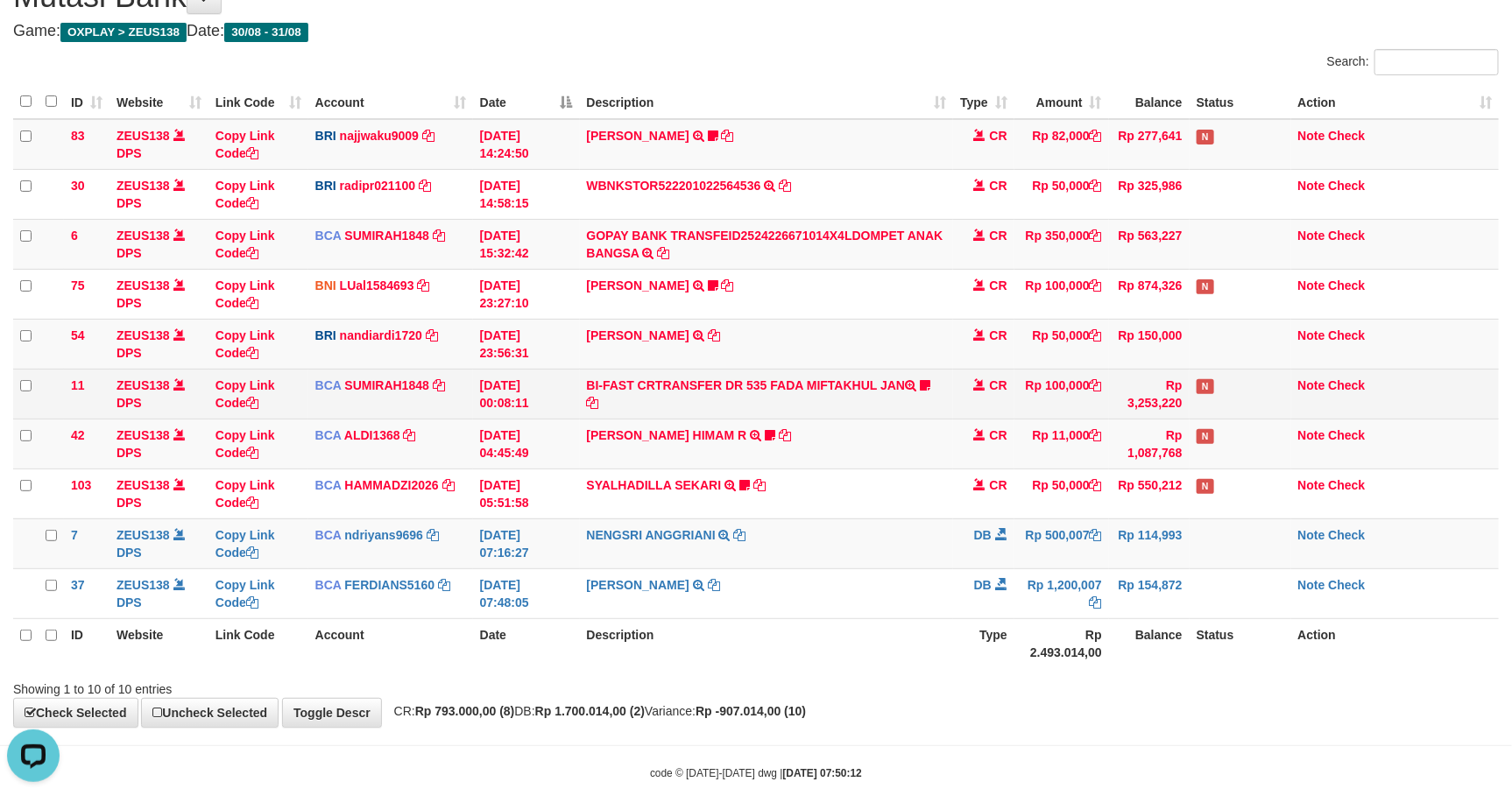
click at [846, 383] on td "BI-FAST CRTRANSFER DR 535 FADA MIFTAKHUL JAN Adlian11" at bounding box center [766, 393] width 373 height 50
click at [841, 373] on td "BI-FAST CRTRANSFER DR 535 FADA MIFTAKHUL JAN Adlian11" at bounding box center [766, 393] width 373 height 50
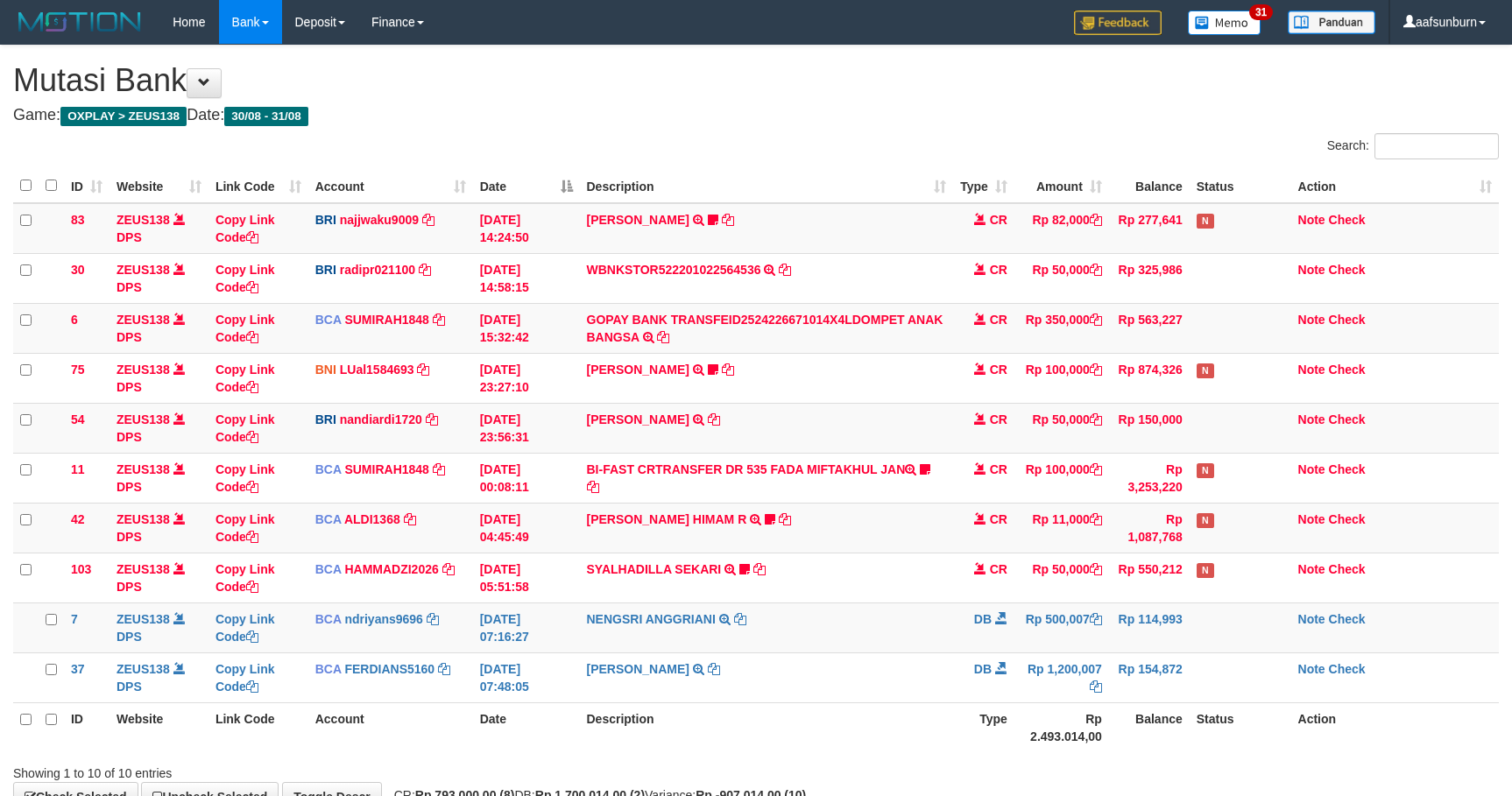
scroll to position [85, 0]
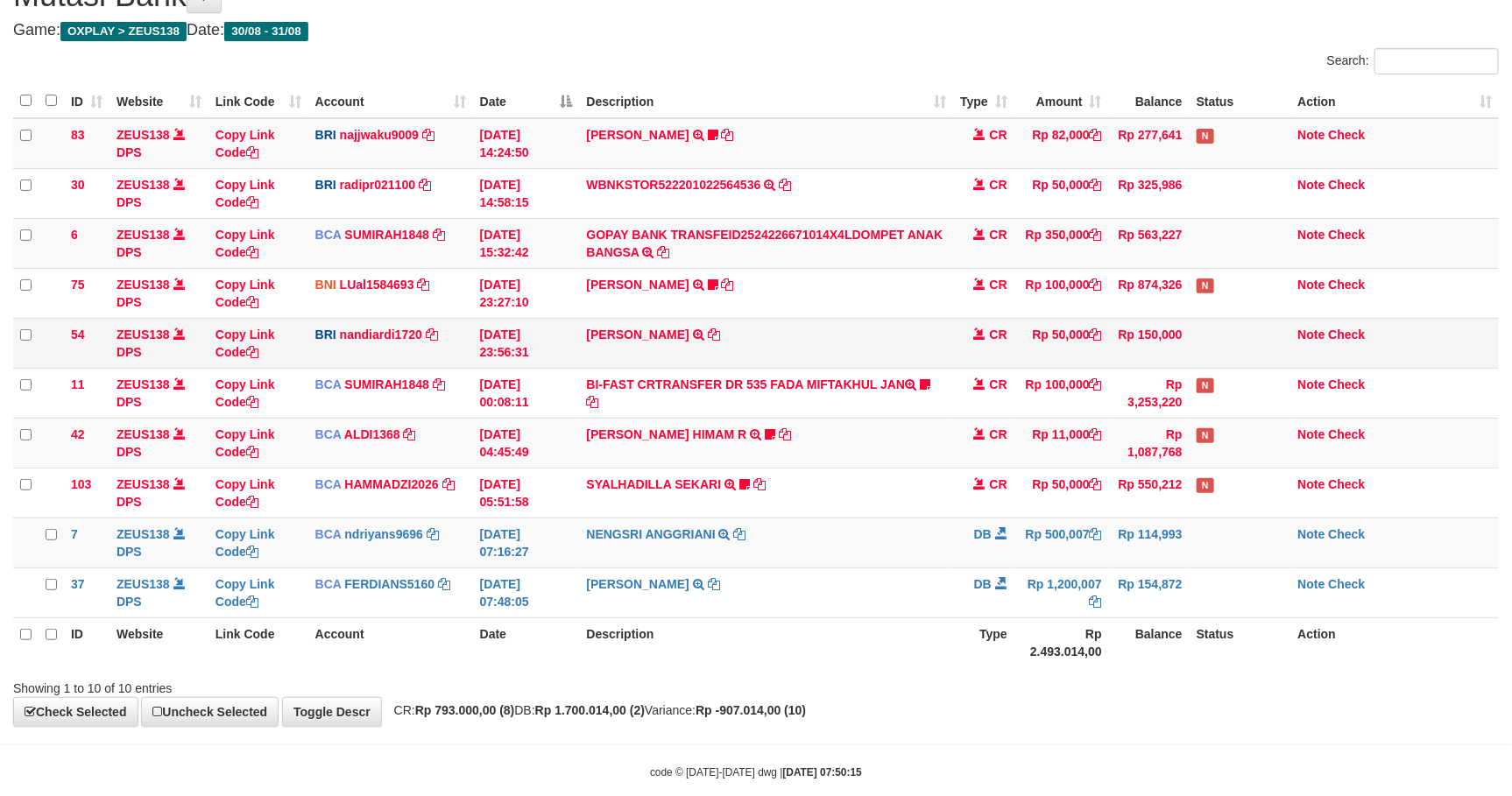
click at [962, 365] on td "CR" at bounding box center [983, 342] width 61 height 50
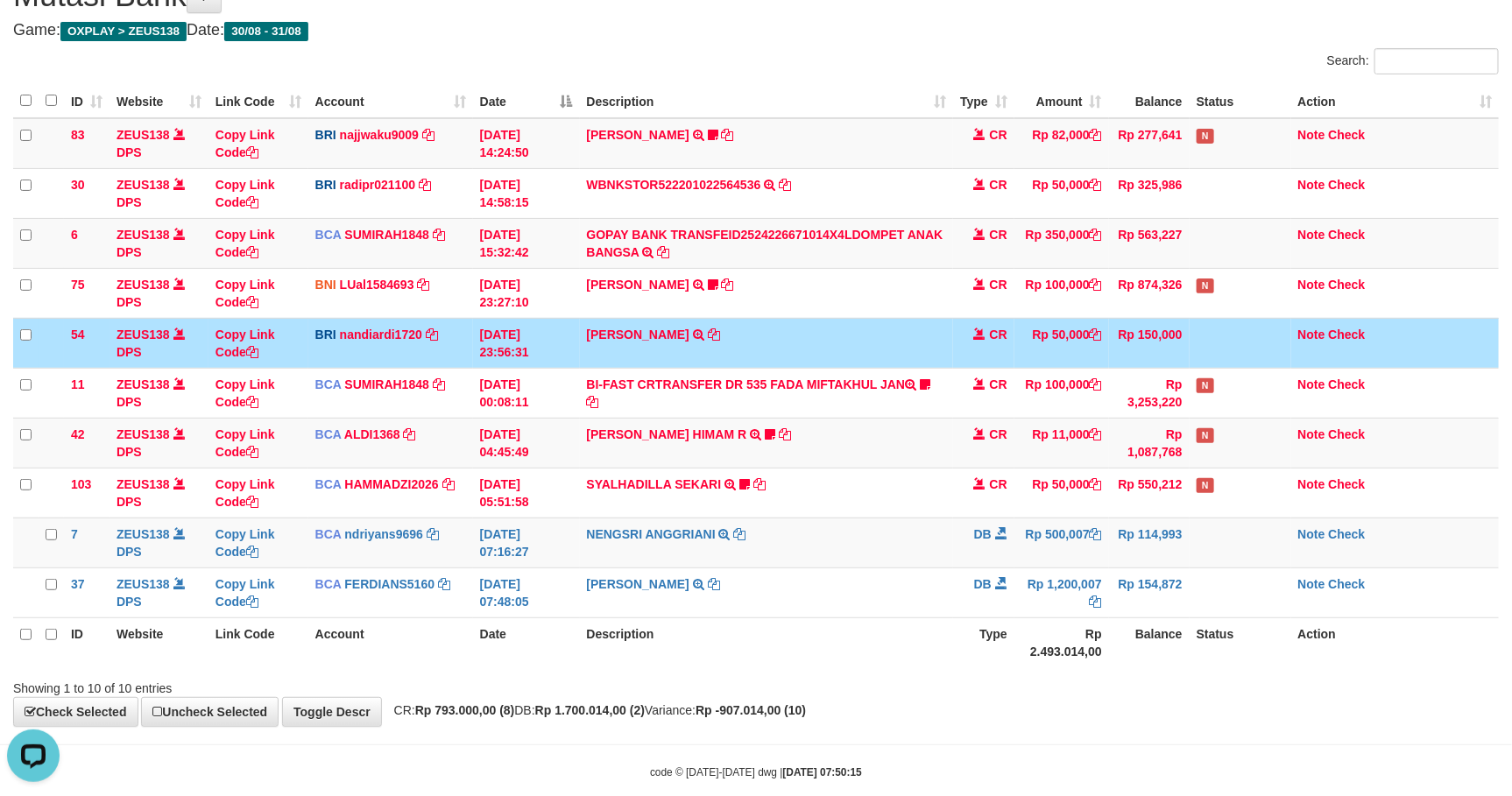
scroll to position [0, 0]
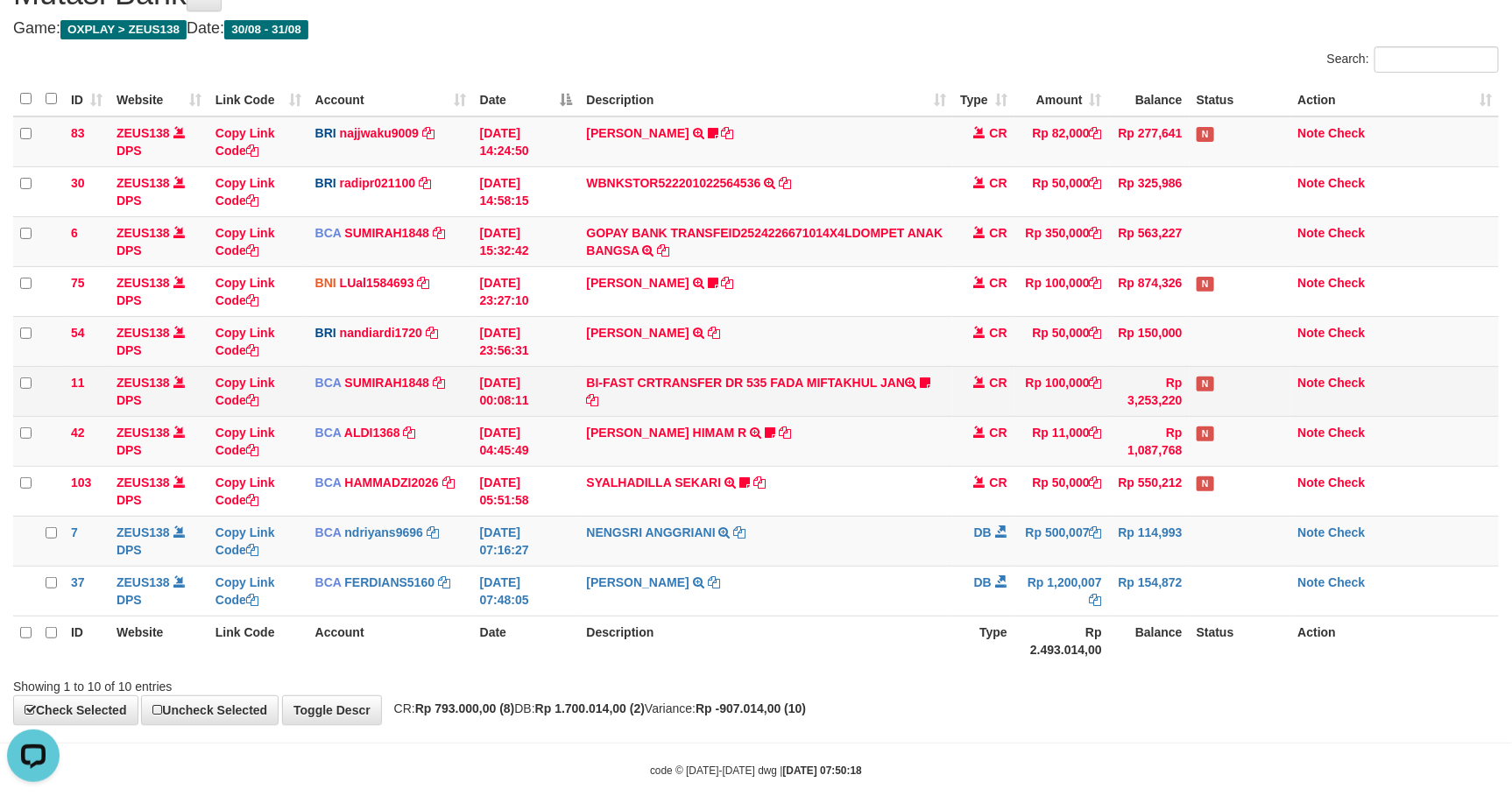
click at [938, 397] on td "BI-FAST CRTRANSFER DR 535 FADA MIFTAKHUL JAN Adlian11" at bounding box center [766, 391] width 373 height 50
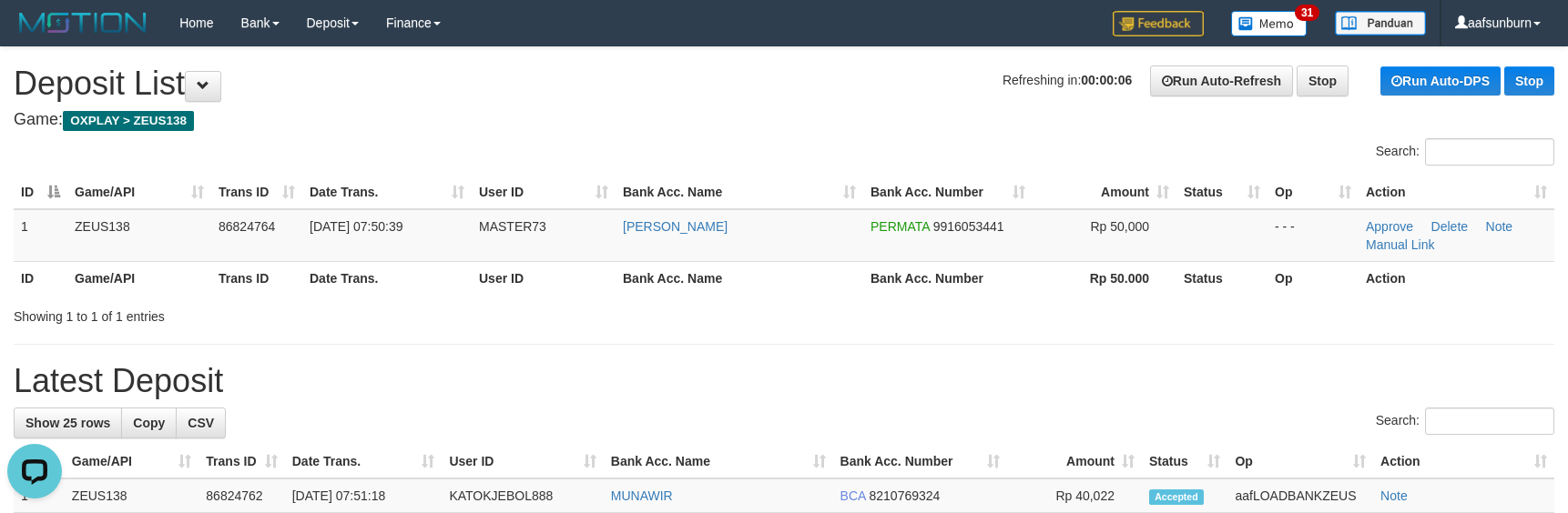
click at [926, 190] on th "Bank Acc. Number" at bounding box center [947, 192] width 169 height 33
click at [983, 118] on h4 "Game: OXPLAY > ZEUS138" at bounding box center [783, 119] width 1540 height 18
drag, startPoint x: 856, startPoint y: 350, endPoint x: 848, endPoint y: 341, distance: 12.0
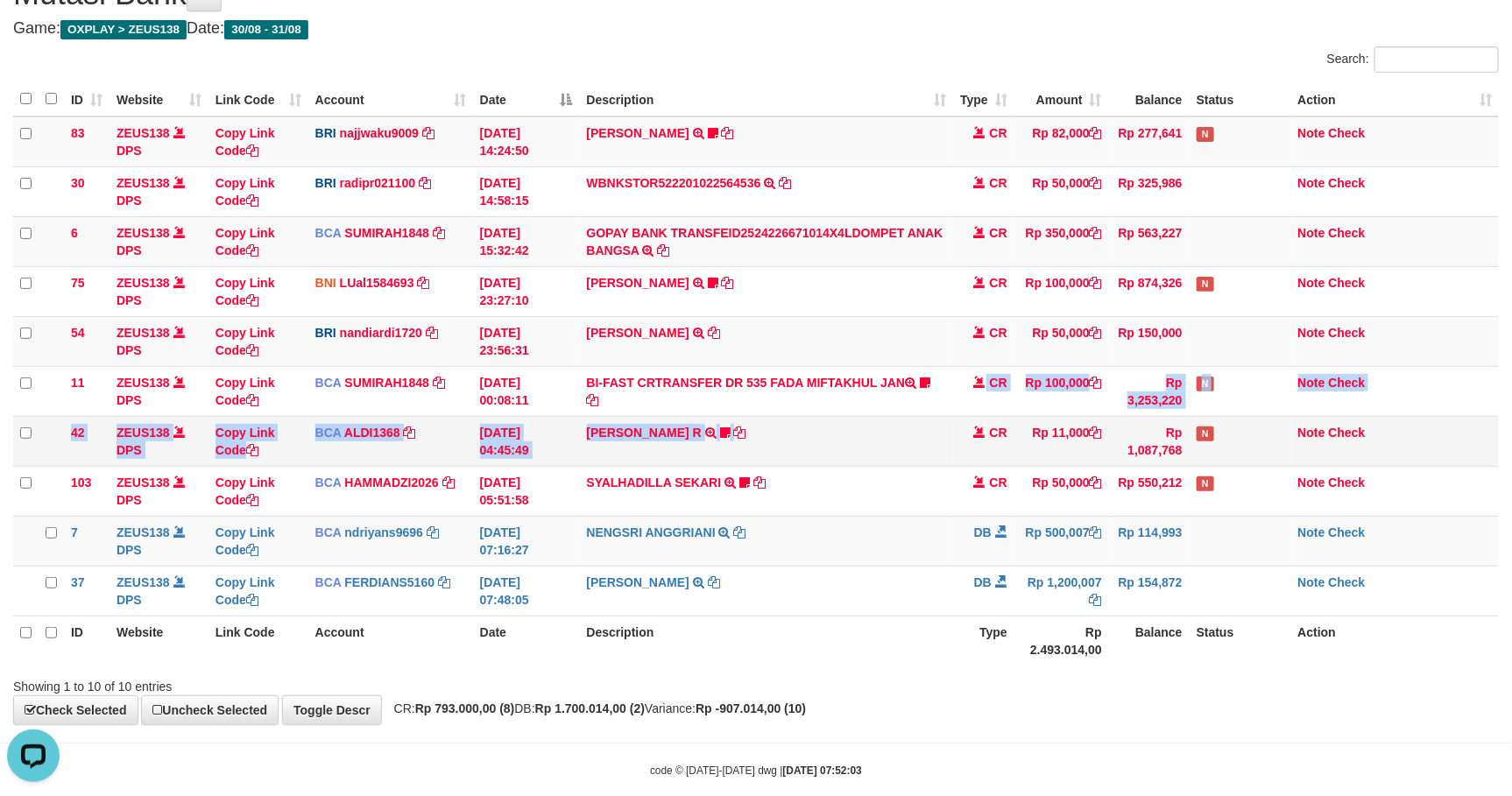
click at [960, 431] on tbody "83 ZEUS138 DPS Copy Link Code BRI najjwaku9009 DPS [PERSON_NAME] mutasi_2025083…" at bounding box center [755, 367] width 1486 height 500
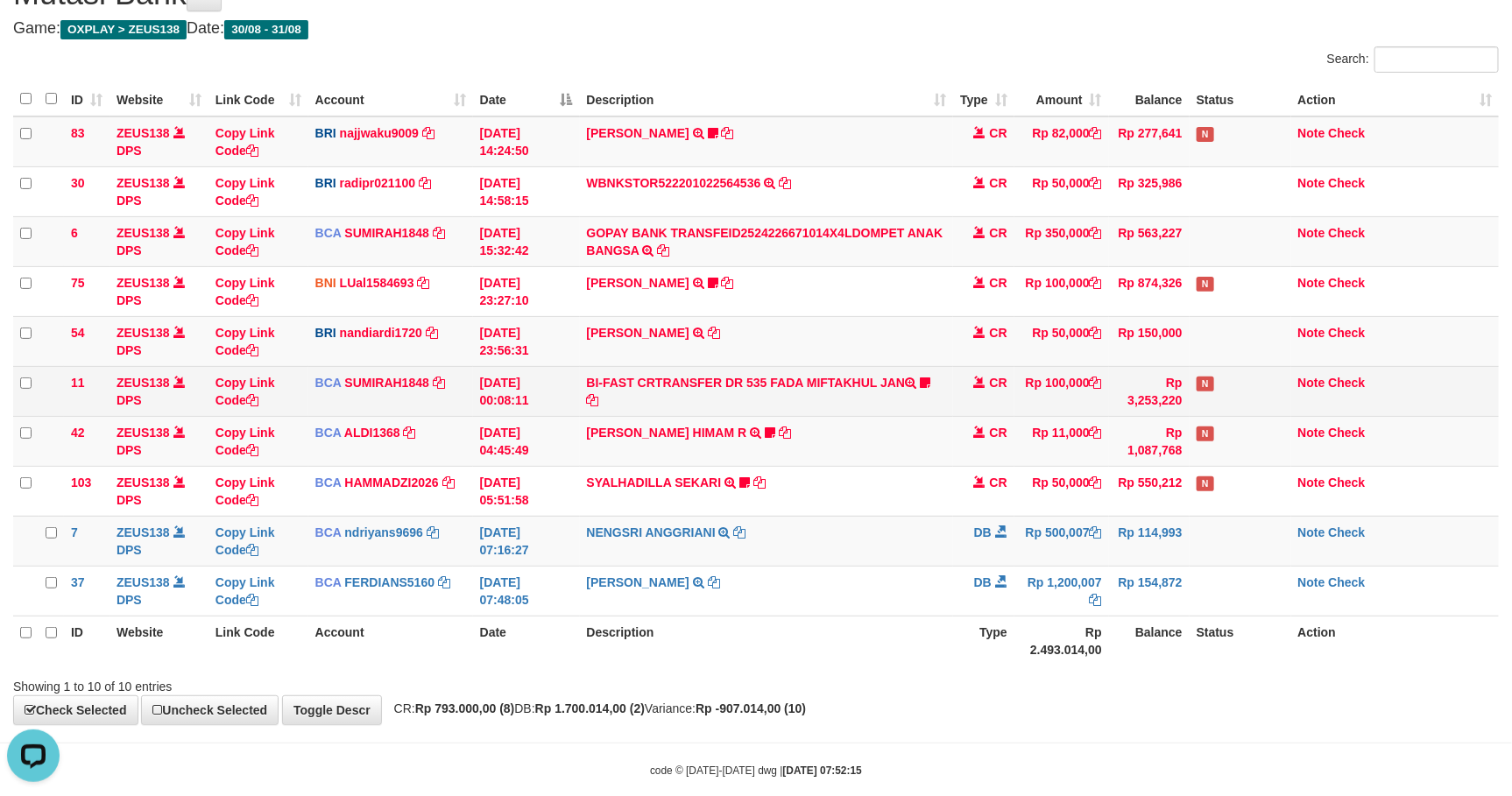
click at [794, 378] on td "BI-FAST CRTRANSFER DR 535 FADA MIFTAKHUL JAN Adlian11" at bounding box center [766, 391] width 373 height 50
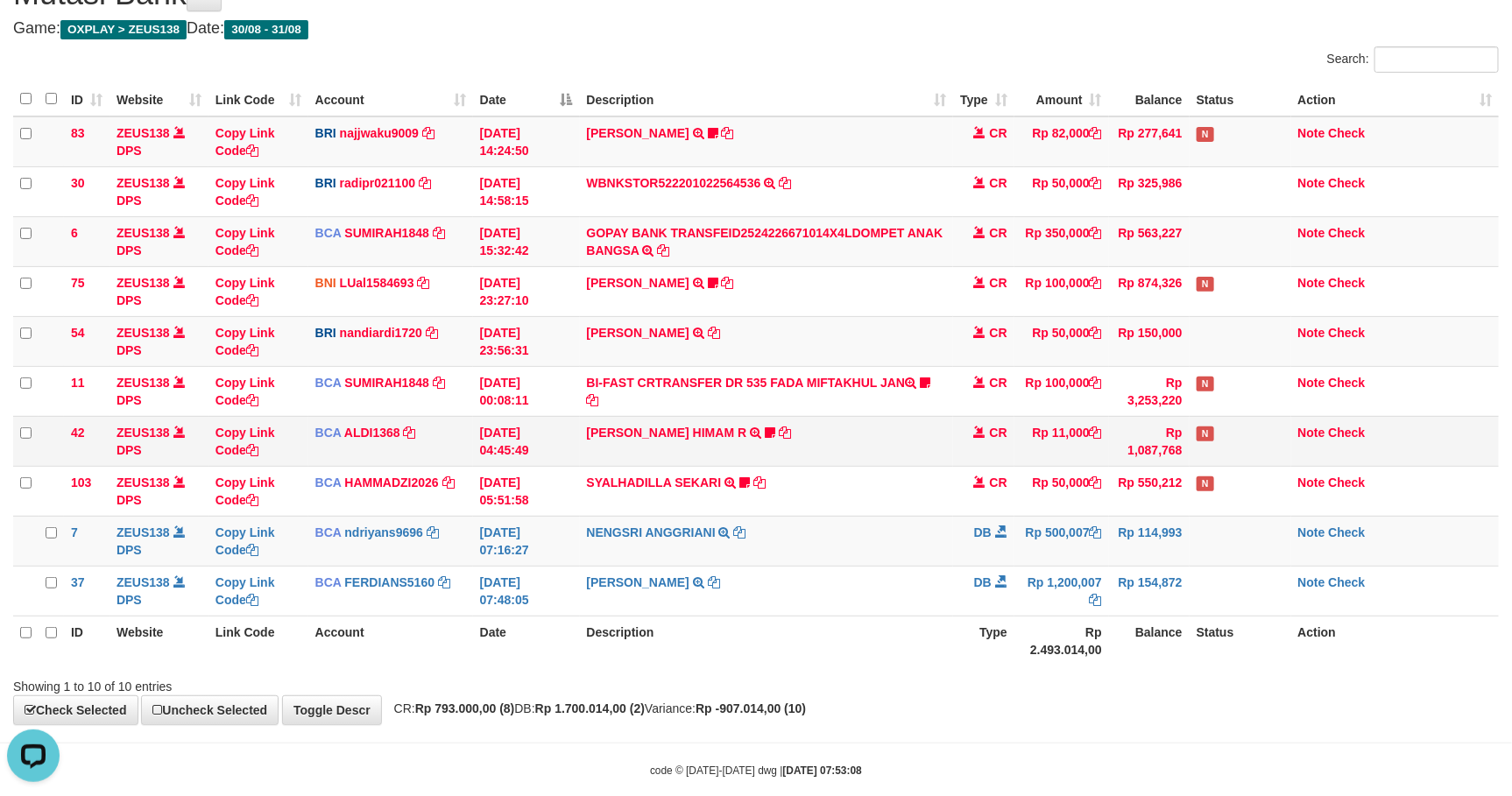
drag, startPoint x: 981, startPoint y: 455, endPoint x: 994, endPoint y: 457, distance: 13.2
click at [985, 453] on td "CR" at bounding box center [983, 441] width 61 height 50
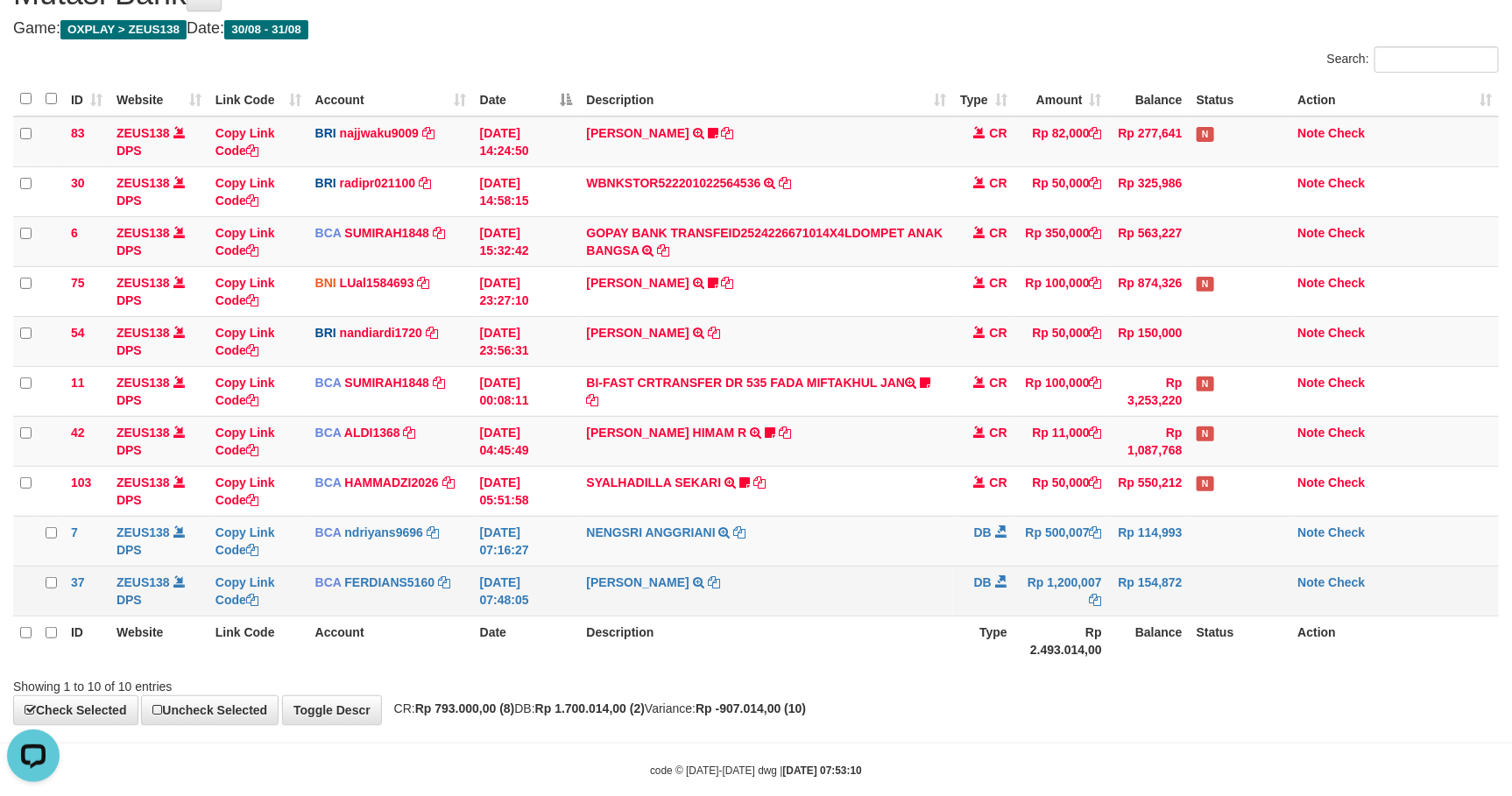
click at [1248, 572] on td at bounding box center [1240, 591] width 101 height 50
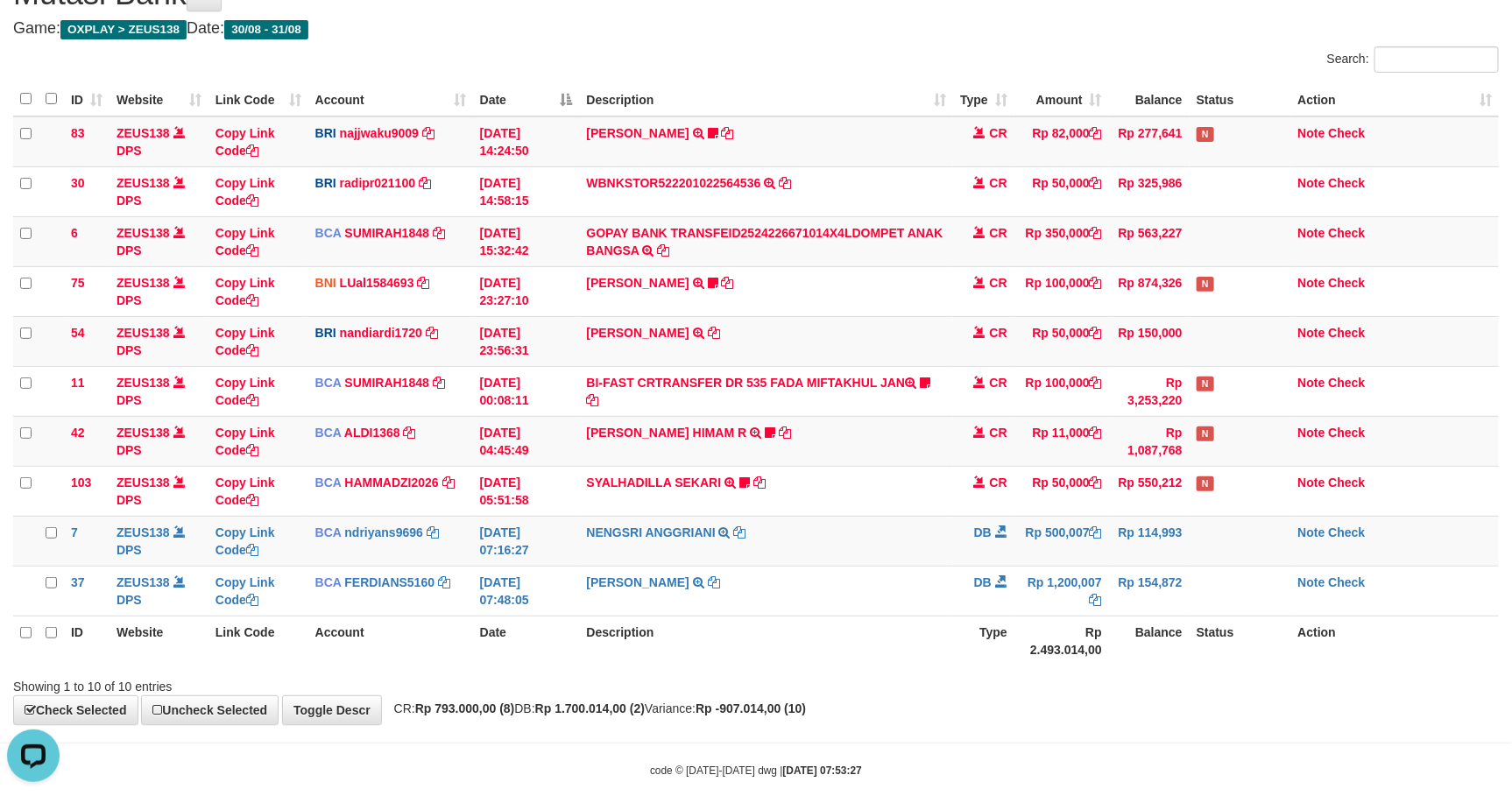
drag, startPoint x: 1105, startPoint y: 659, endPoint x: 1171, endPoint y: 670, distance: 66.9
click at [1107, 655] on th "Rp 2.493.014,00" at bounding box center [1062, 640] width 95 height 50
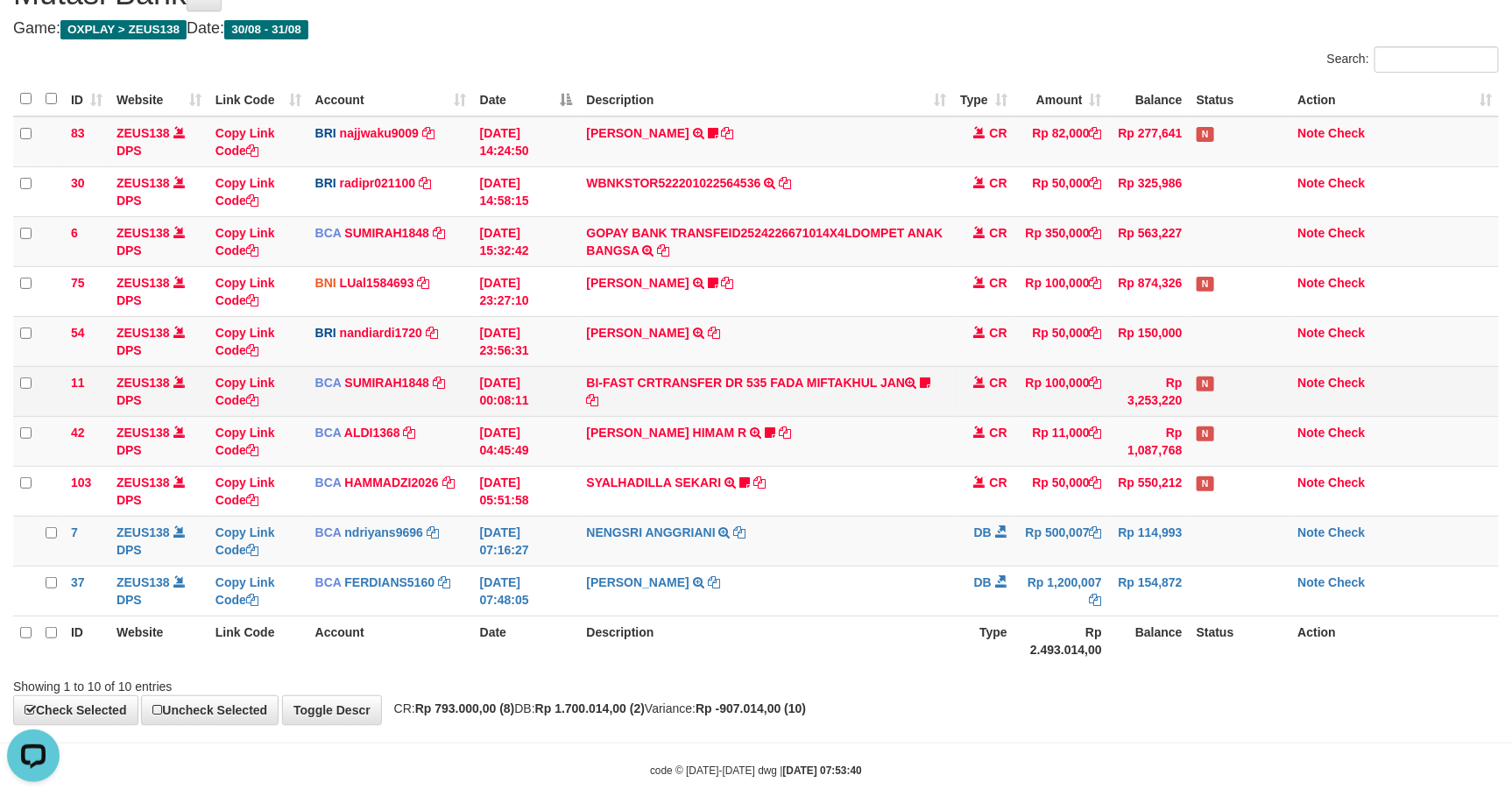
click at [1039, 381] on td "Rp 100,000" at bounding box center [1062, 391] width 95 height 50
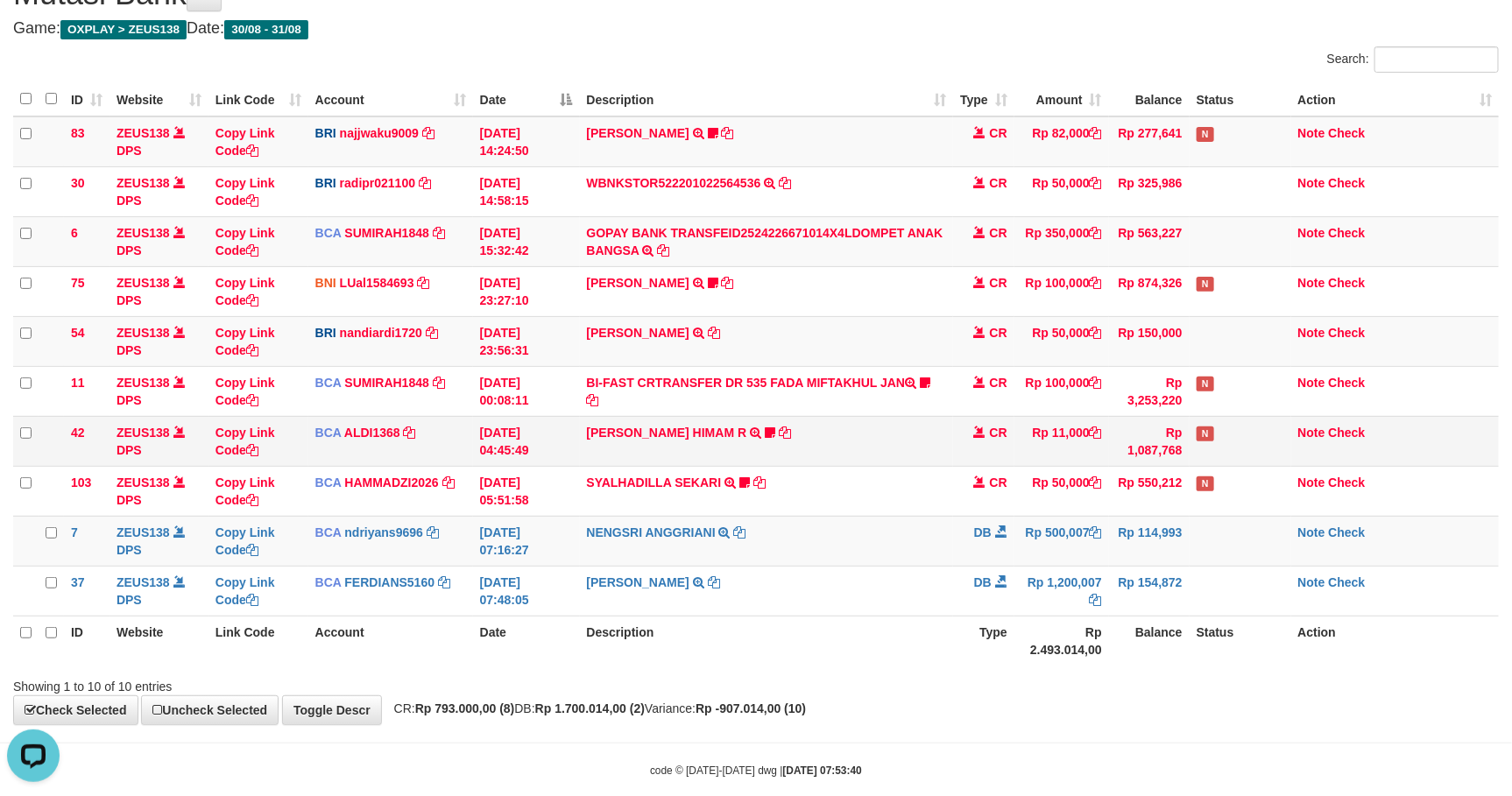
click at [908, 450] on td "ALVA HIMAM R TRSF E-BANKING CR 3108/FTSCY/WS95051 11000.002025083151411092 TRFD…" at bounding box center [766, 441] width 373 height 50
click at [960, 419] on td "CR" at bounding box center [983, 441] width 61 height 50
click at [784, 357] on td "VALENTINO LAHU TRANSFER NBMB VALENTINO LAHU TO NANDI ARDIANSYAH" at bounding box center [766, 340] width 373 height 50
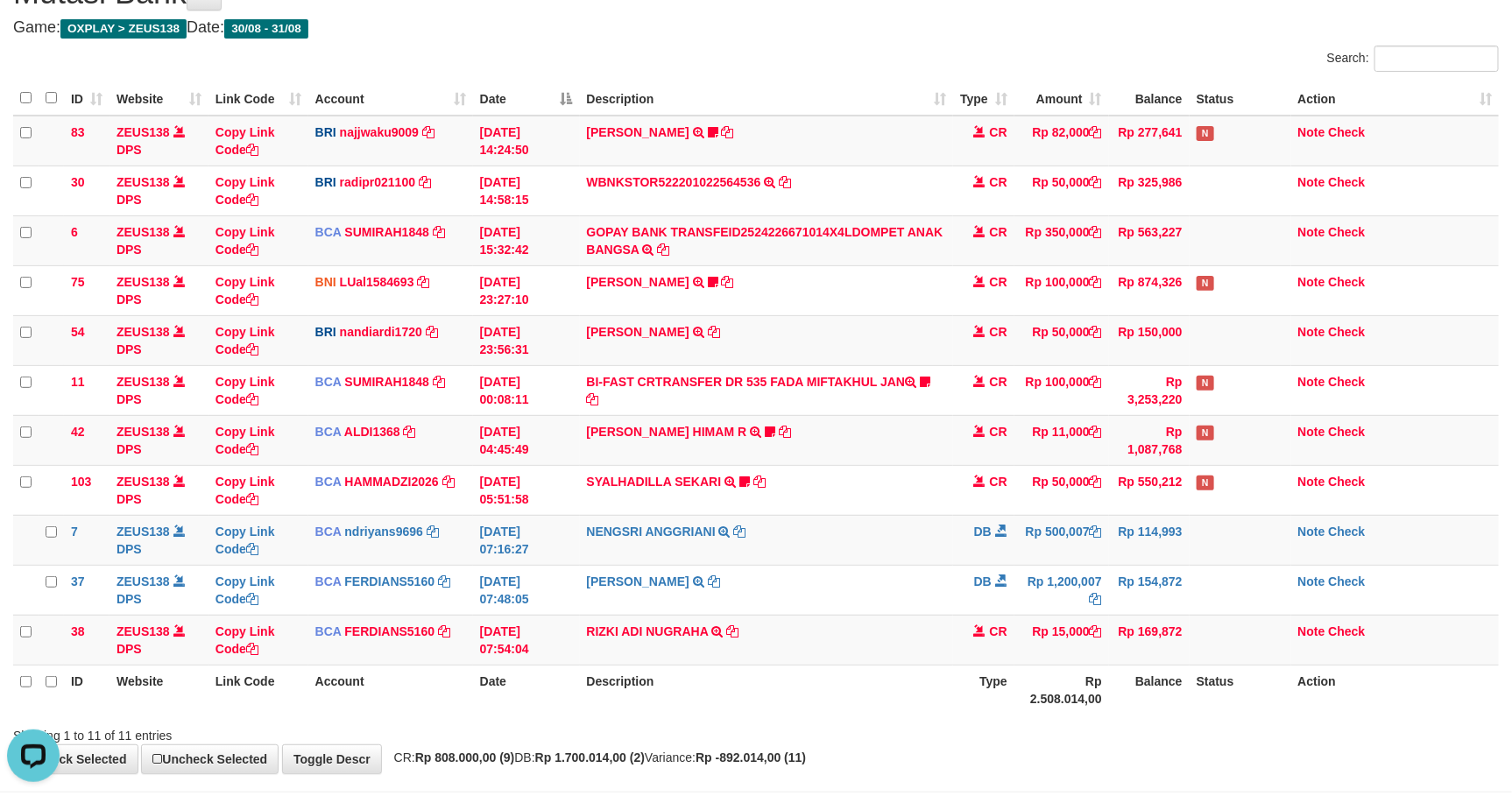
click at [1014, 691] on th "Rp 2.508.014,00" at bounding box center [1062, 689] width 95 height 50
click at [1017, 689] on tr "ID Website Link Code Account Date Description Type Rp 2.508.014,00 Balance Stat…" at bounding box center [755, 689] width 1486 height 50
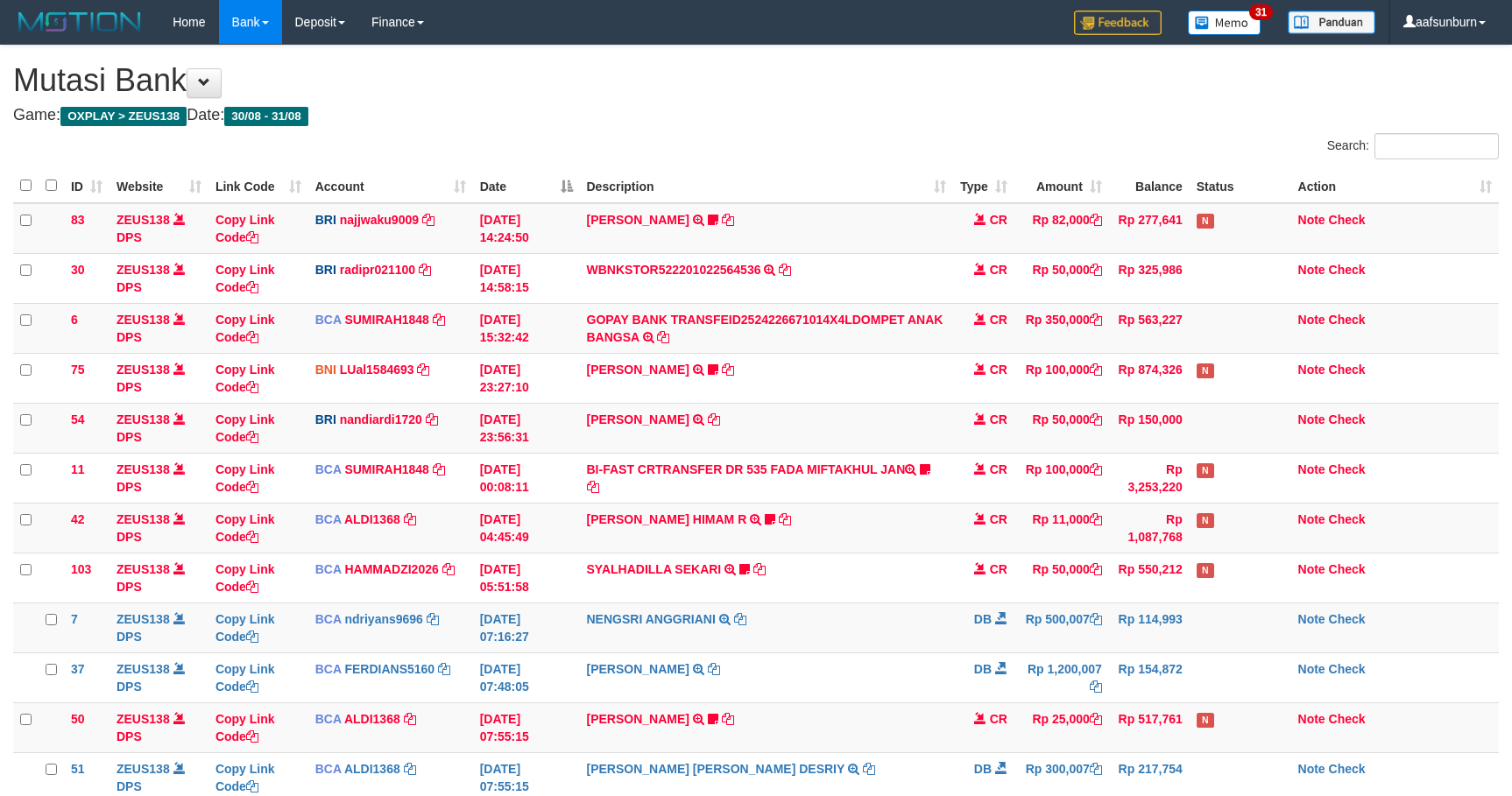
scroll to position [89, 0]
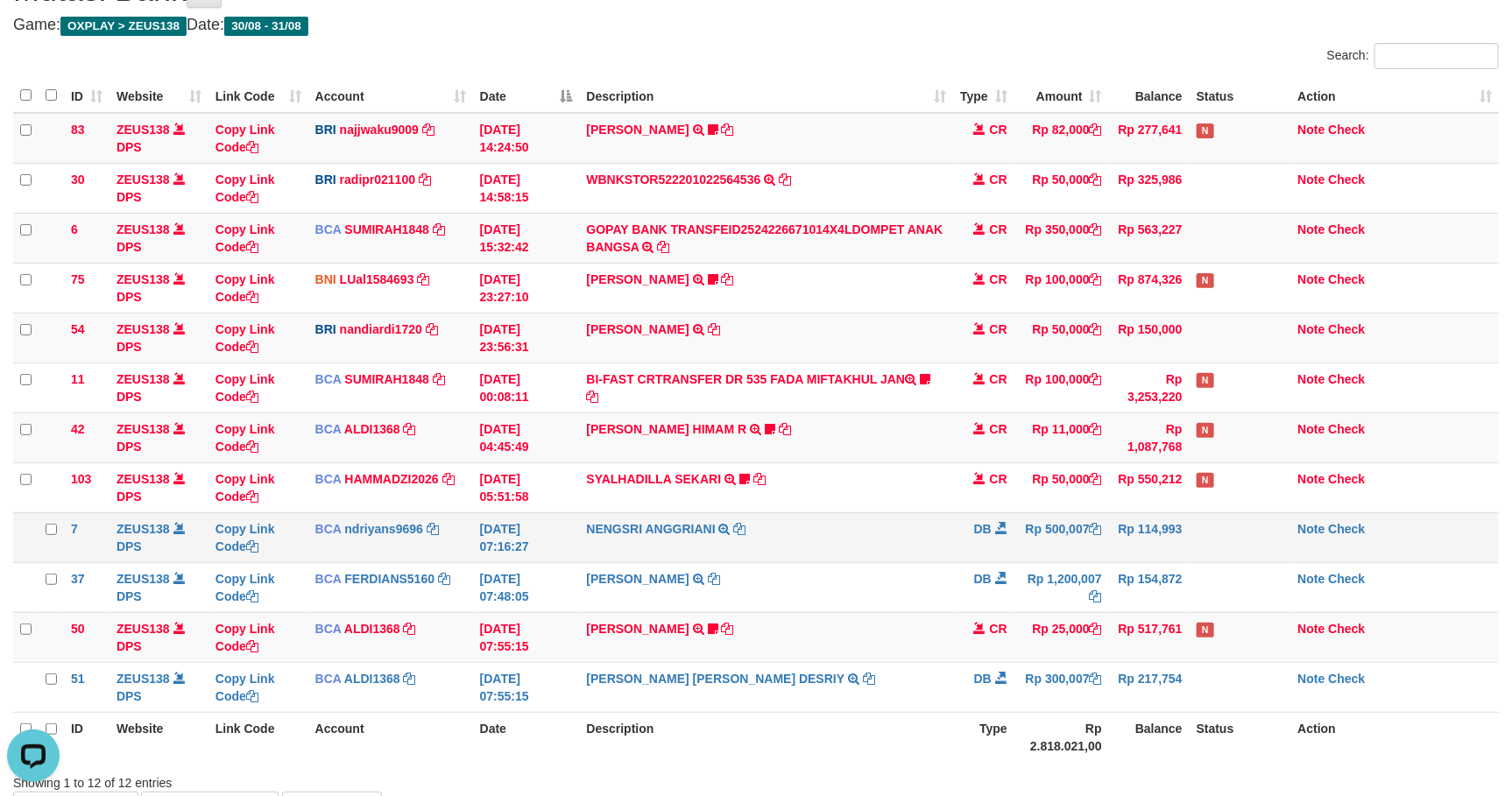
click at [865, 518] on td "NENGSRI ANGGRIANI TRSF E-BANKING DB 3108/FTSCY/WS95031 500007.00NENGSRI ANGGRIA…" at bounding box center [766, 537] width 373 height 50
click at [859, 523] on td "NENGSRI ANGGRIANI TRSF E-BANKING DB 3108/FTSCY/WS95031 500007.00NENGSRI ANGGRIA…" at bounding box center [766, 537] width 373 height 50
click at [834, 542] on td "NENGSRI ANGGRIANI TRSF E-BANKING DB 3108/FTSCY/WS95031 500007.00NENGSRI ANGGRIA…" at bounding box center [766, 535] width 373 height 50
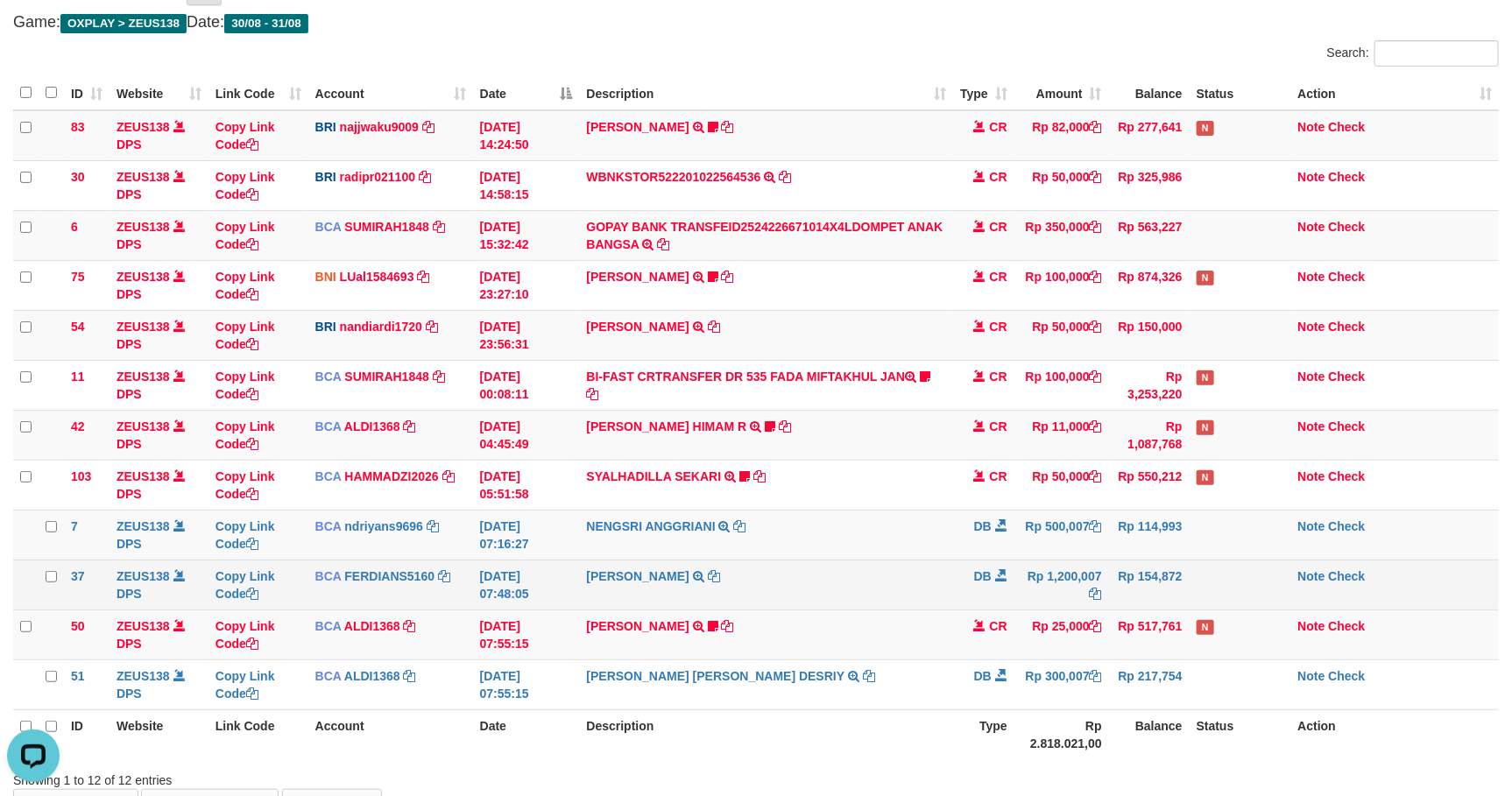
click at [884, 572] on td "SADAM HAPIPI TRSF E-BANKING DB 3108/FTSCY/WS95031 1200007.00SADAM HAPIPI" at bounding box center [766, 584] width 373 height 50
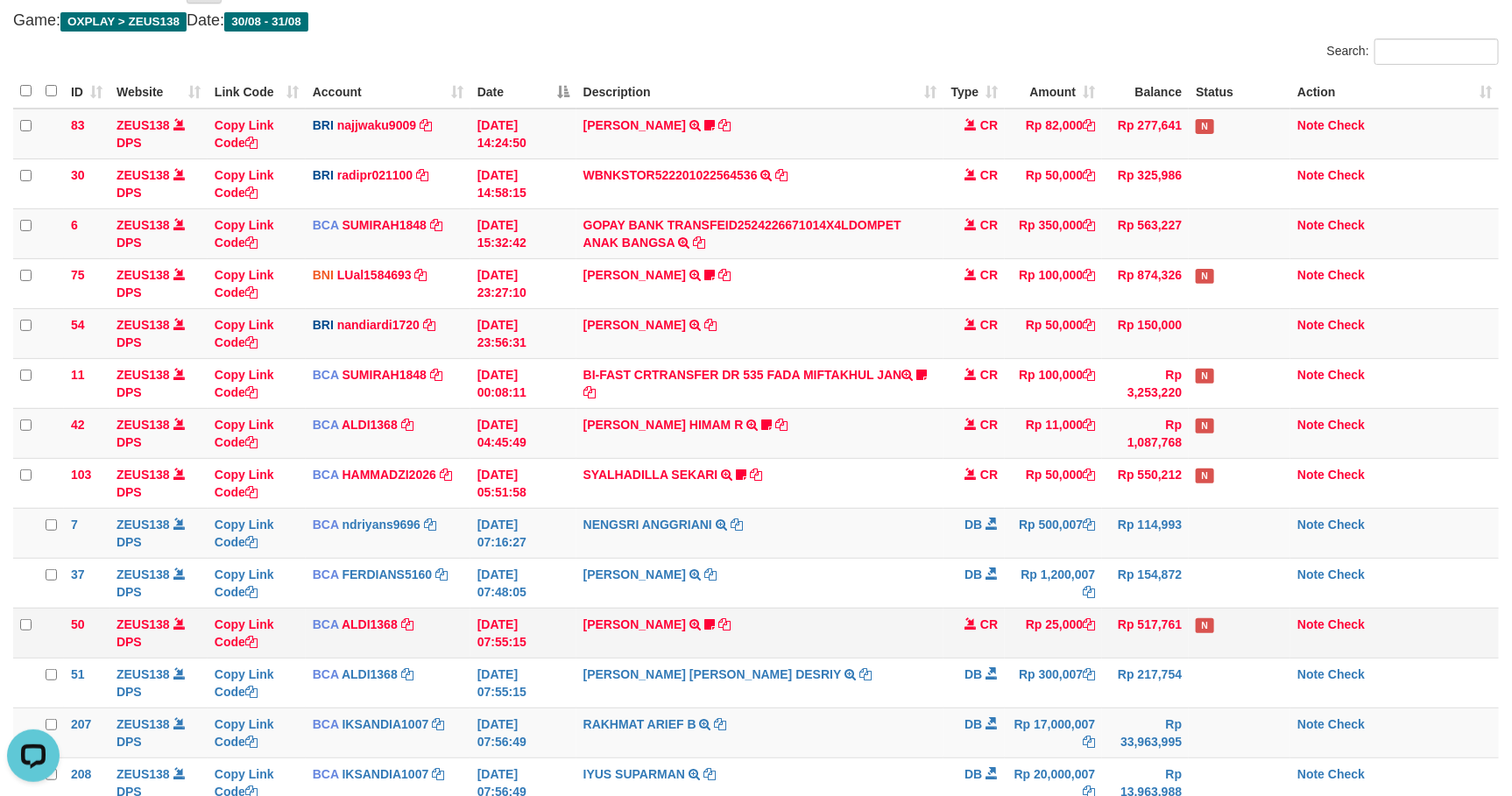
click at [1069, 653] on td "Rp 25,000" at bounding box center [1053, 633] width 97 height 50
click at [663, 513] on td "NENGSRI ANGGRIANI TRSF E-BANKING DB 3108/FTSCY/WS95031 500007.00NENGSRI ANGGRIA…" at bounding box center [760, 531] width 368 height 50
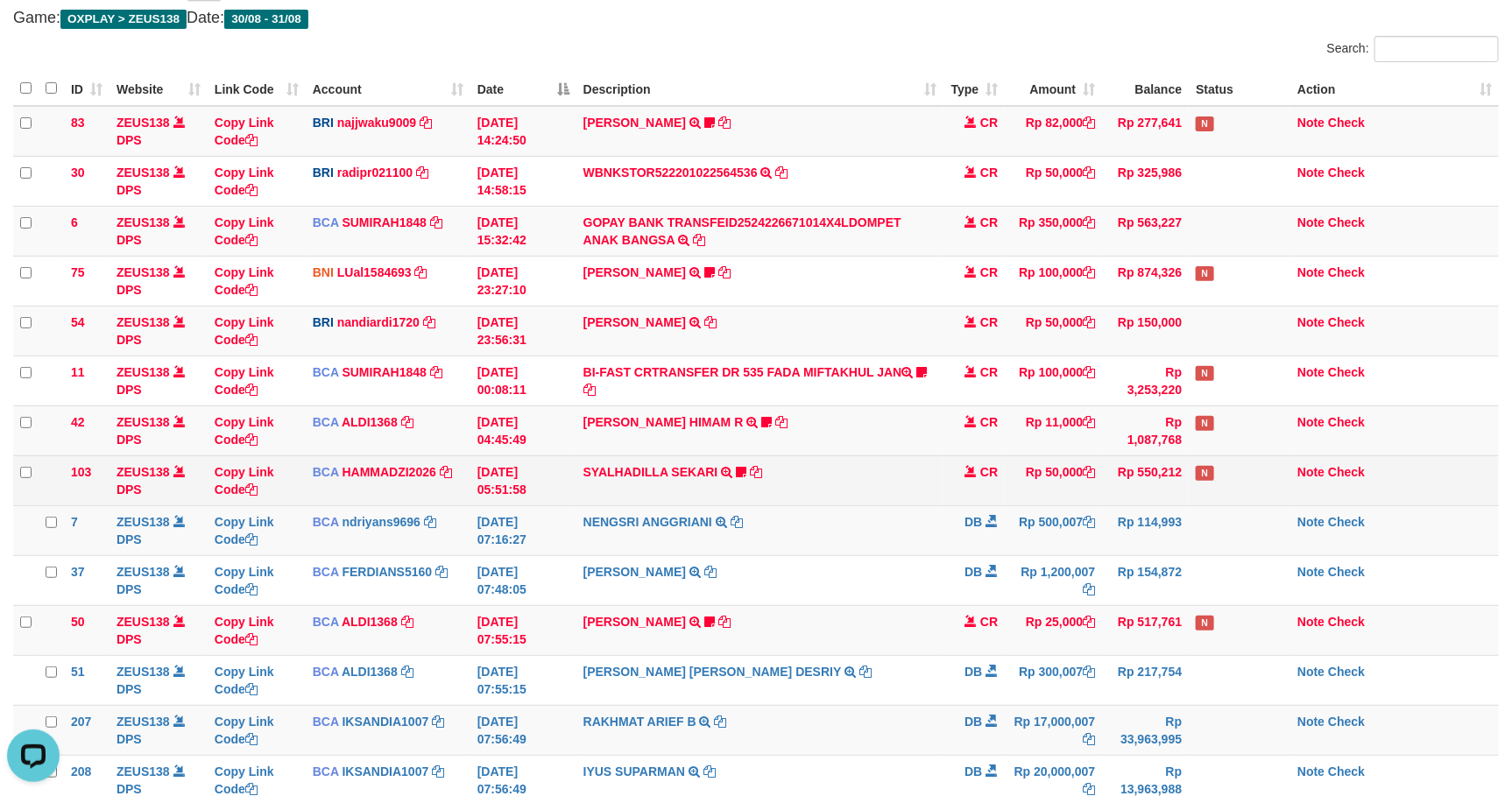
click at [655, 484] on td "SYALHADILLA SEKARI TRSF E-BANKING CR 08/31 ZAP41 SYALHADILLA SEKARI youreyes" at bounding box center [760, 480] width 368 height 50
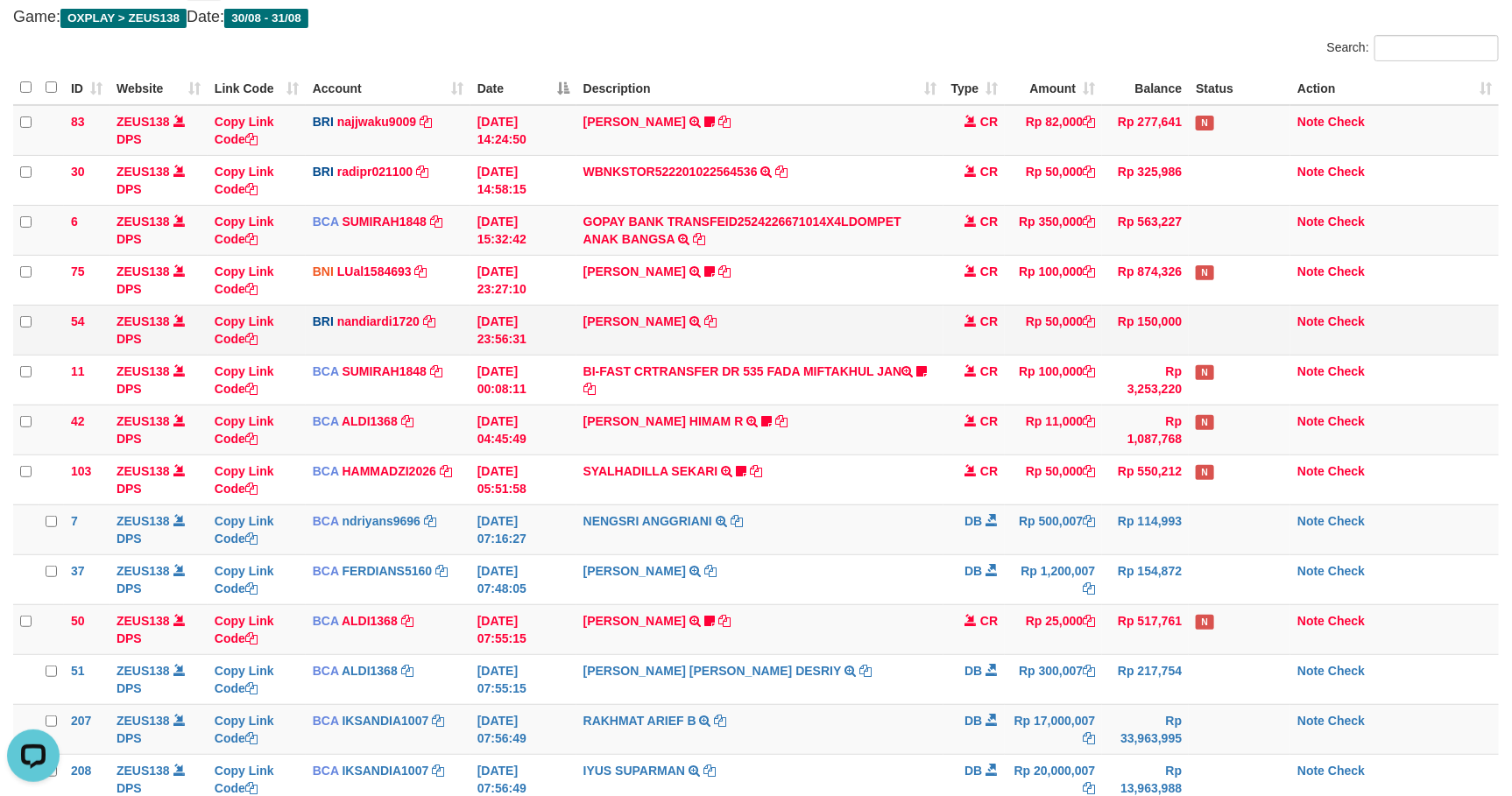
click at [707, 336] on td "[PERSON_NAME] TRANSFER NBMB [PERSON_NAME] TO NANDI ARDIANSYAH" at bounding box center [760, 330] width 368 height 50
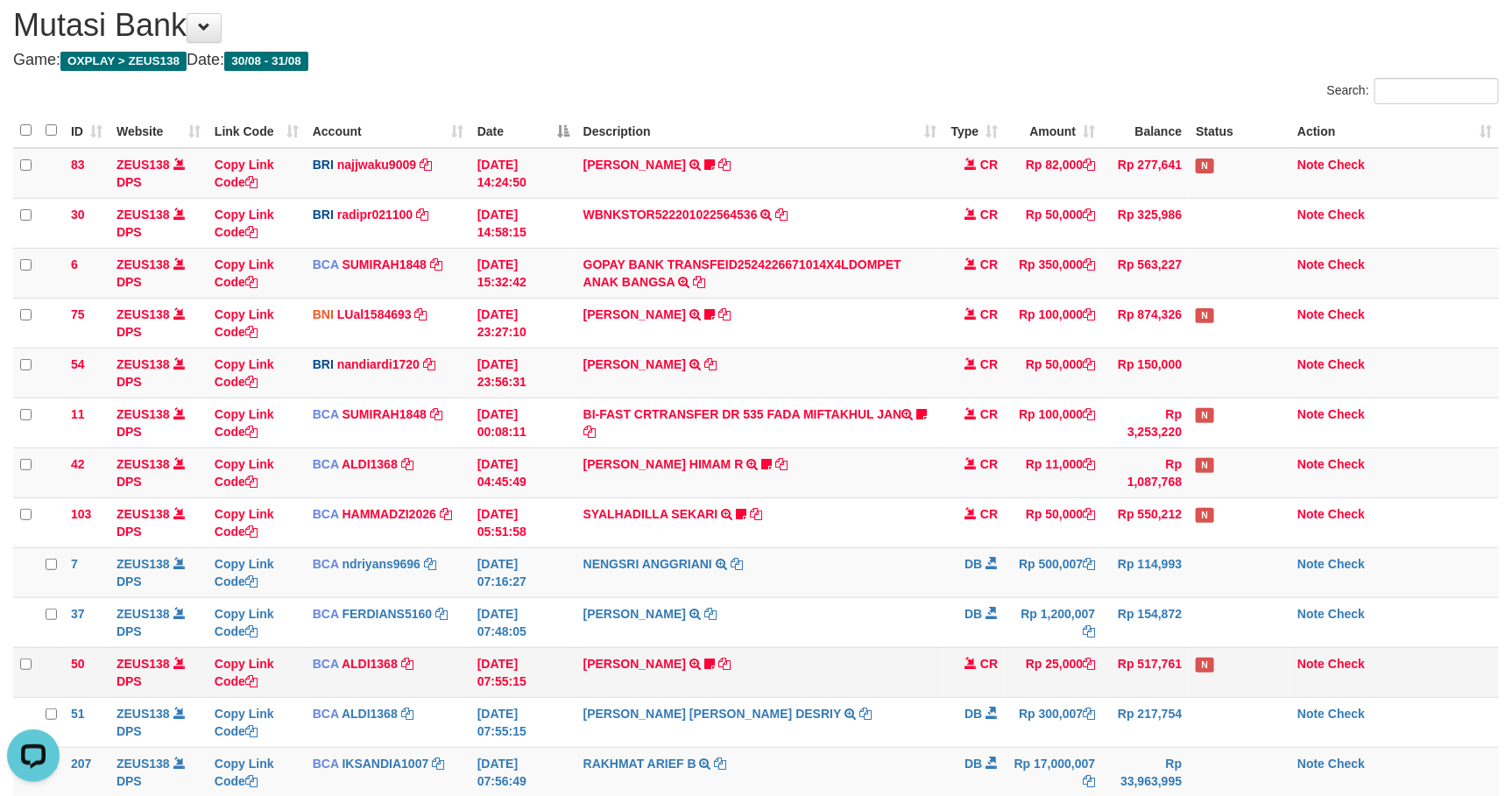
drag, startPoint x: 1199, startPoint y: 636, endPoint x: 1203, endPoint y: 656, distance: 20.4
click at [1203, 639] on td at bounding box center [1239, 622] width 101 height 50
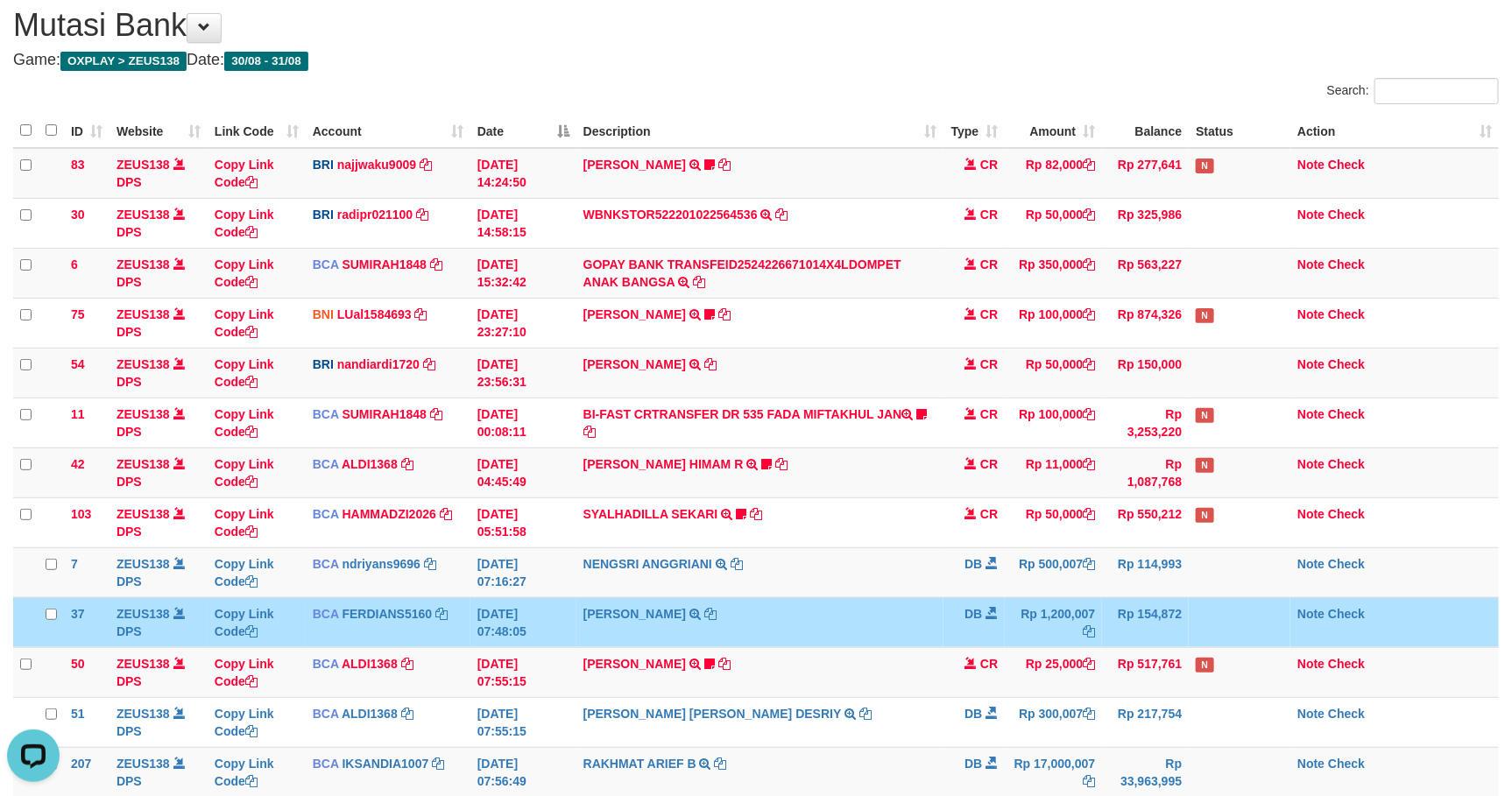
scroll to position [420, 0]
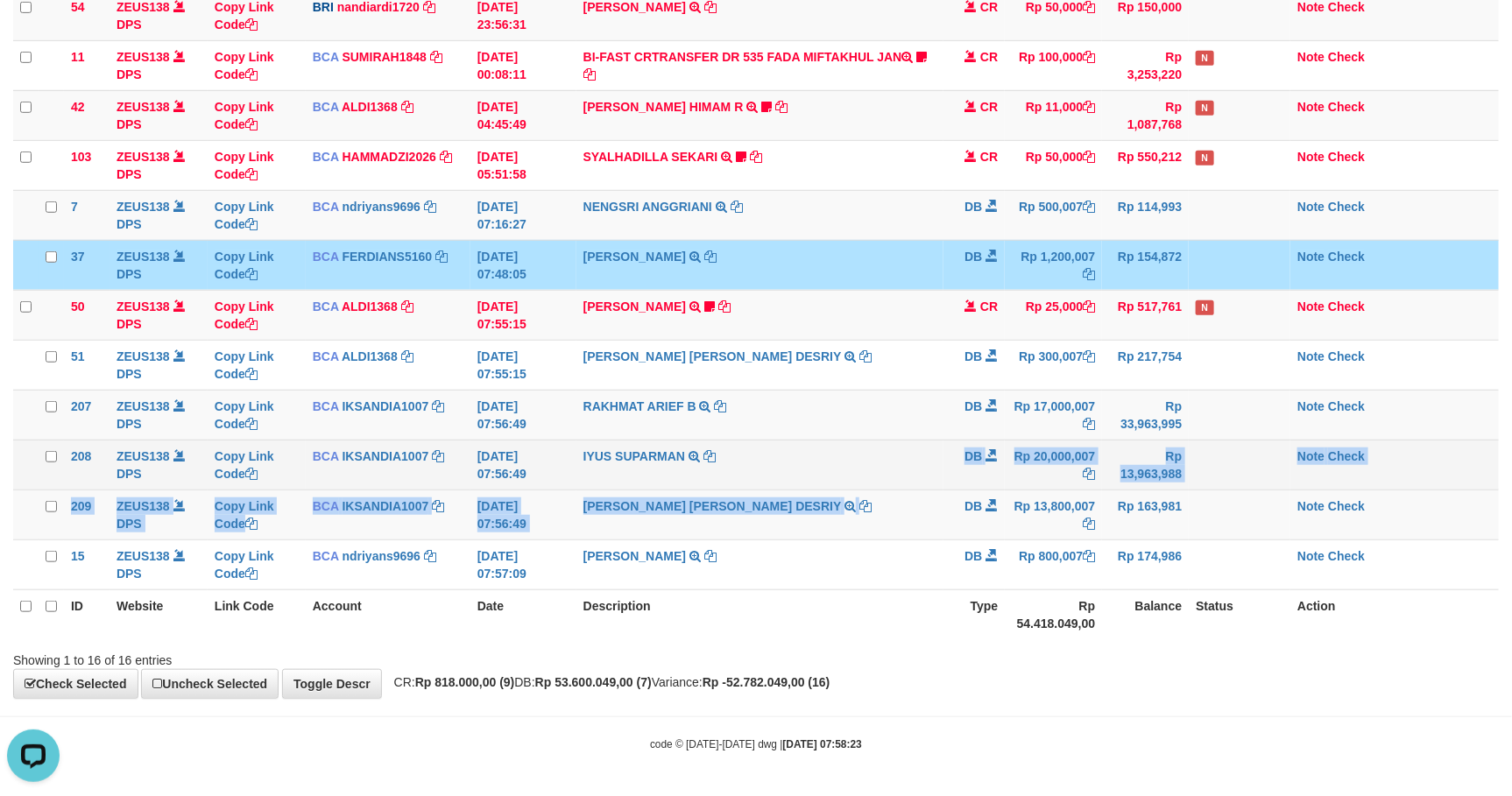
drag, startPoint x: 940, startPoint y: 491, endPoint x: 936, endPoint y: 481, distance: 10.8
click at [936, 481] on tbody "83 ZEUS138 DPS Copy Link Code BRI najjwaku9009 DPS SITI KURNIA NINGSIH mutasi_2…" at bounding box center [755, 191] width 1486 height 800
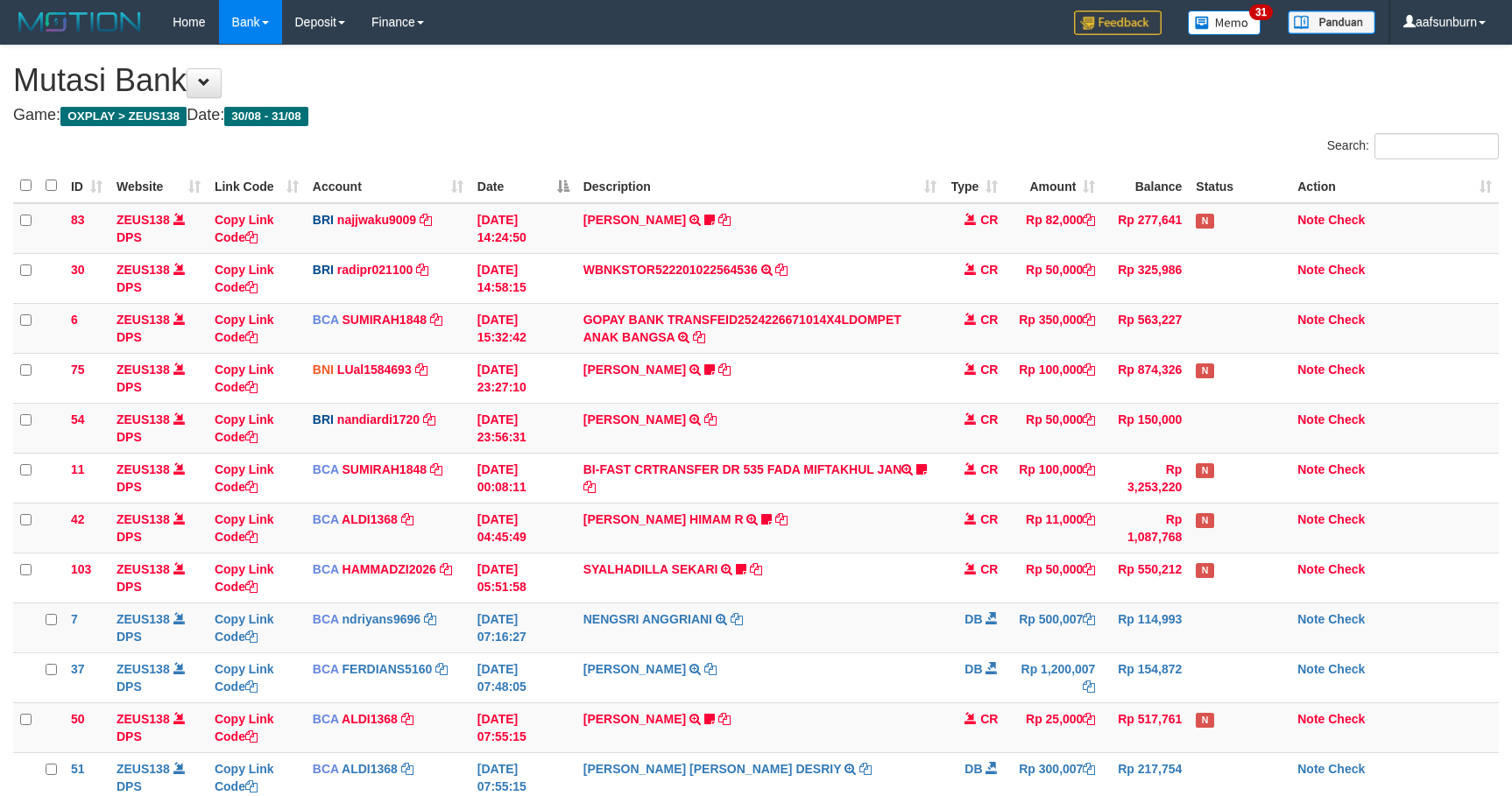
scroll to position [420, 0]
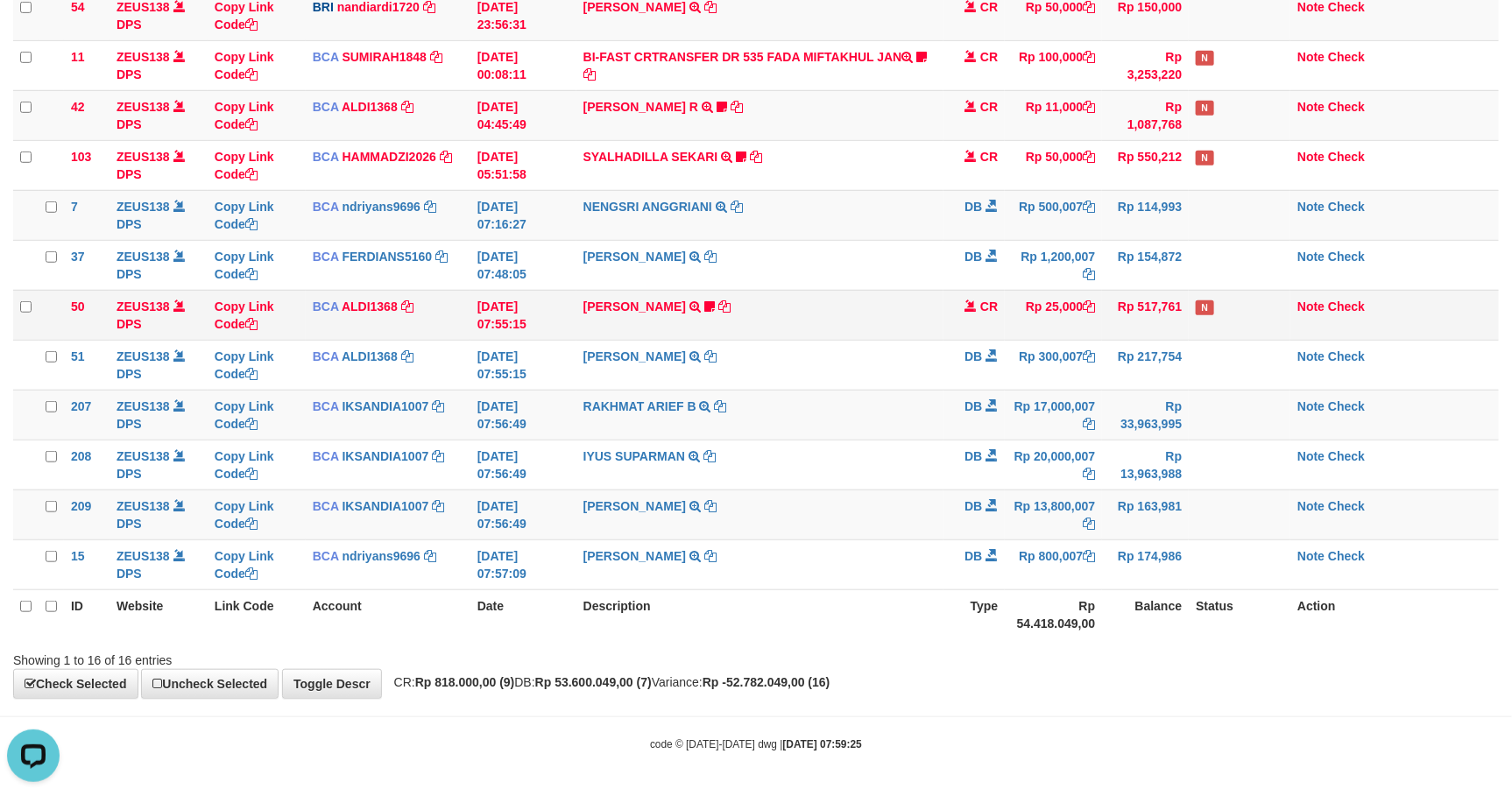
click at [1060, 334] on tbody "83 ZEUS138 DPS Copy Link Code BRI najjwaku9009 DPS SITI KURNIA NINGSIH mutasi_2…" at bounding box center [755, 191] width 1486 height 800
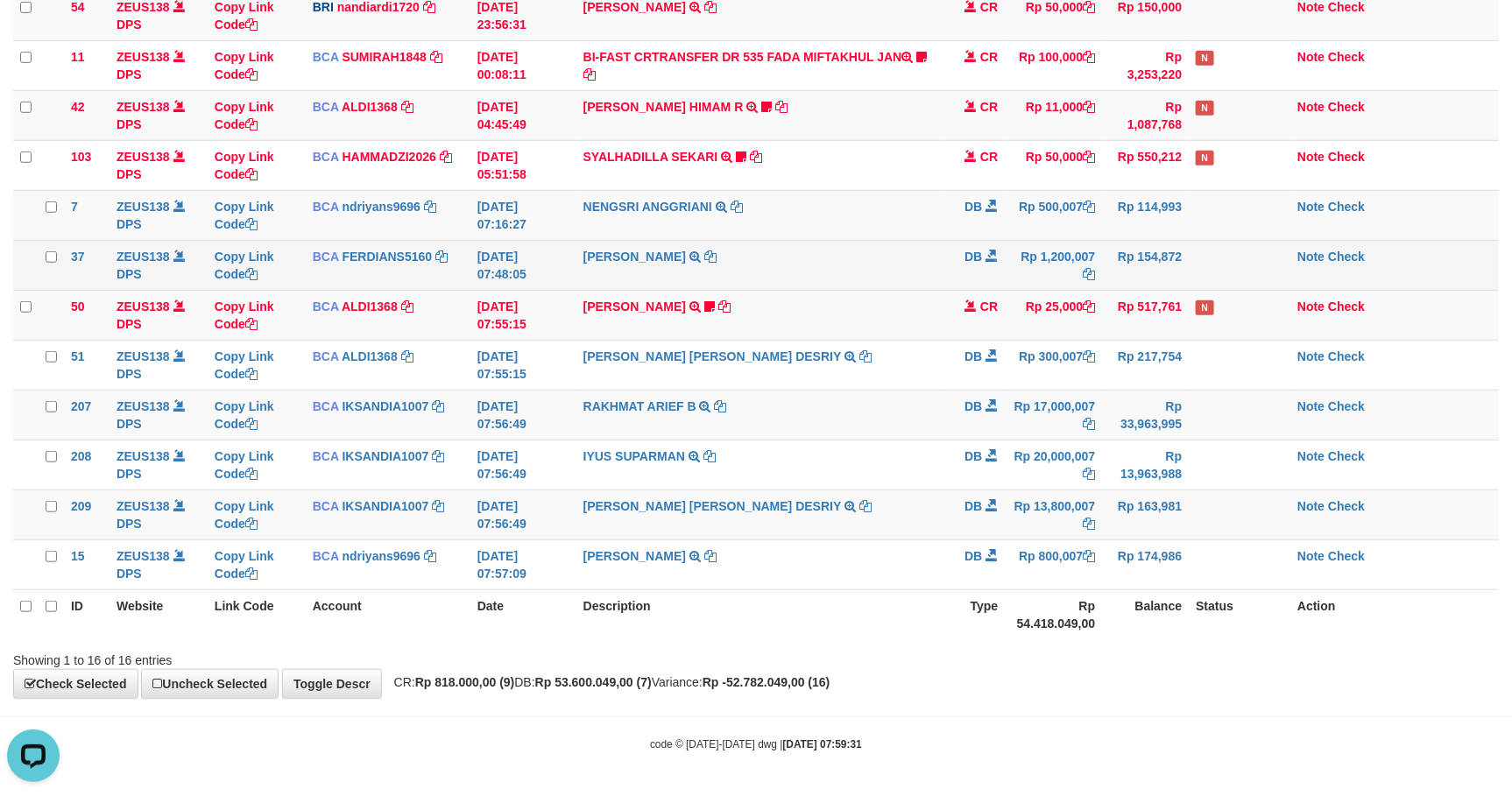
click at [884, 258] on td "SADAM HAPIPI TRSF E-BANKING DB 3108/FTSCY/WS95031 1200007.00SADAM HAPIPI" at bounding box center [760, 265] width 368 height 50
click at [886, 256] on td "SADAM HAPIPI TRSF E-BANKING DB 3108/FTSCY/WS95031 1200007.00SADAM HAPIPI" at bounding box center [760, 265] width 368 height 50
click at [889, 263] on td "SADAM HAPIPI TRSF E-BANKING DB 3108/FTSCY/WS95031 1200007.00SADAM HAPIPI" at bounding box center [760, 265] width 368 height 50
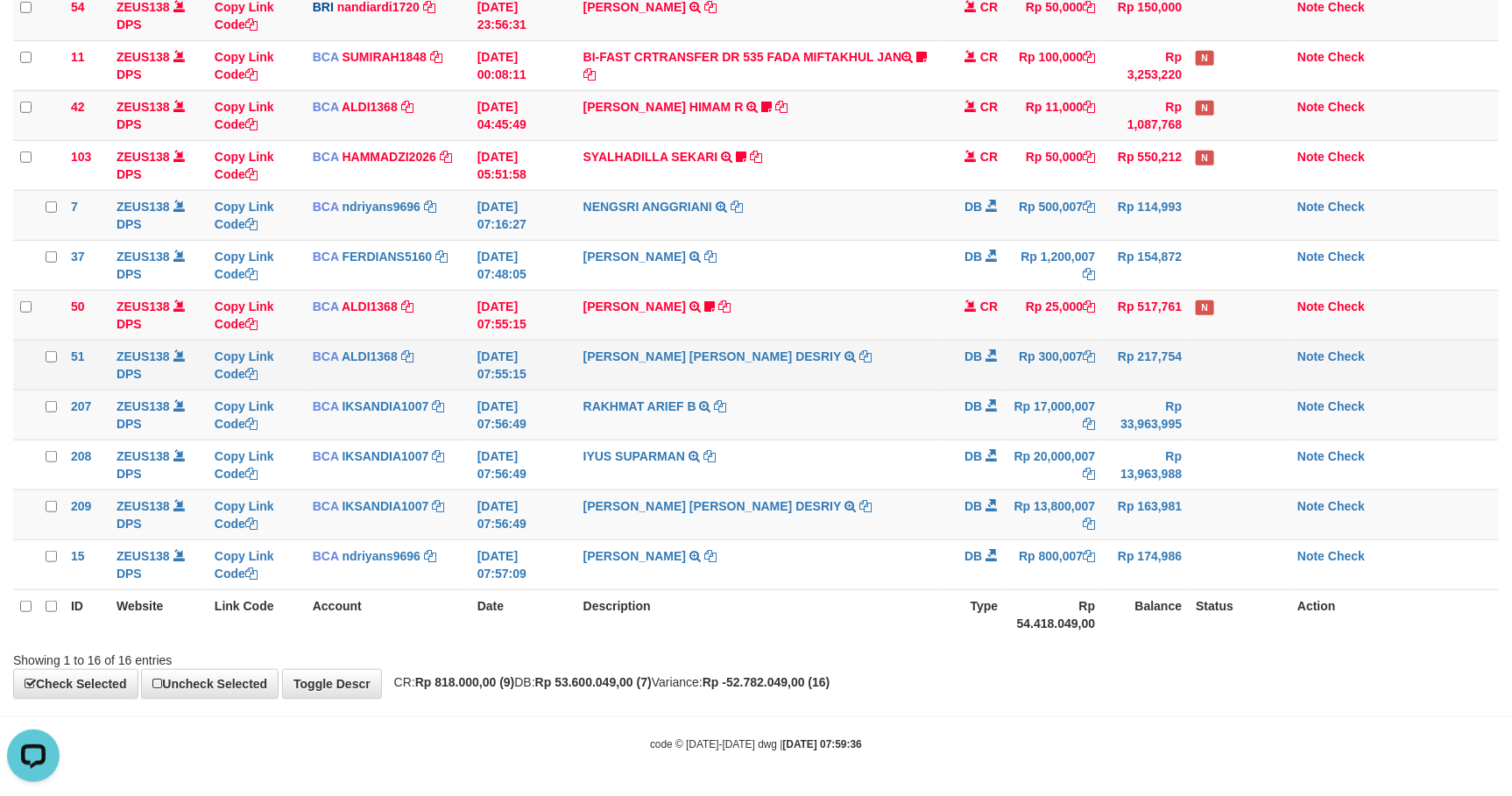
click at [902, 354] on td "LITA AMELIA DESRIY TRSF E-BANKING DB 3108/FTSCY/WS95031 300007.00LITA AMELIA DE…" at bounding box center [760, 364] width 368 height 50
click at [925, 345] on td "LITA AMELIA DESRIY TRSF E-BANKING DB 3108/FTSCY/WS95031 300007.00LITA AMELIA DE…" at bounding box center [760, 364] width 368 height 50
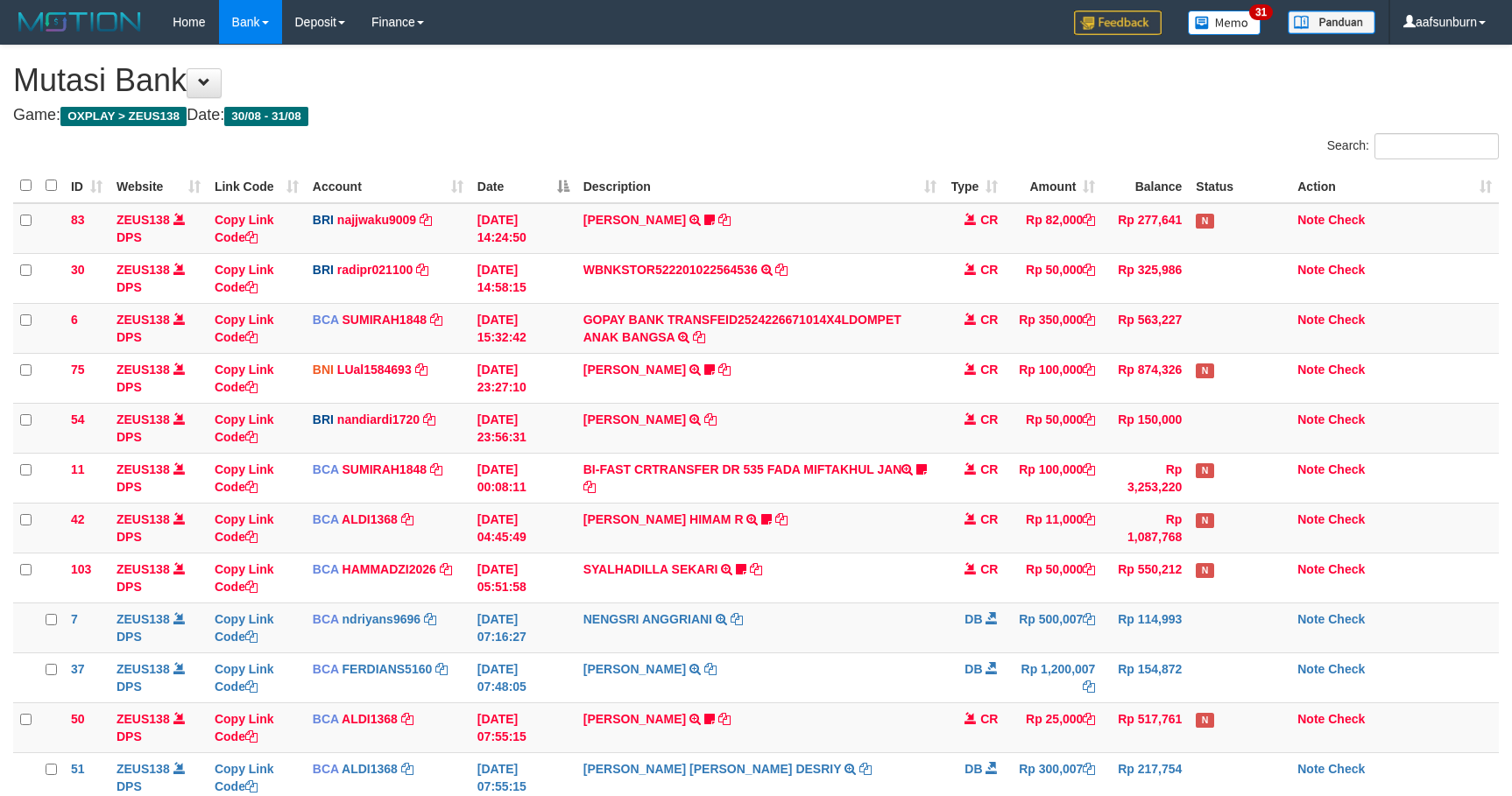
scroll to position [420, 0]
click at [928, 752] on td "LITA AMELIA DESRIY TRSF E-BANKING DB 3108/FTSCY/WS95031 300007.00LITA AMELIA DE…" at bounding box center [760, 777] width 368 height 50
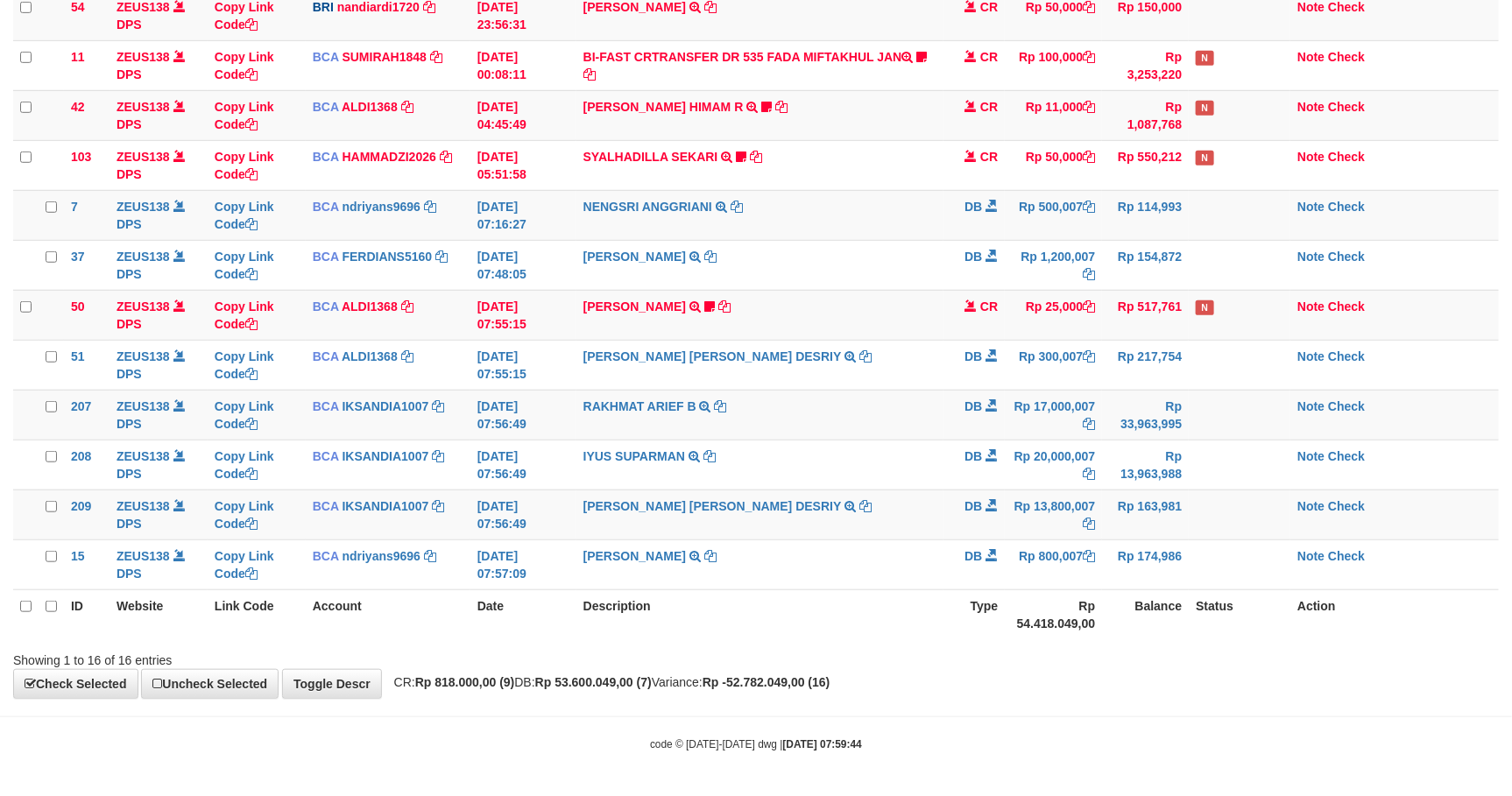
click at [928, 354] on td "LITA AMELIA DESRIY TRSF E-BANKING DB 3108/FTSCY/WS95031 300007.00LITA AMELIA DE…" at bounding box center [760, 364] width 368 height 50
click at [1052, 635] on th "Rp 54.418.049,00" at bounding box center [1053, 614] width 97 height 50
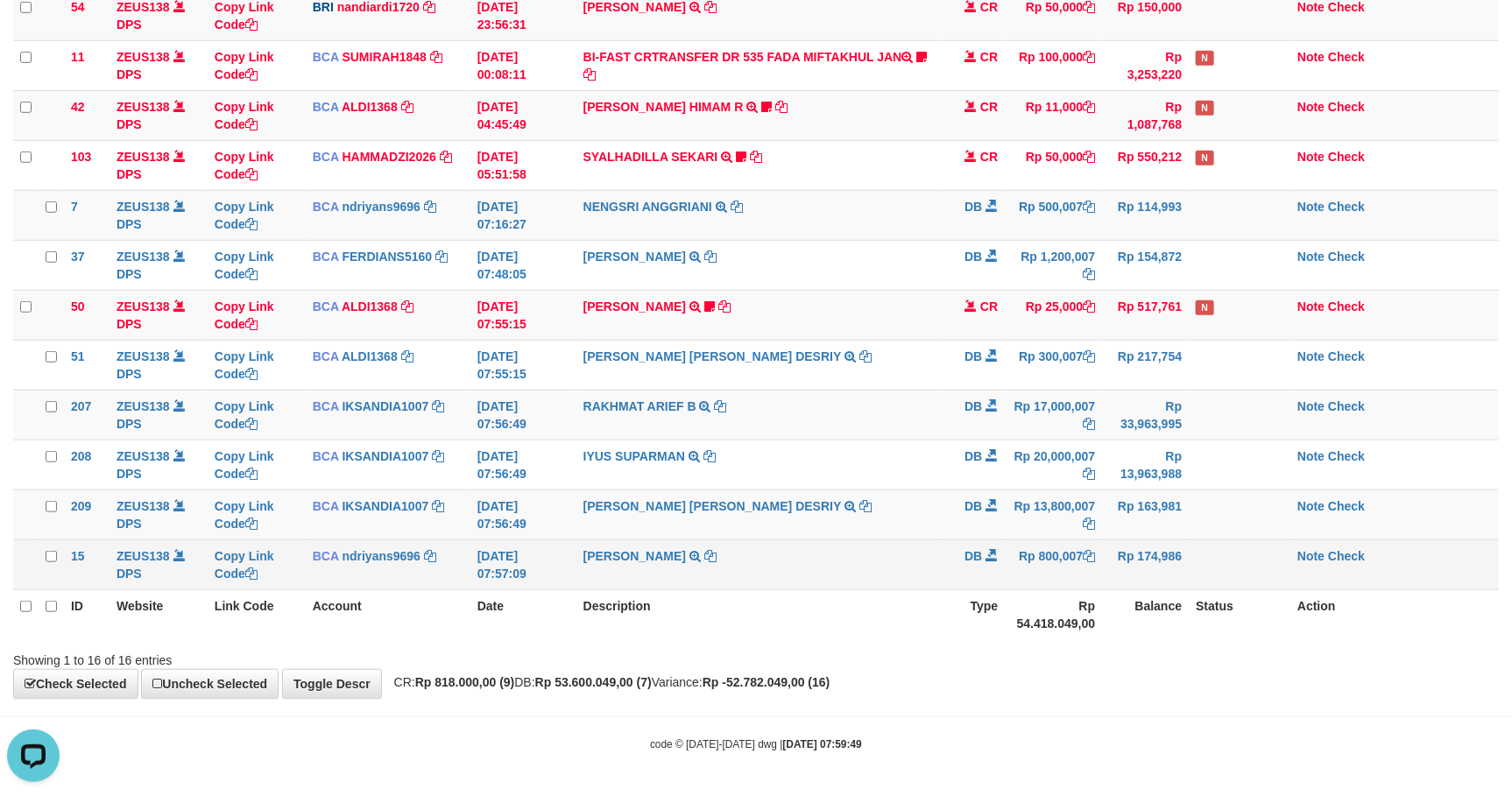
click at [1133, 555] on td "Rp 174,986" at bounding box center [1145, 564] width 87 height 50
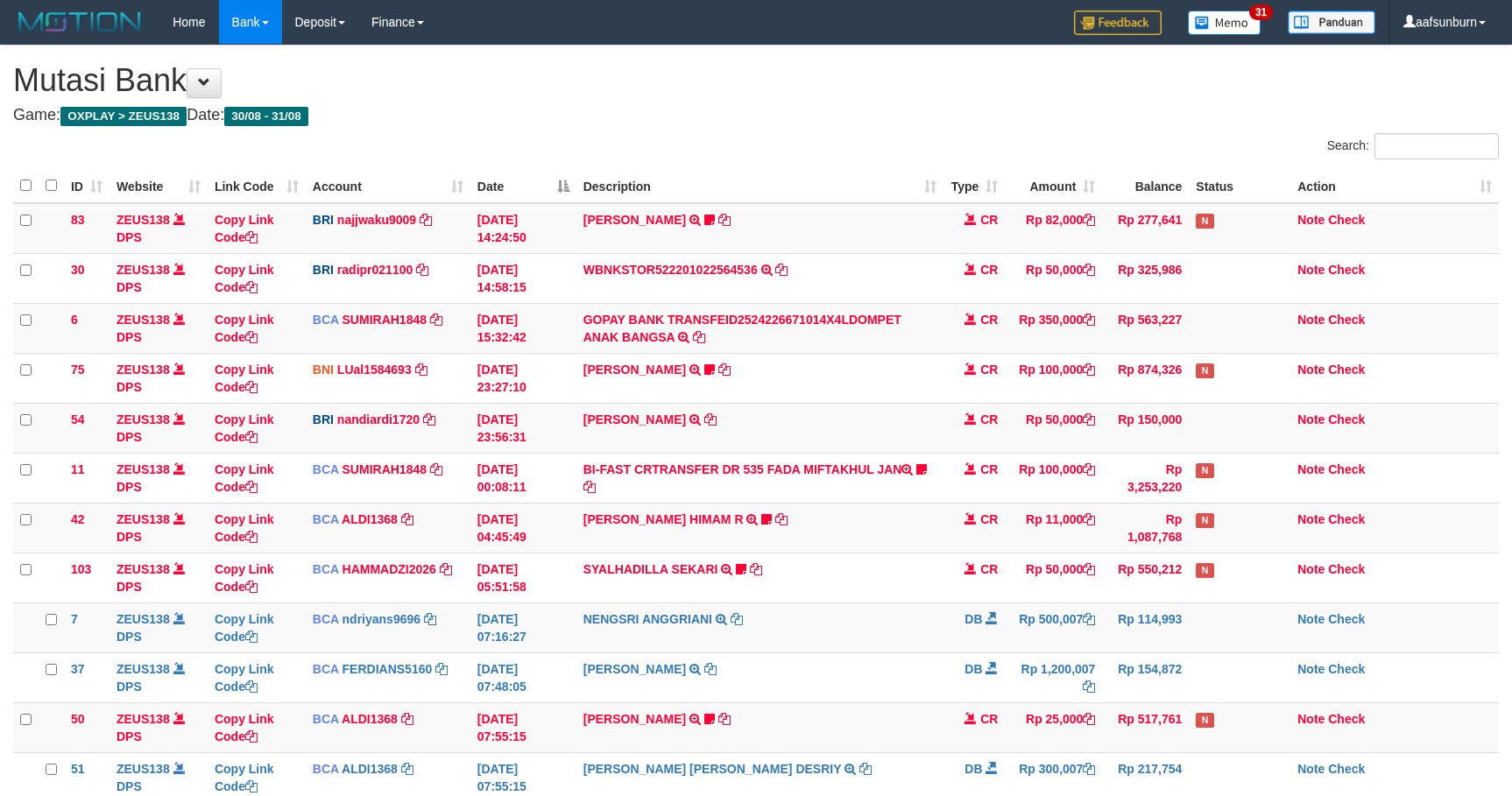
scroll to position [420, 0]
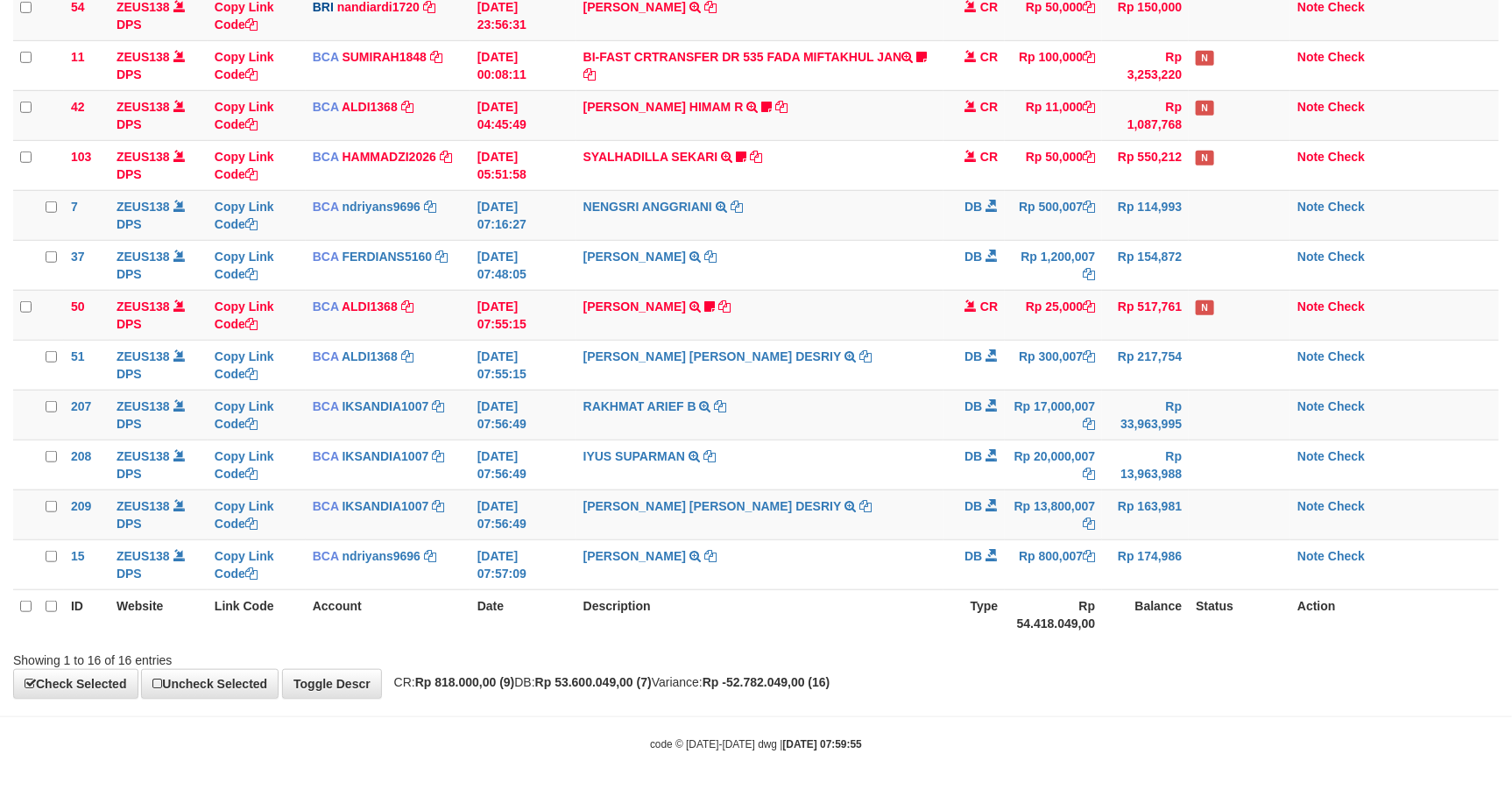
click at [1149, 686] on div "**********" at bounding box center [756, 165] width 1512 height 1064
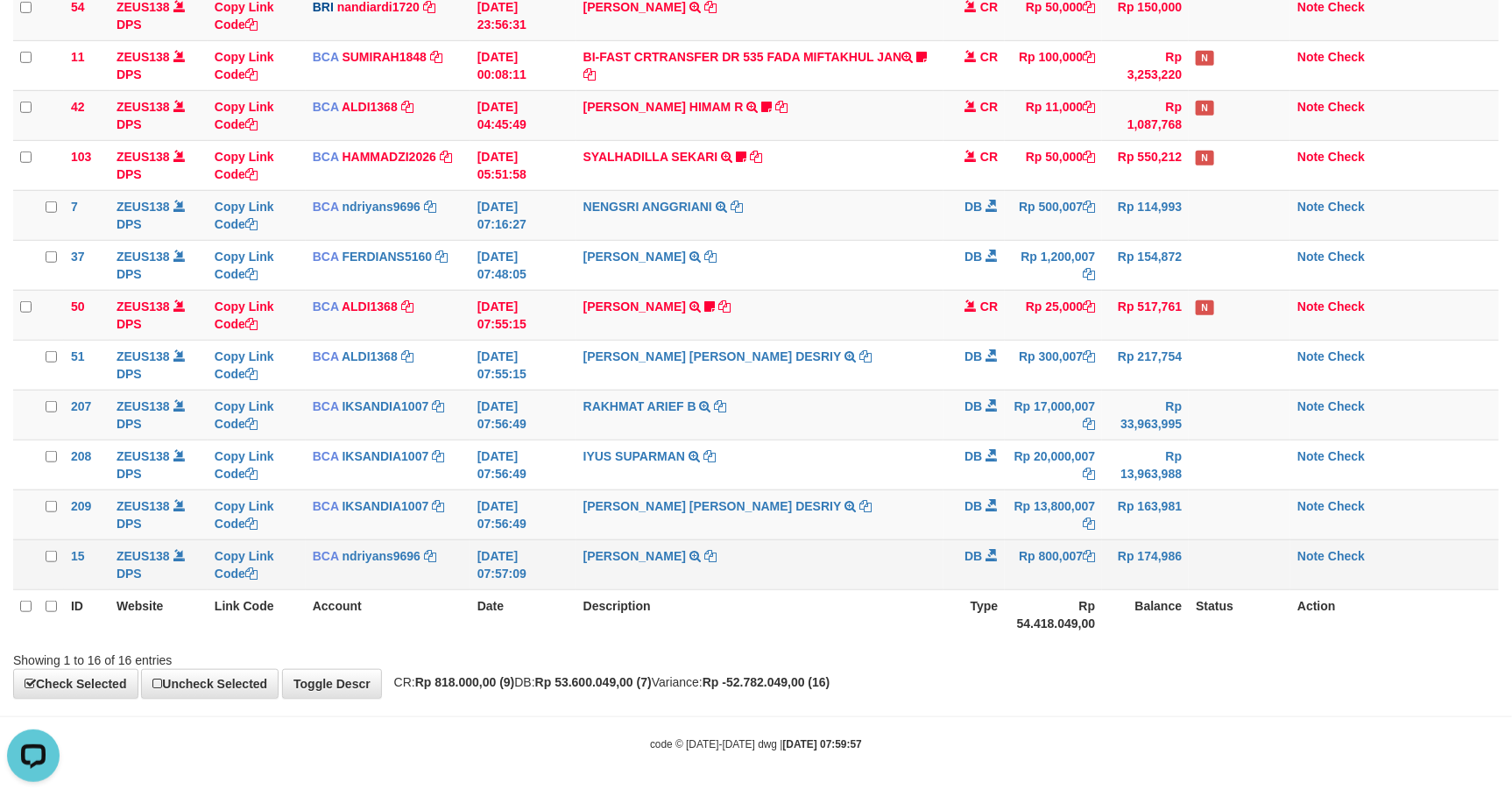
click at [1280, 586] on td at bounding box center [1239, 564] width 101 height 50
